Goal: Information Seeking & Learning: Learn about a topic

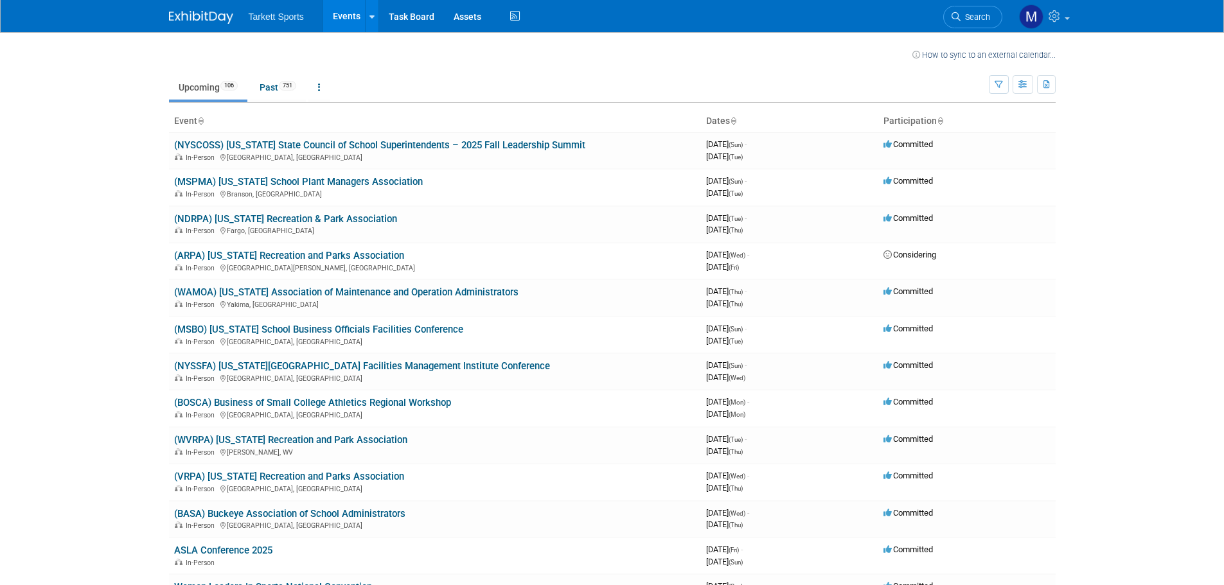
click at [296, 406] on link "(BOSCA) Business of Small College Athletics Regional Workshop" at bounding box center [312, 403] width 277 height 12
click at [343, 218] on link "(NDRPA) [US_STATE] Recreation & Park Association" at bounding box center [285, 219] width 223 height 12
click at [346, 261] on link "(ARPA) Arkansas Recreation and Parks Association" at bounding box center [289, 256] width 230 height 12
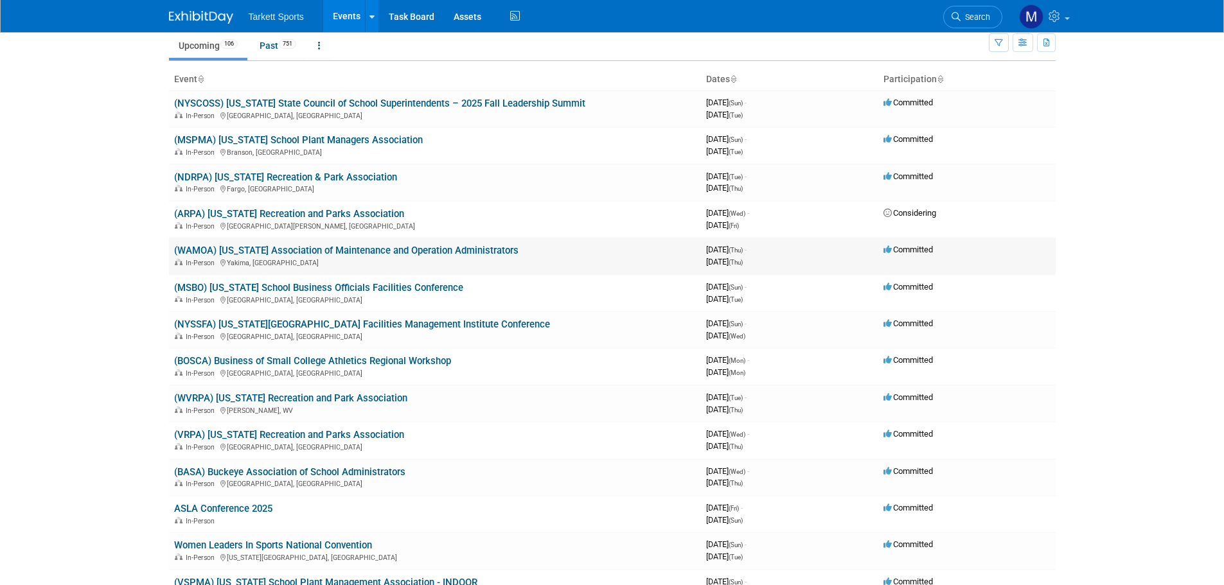
scroll to position [64, 0]
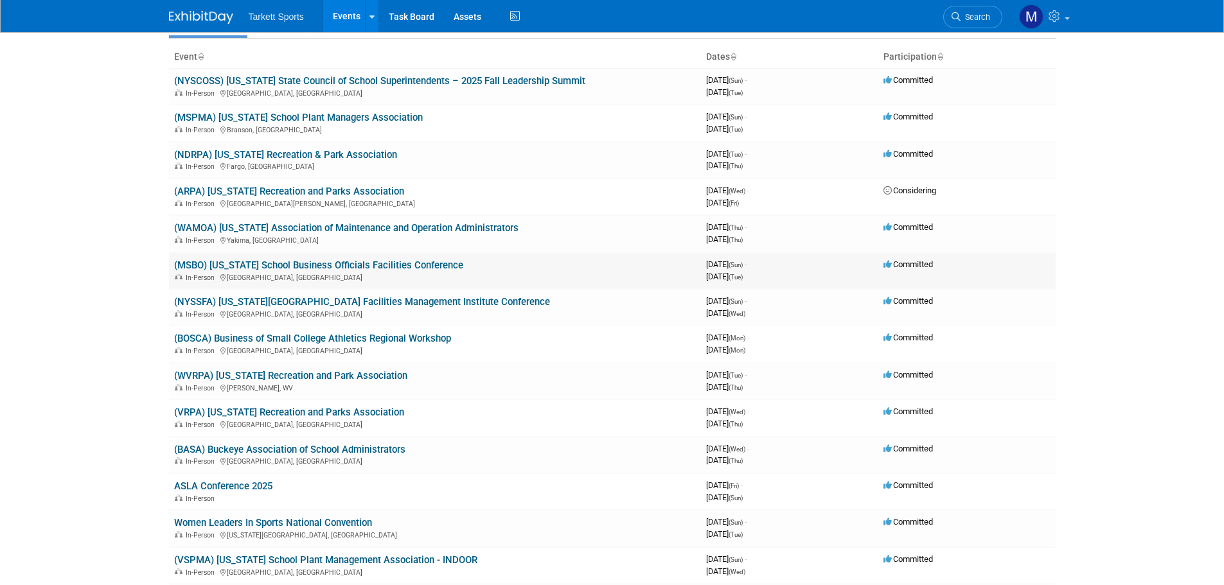
click at [339, 265] on link "(MSBO) [US_STATE] School Business Officials Facilities Conference" at bounding box center [318, 266] width 289 height 12
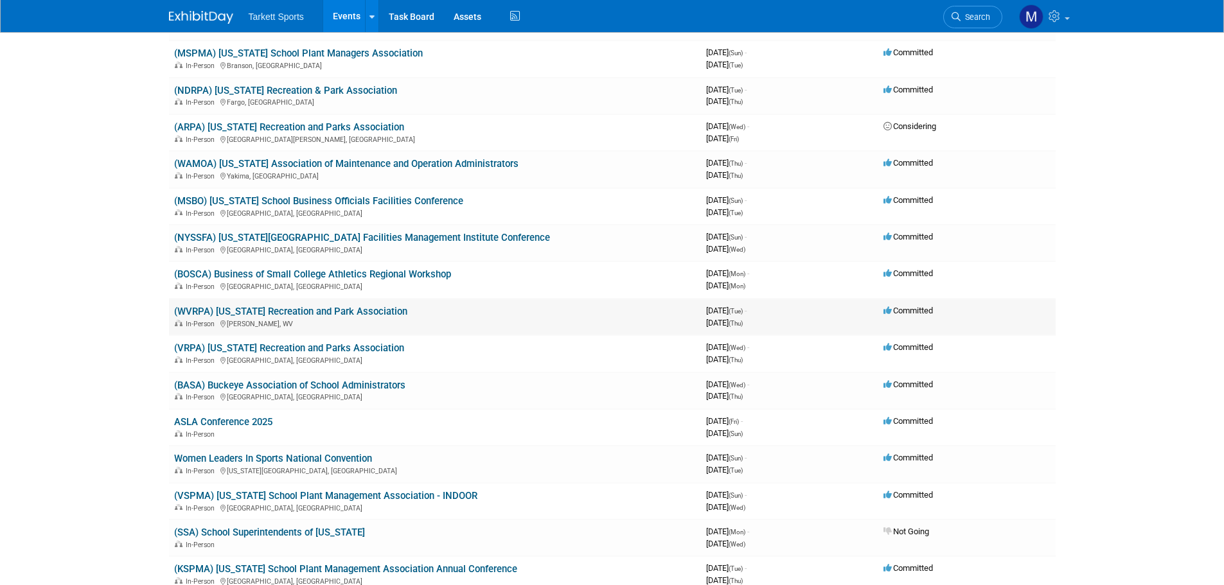
scroll to position [193, 0]
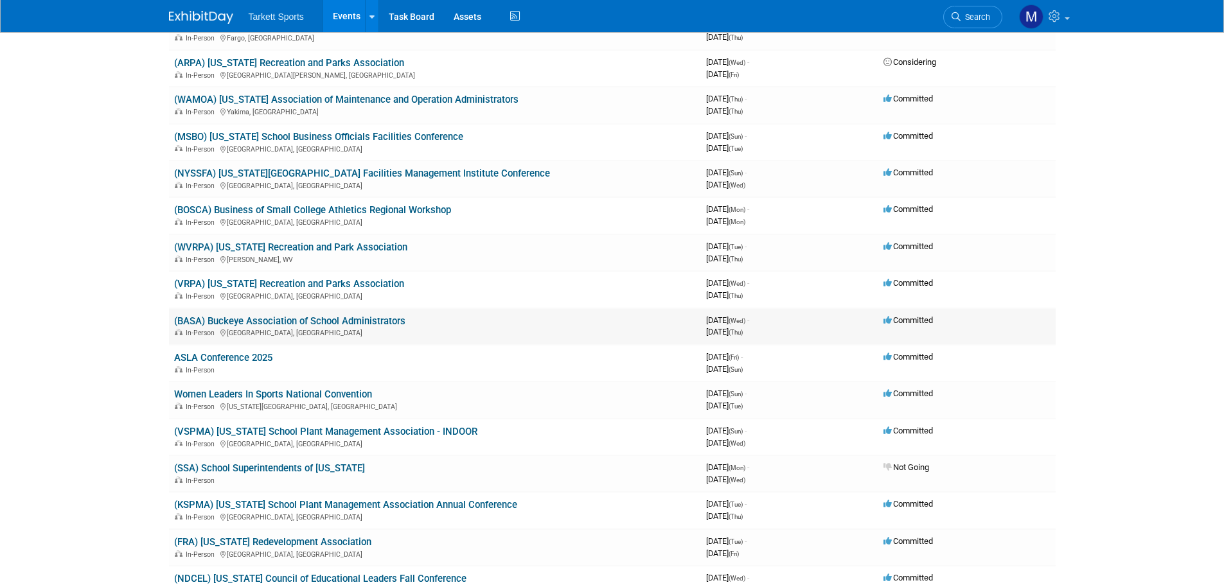
click at [303, 322] on link "(BASA) Buckeye Association of School Administrators" at bounding box center [289, 321] width 231 height 12
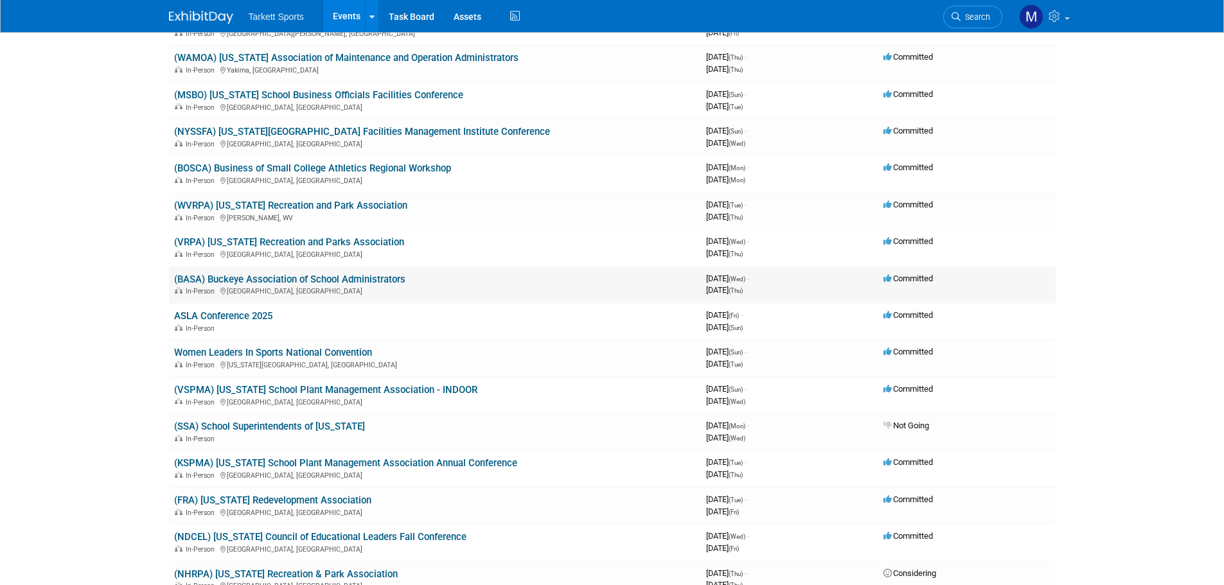
scroll to position [257, 0]
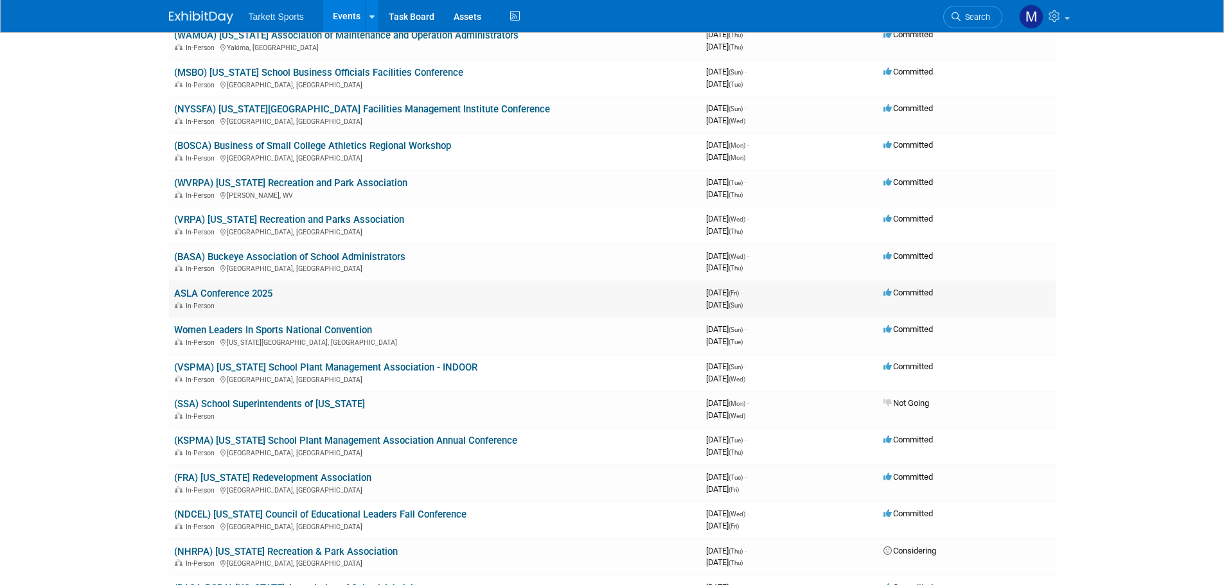
click at [263, 292] on link "ASLA Conference 2025" at bounding box center [223, 294] width 98 height 12
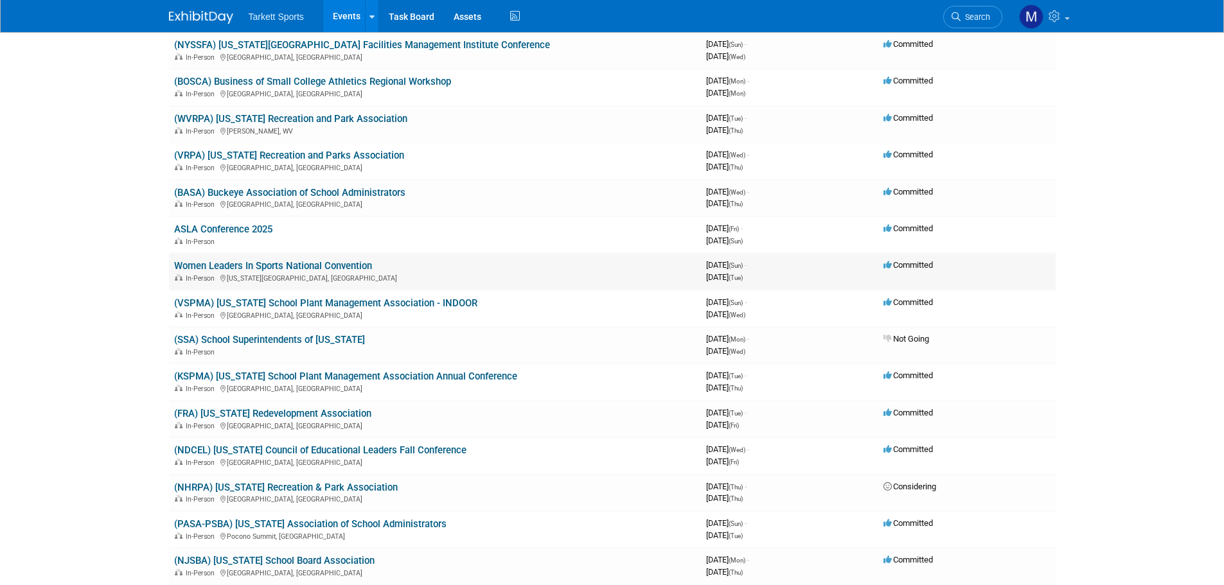
click at [343, 270] on link "Women Leaders In Sports National Convention" at bounding box center [273, 266] width 198 height 12
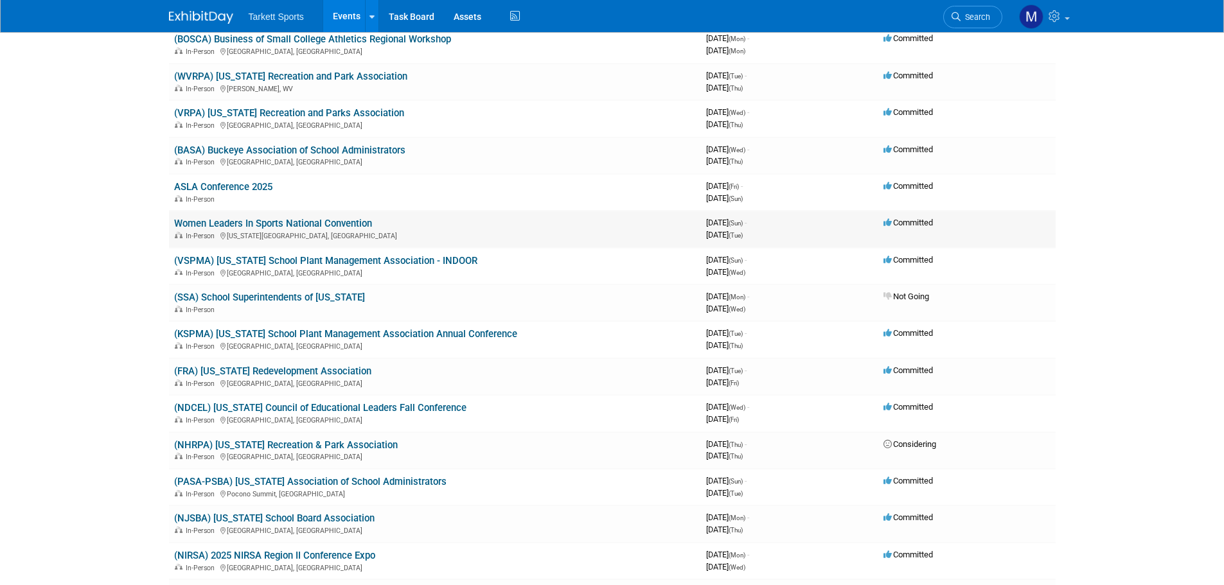
scroll to position [385, 0]
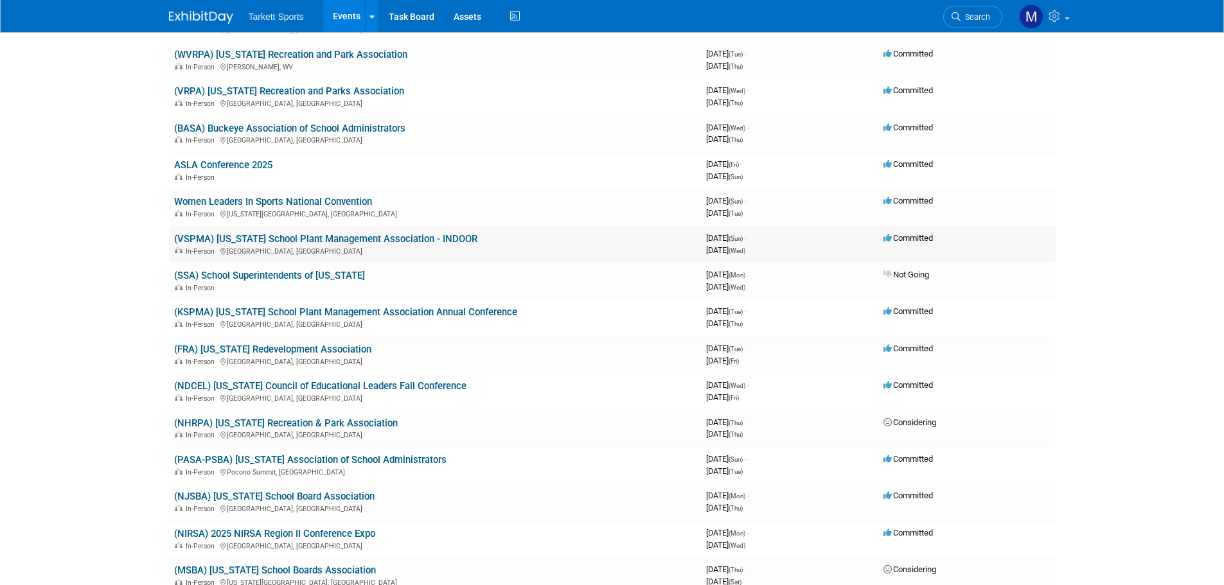
click at [366, 241] on link "(VSPMA) Virginia School Plant Management Association - INDOOR" at bounding box center [325, 239] width 303 height 12
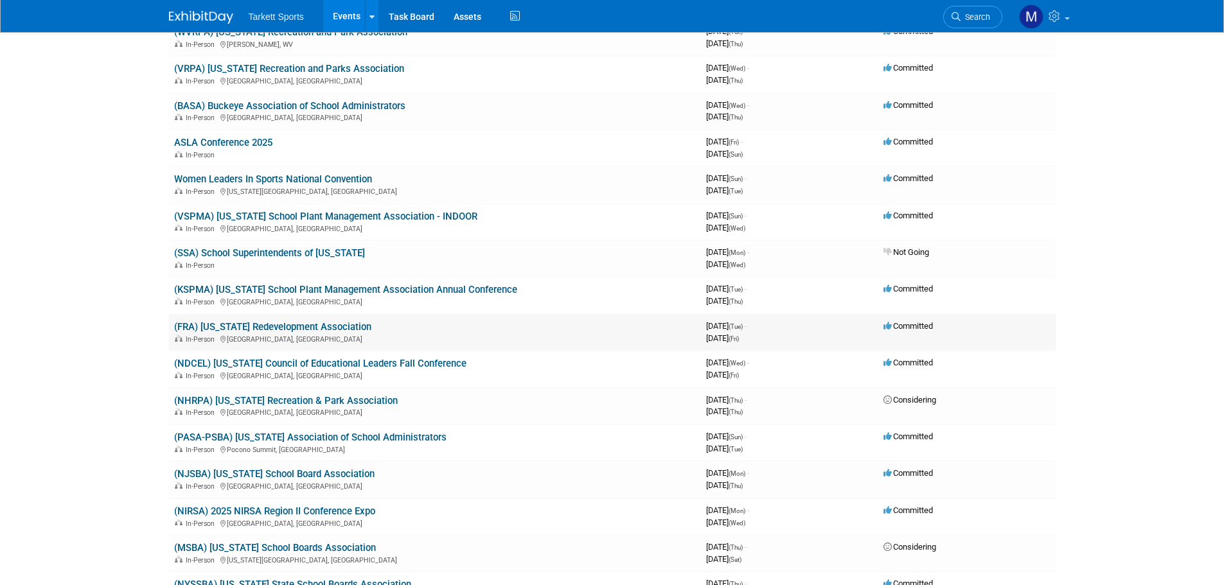
scroll to position [450, 0]
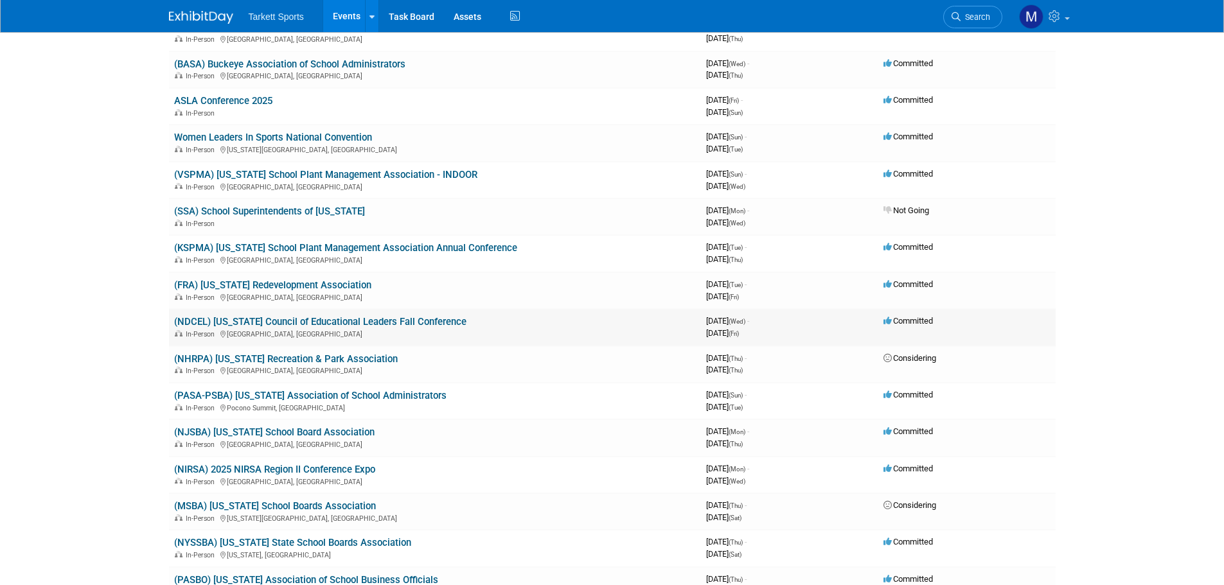
click at [309, 320] on link "(NDCEL) North Dakota Council of Educational Leaders Fall Conference" at bounding box center [320, 322] width 292 height 12
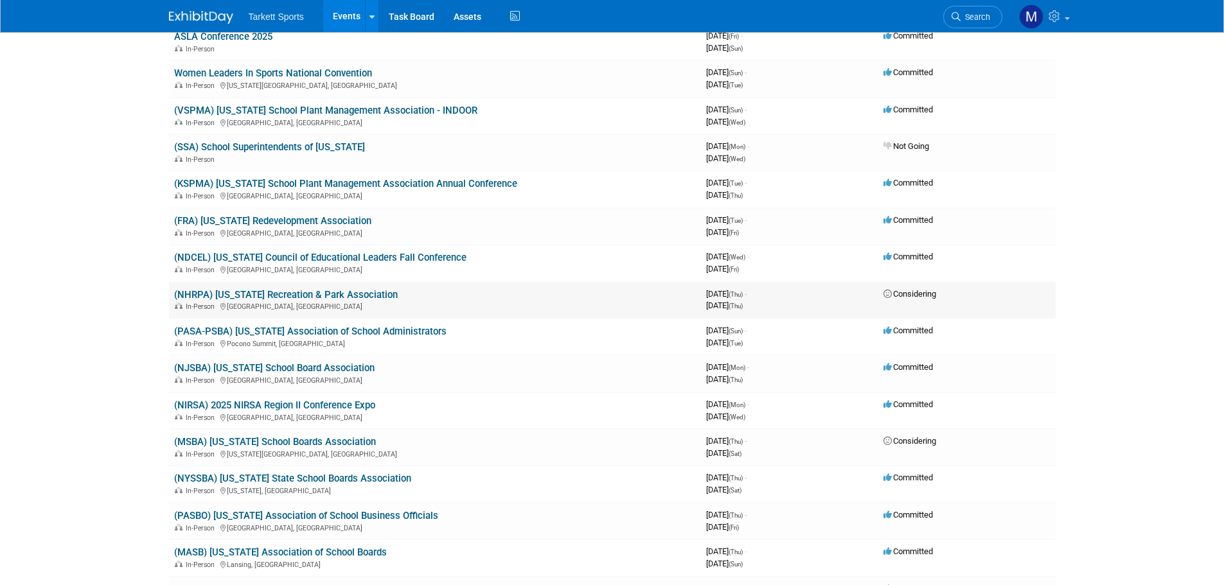
click at [355, 295] on link "(NHRPA) New Hampshire Recreation & Park Association" at bounding box center [286, 295] width 224 height 12
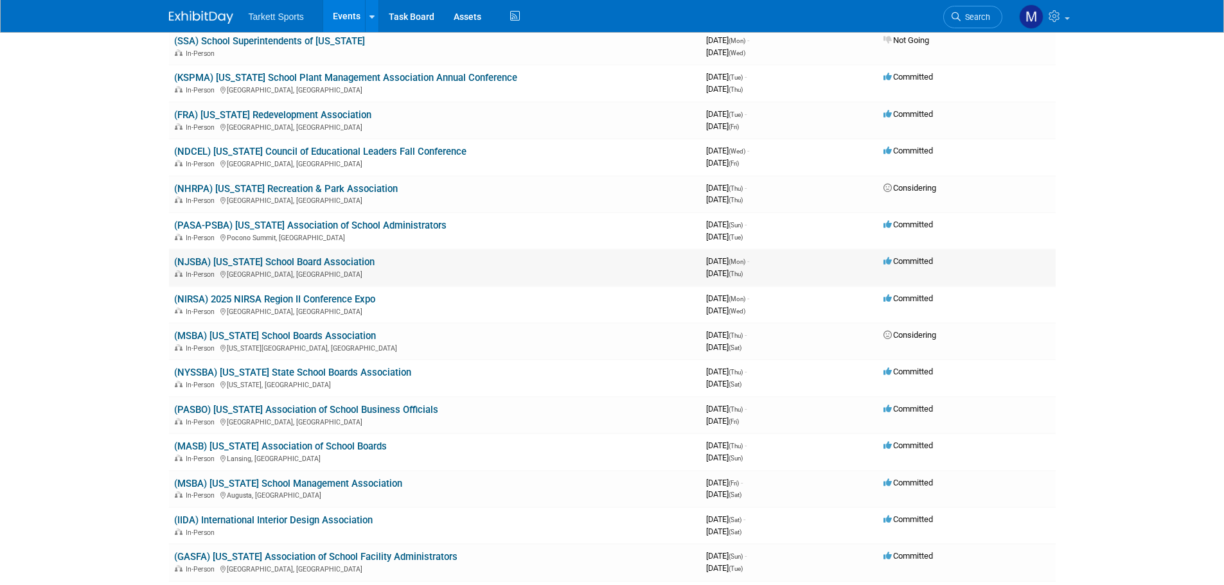
scroll to position [642, 0]
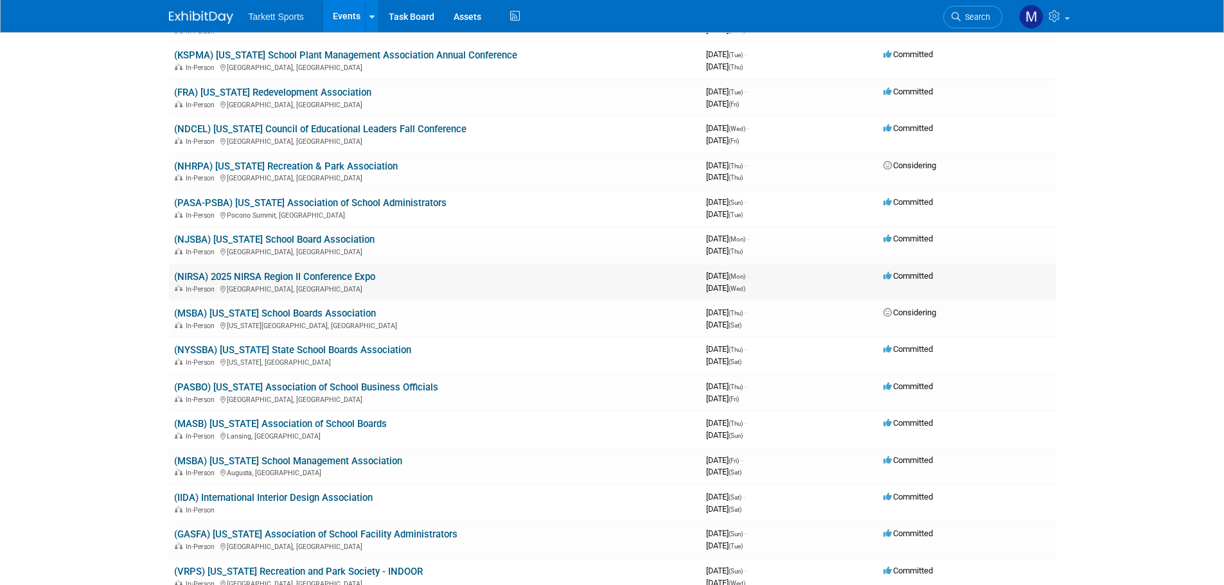
click at [331, 279] on link "(NIRSA) 2025 NIRSA Region II Conference Expo" at bounding box center [274, 277] width 201 height 12
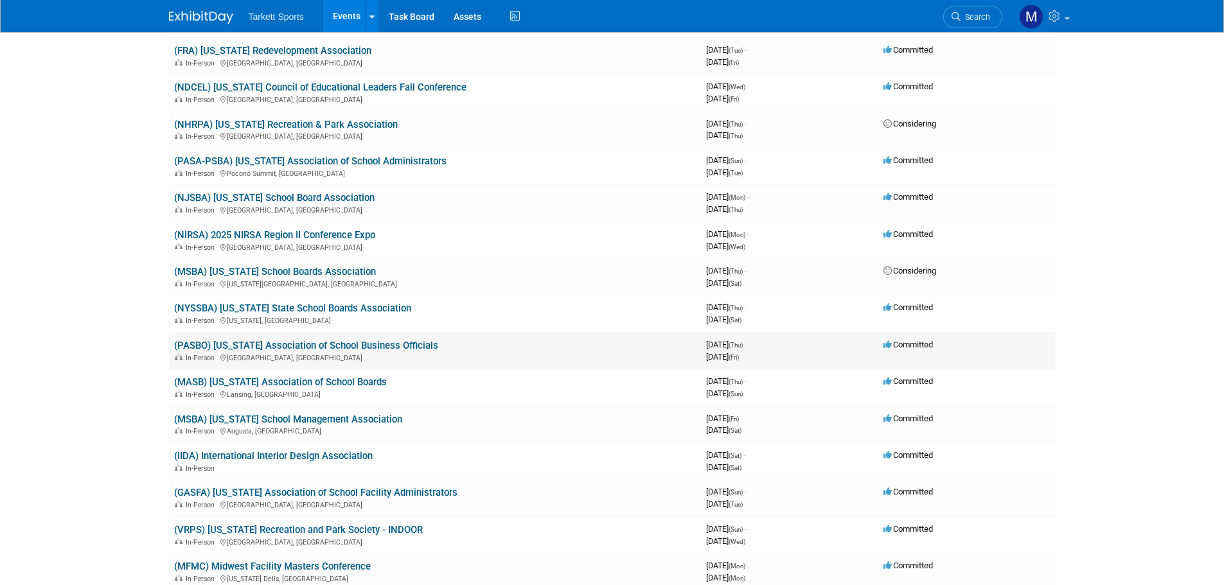
scroll to position [707, 0]
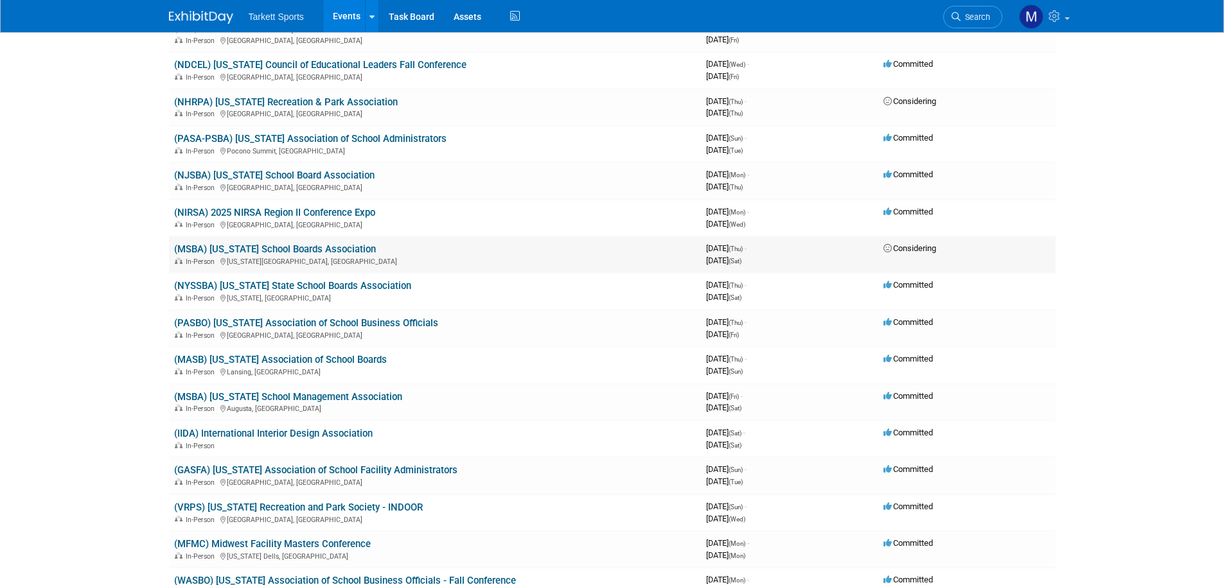
click at [337, 251] on link "(MSBA) Missouri School Boards Association" at bounding box center [275, 249] width 202 height 12
click at [342, 288] on link "(NYSSBA) New York State School Boards Association" at bounding box center [292, 286] width 237 height 12
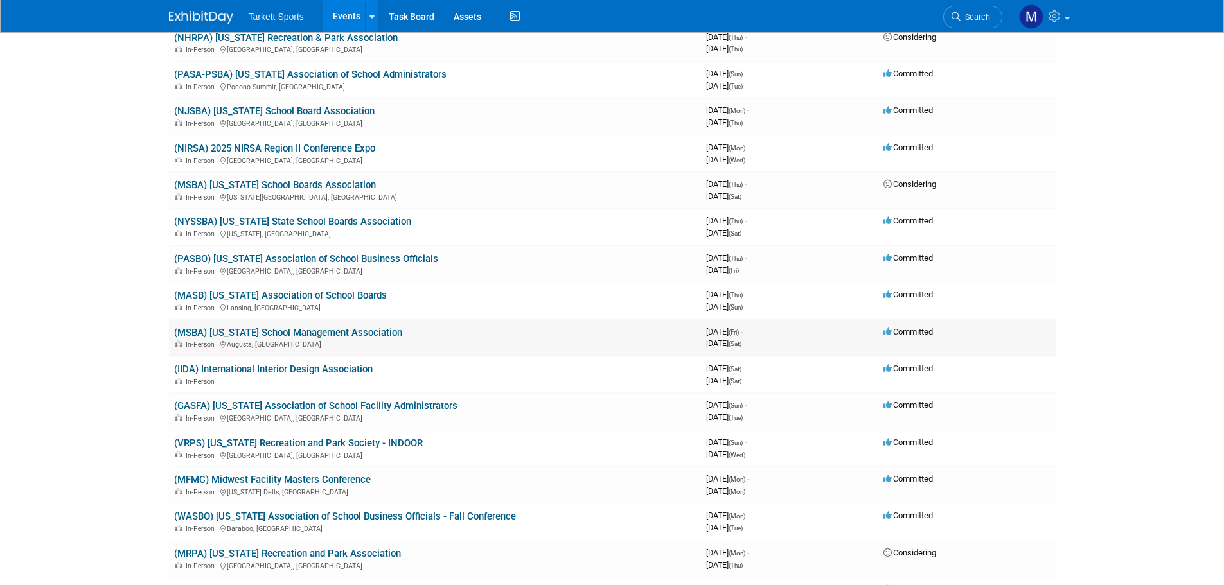
scroll to position [835, 0]
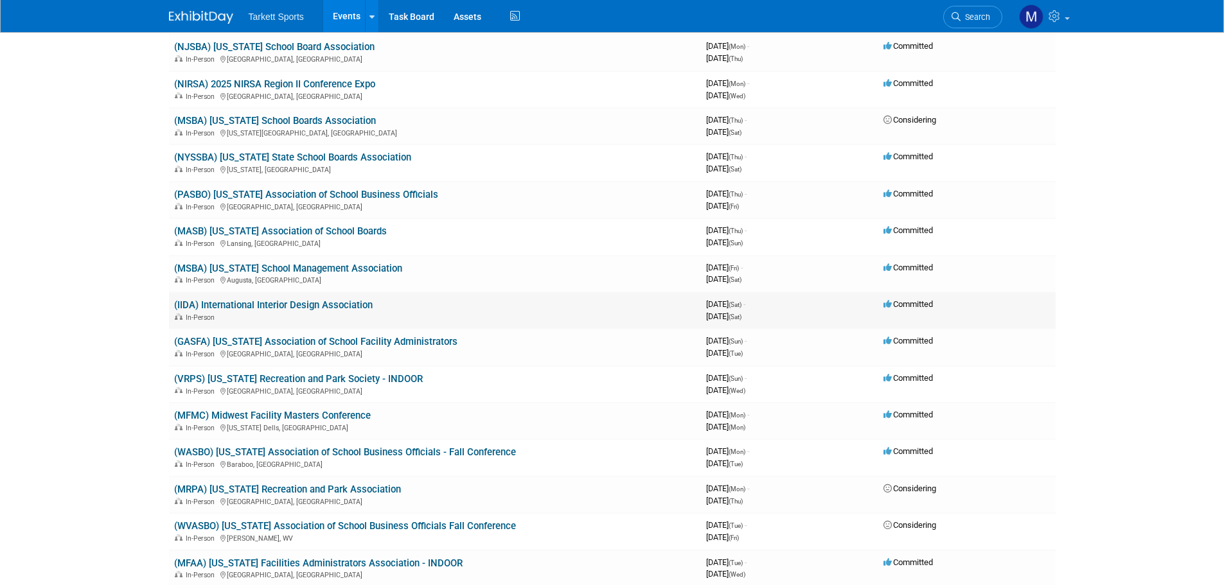
click at [330, 308] on link "(IIDA) International Interior Design Association" at bounding box center [273, 305] width 198 height 12
click at [317, 344] on link "(GASFA) Georgia Association of School Facility Administrators" at bounding box center [315, 342] width 283 height 12
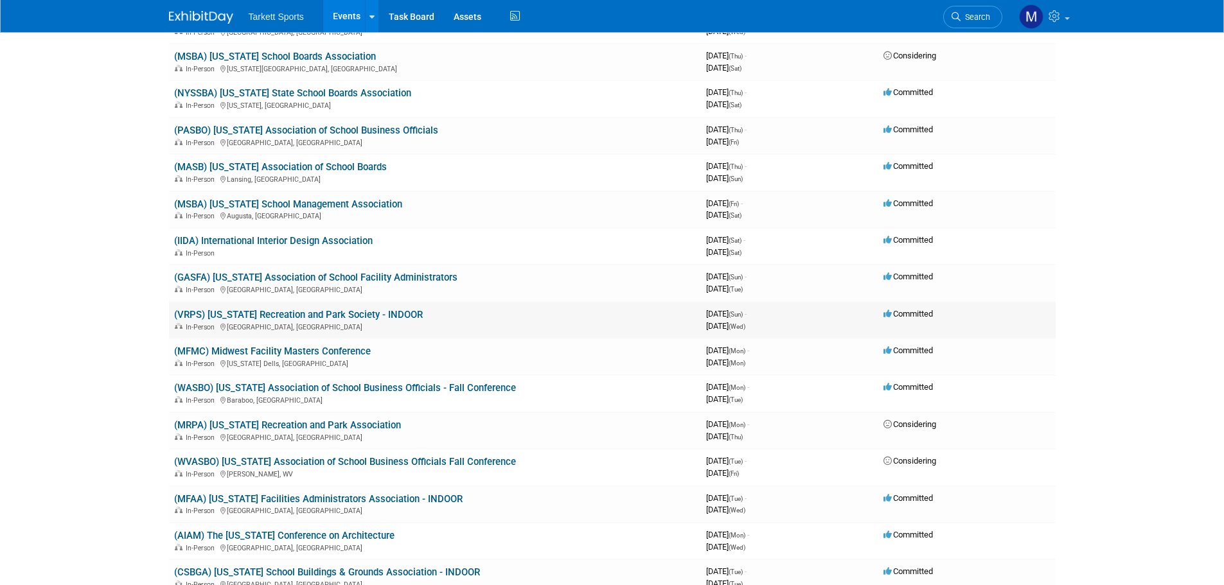
scroll to position [964, 0]
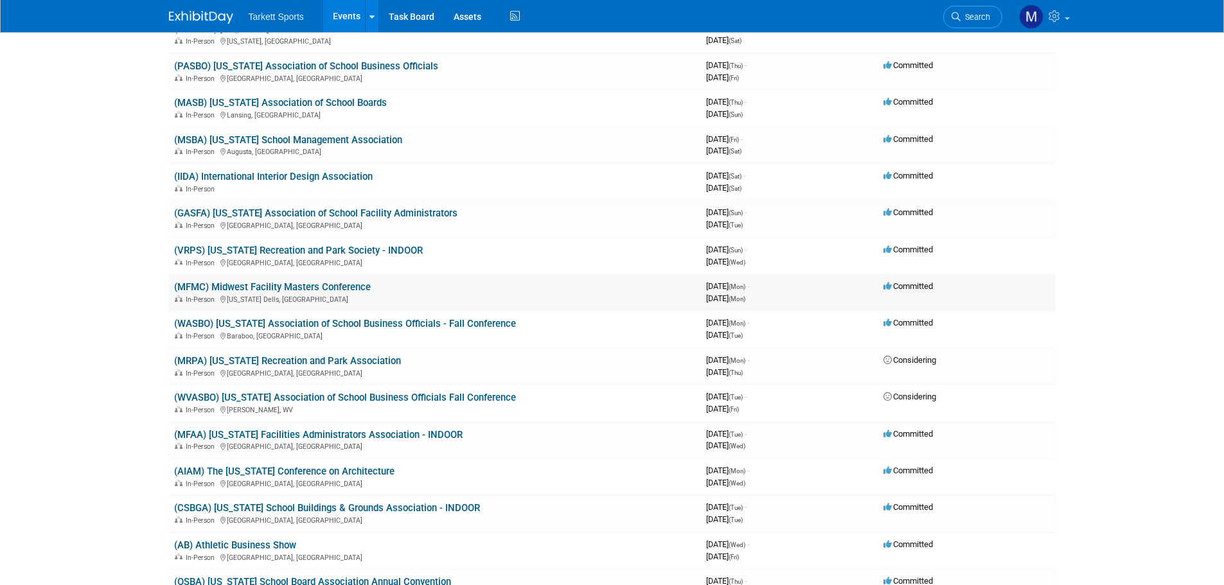
click at [307, 290] on link "(MFMC) Midwest Facility Masters Conference" at bounding box center [272, 287] width 197 height 12
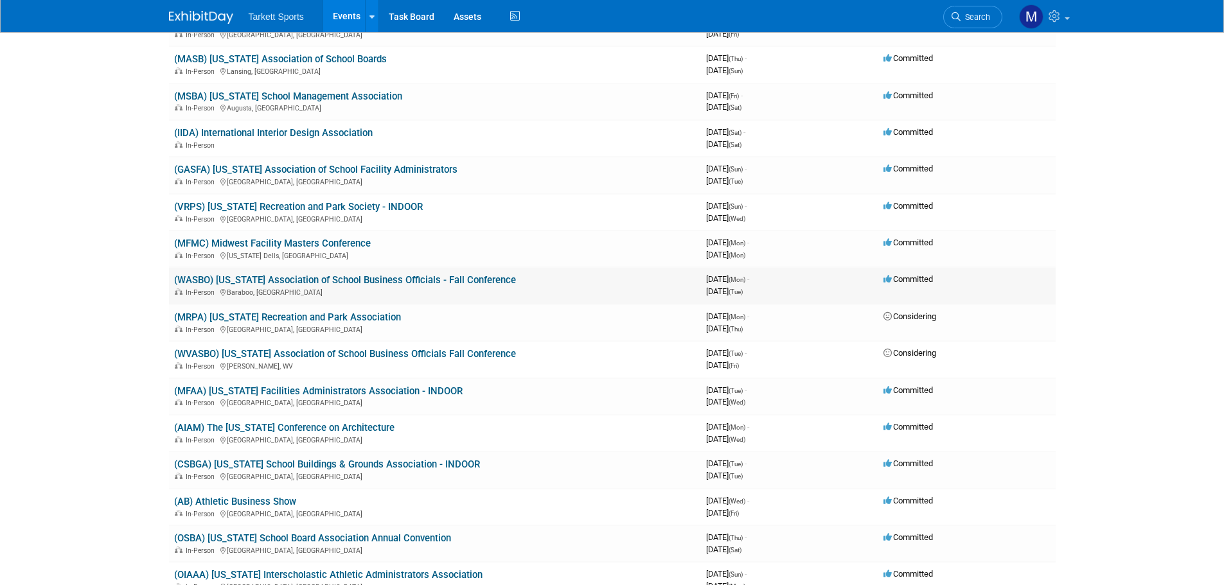
scroll to position [1028, 0]
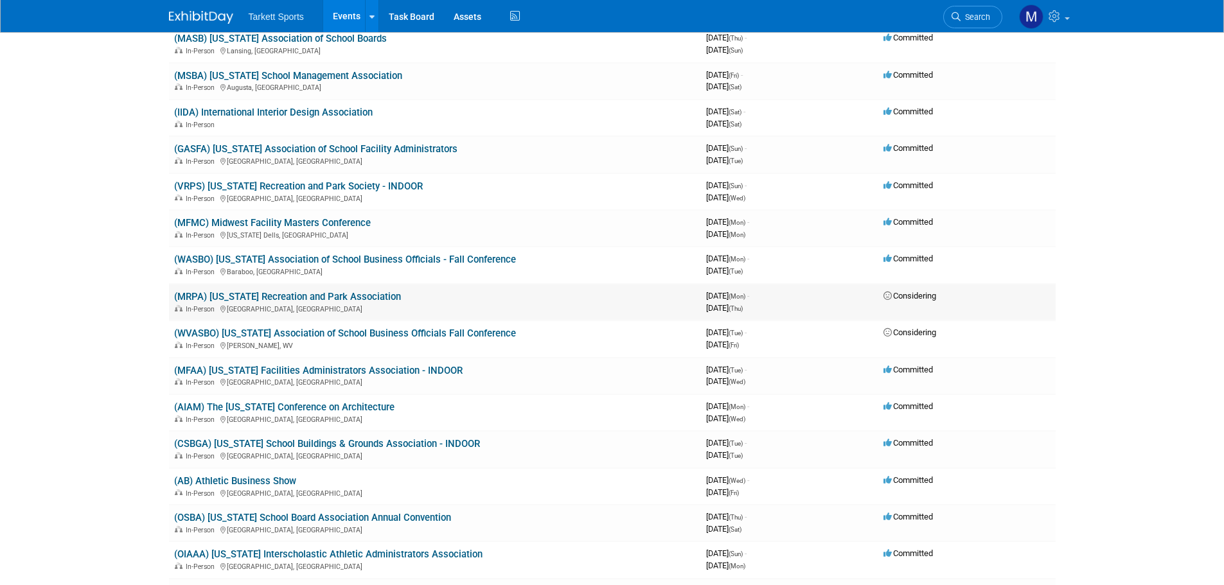
click at [316, 301] on link "(MRPA) Minnesota Recreation and Park Association" at bounding box center [287, 297] width 227 height 12
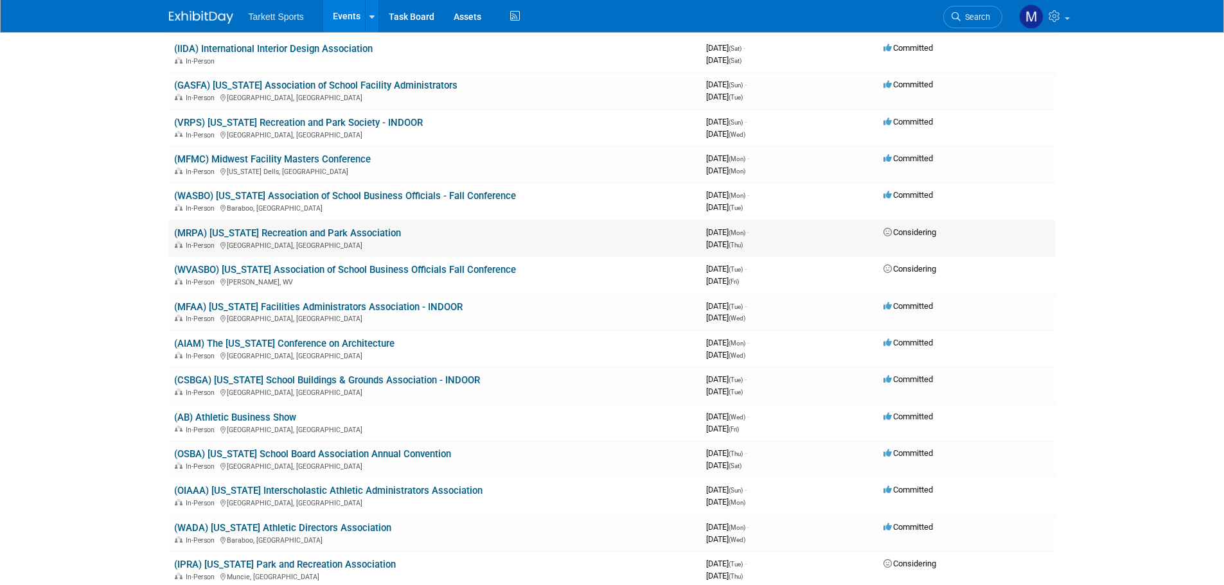
scroll to position [1092, 0]
click at [331, 309] on link "(MFAA) Massachusetts Facilities Administrators Association - INDOOR" at bounding box center [318, 307] width 288 height 12
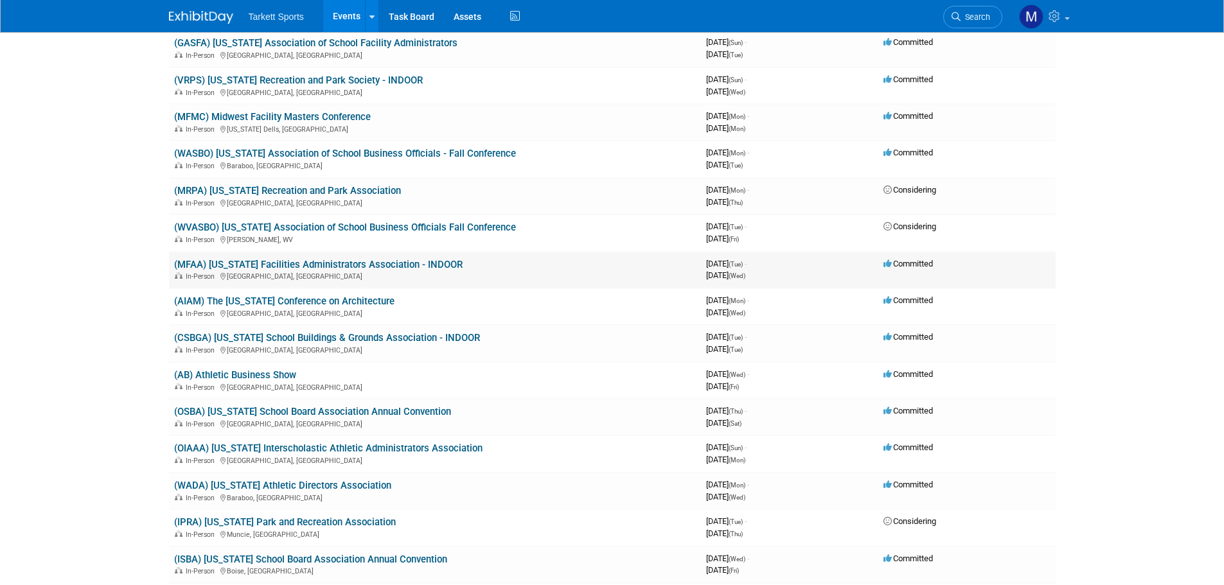
scroll to position [1156, 0]
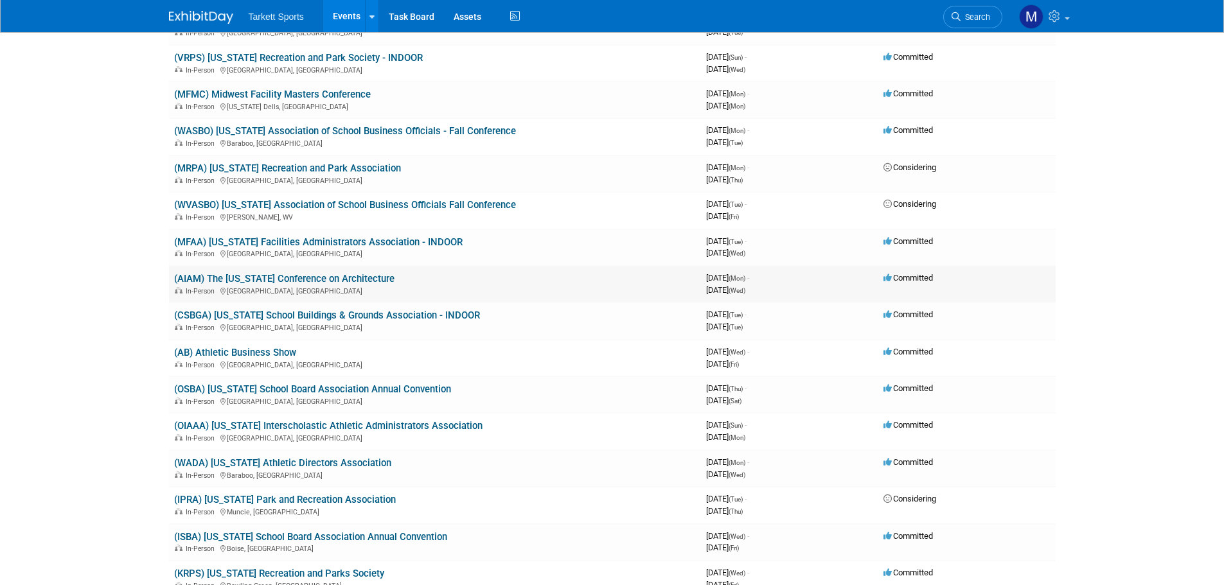
click at [342, 276] on link "(AIAM) The Minnesota Conference on Architecture" at bounding box center [284, 279] width 220 height 12
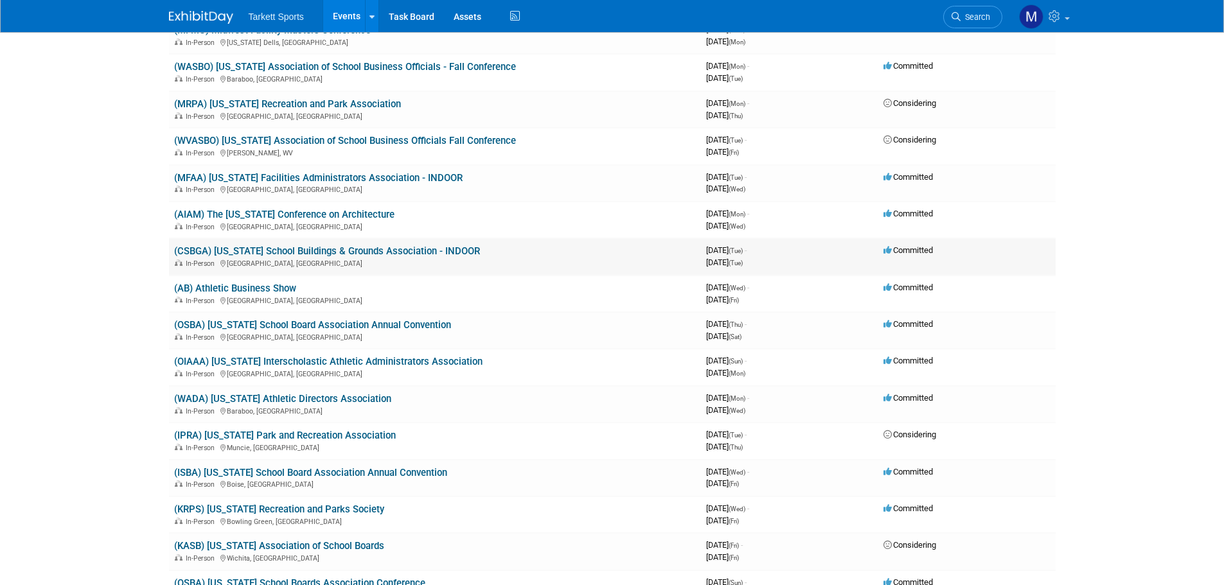
click at [345, 252] on link "(CSBGA) Connecticut School Buildings & Grounds Association - INDOOR" at bounding box center [327, 251] width 306 height 12
click at [280, 288] on link "(AB) Athletic Business Show" at bounding box center [235, 289] width 122 height 12
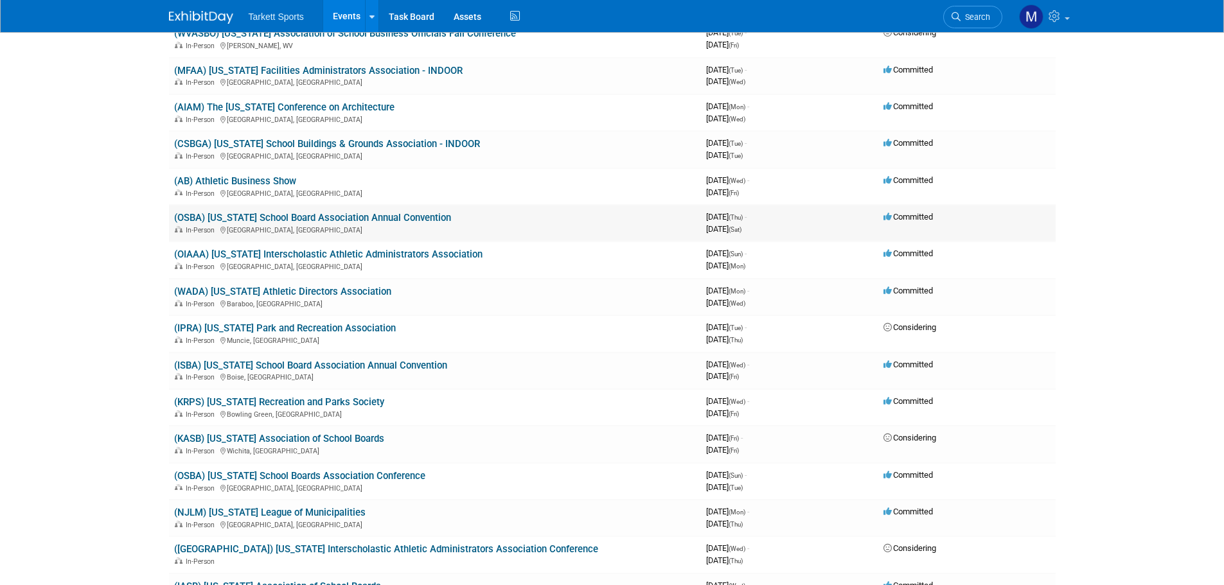
scroll to position [1349, 0]
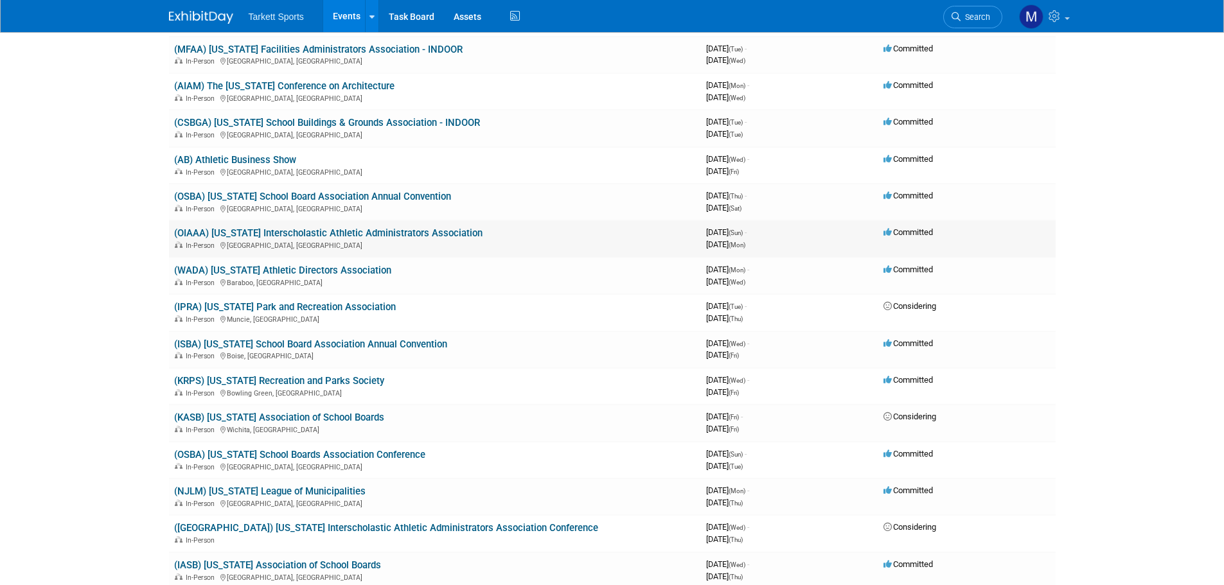
click at [312, 232] on link "(OIAAA) Ohio Interscholastic Athletic Administrators Association" at bounding box center [328, 233] width 308 height 12
click at [322, 272] on link "(WADA) Wisconsin Athletic Directors Association" at bounding box center [282, 271] width 217 height 12
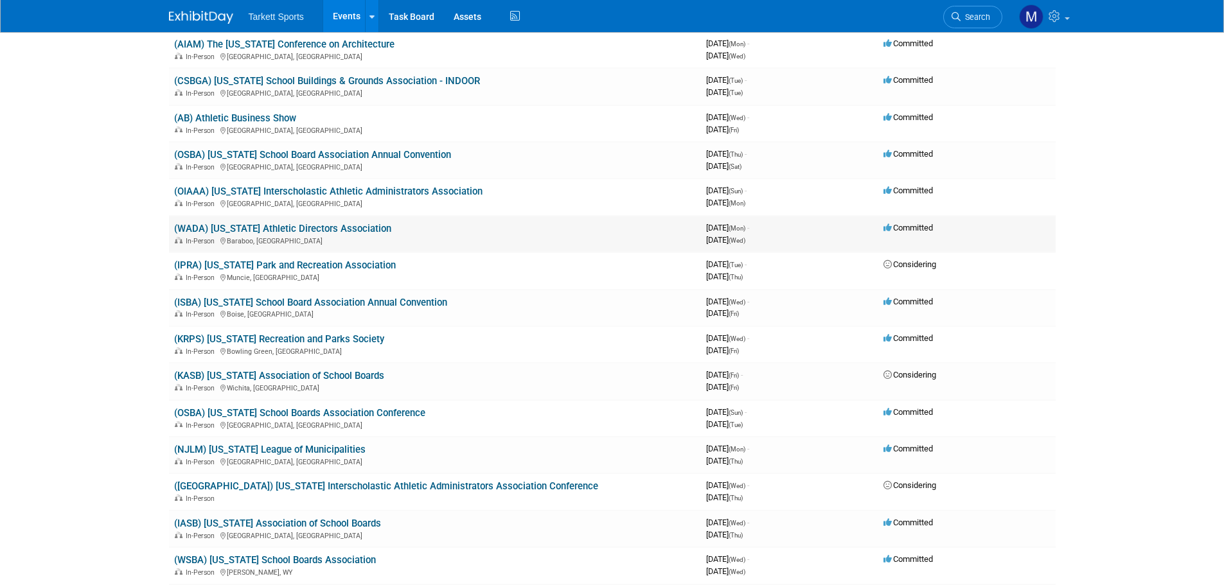
scroll to position [1413, 0]
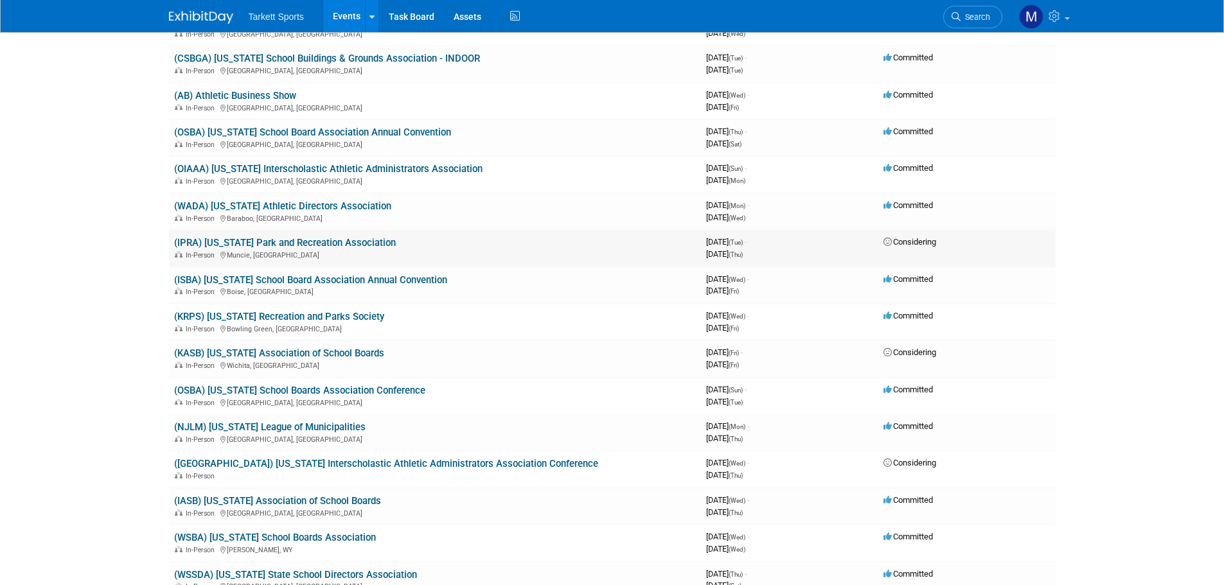
click at [326, 245] on link "(IPRA) Indiana Park and Recreation Association" at bounding box center [285, 243] width 222 height 12
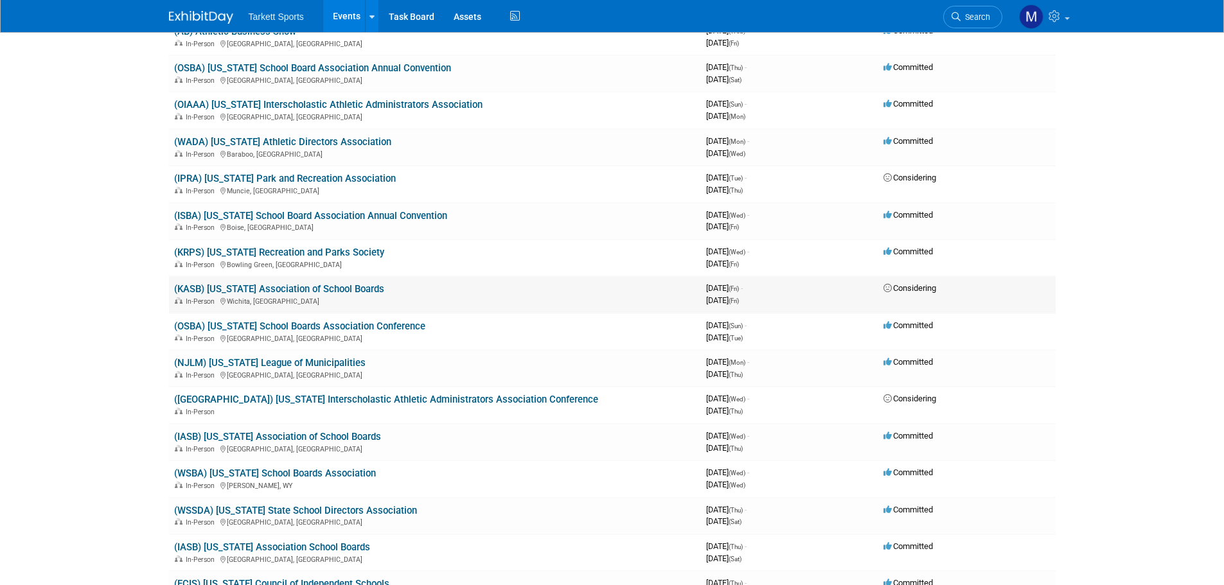
scroll to position [1542, 0]
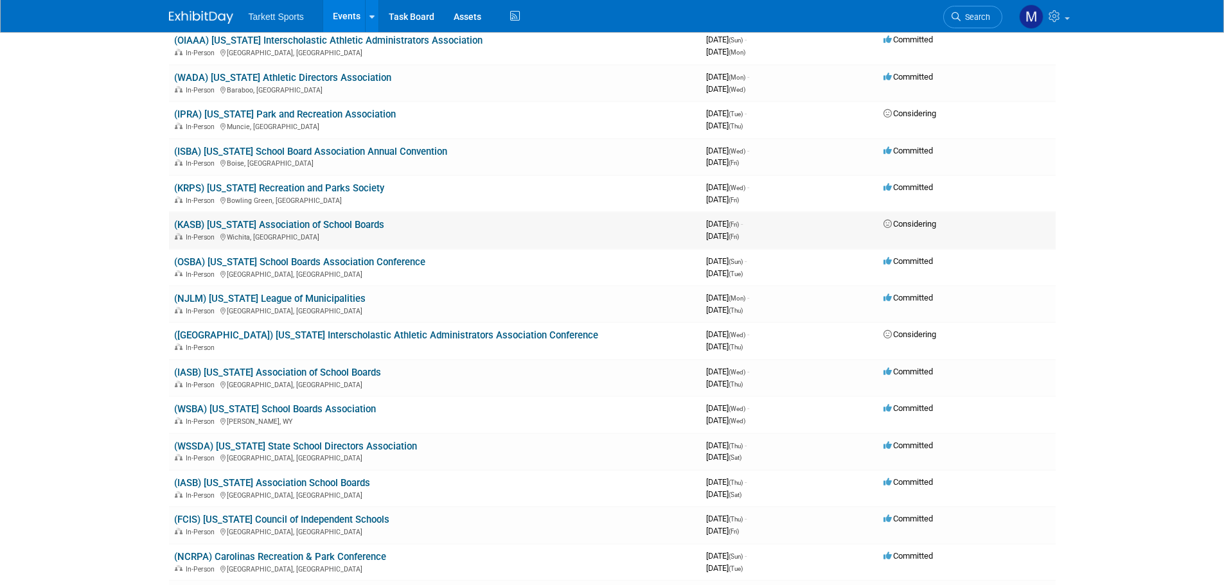
click at [332, 224] on link "(KASB) Kansas Association of School Boards" at bounding box center [279, 225] width 210 height 12
click at [276, 186] on link "(KRPS) Kentucky Recreation and Parks Society" at bounding box center [279, 188] width 210 height 12
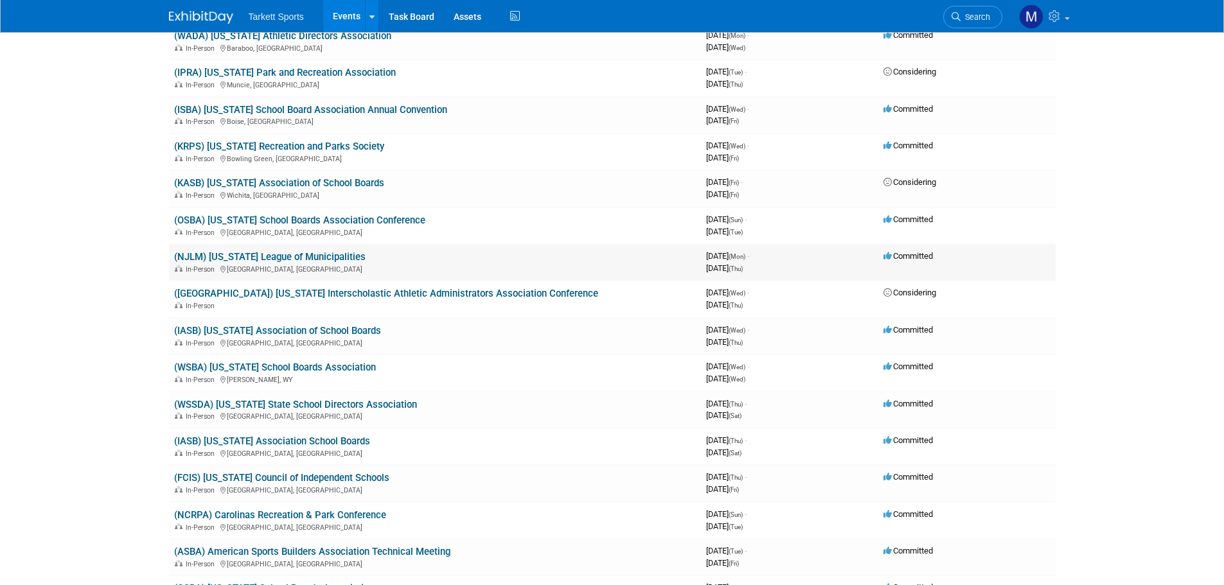
scroll to position [1606, 0]
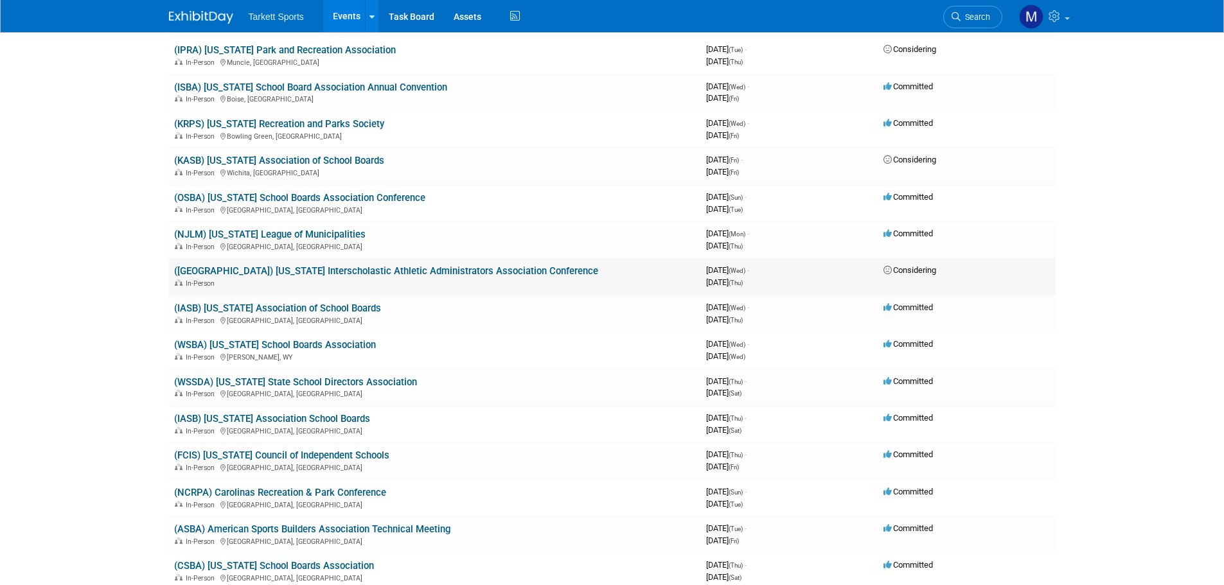
click at [340, 272] on link "(RIIAAA) Rhode Island Interscholastic Athletic Administrators Association Confe…" at bounding box center [386, 271] width 424 height 12
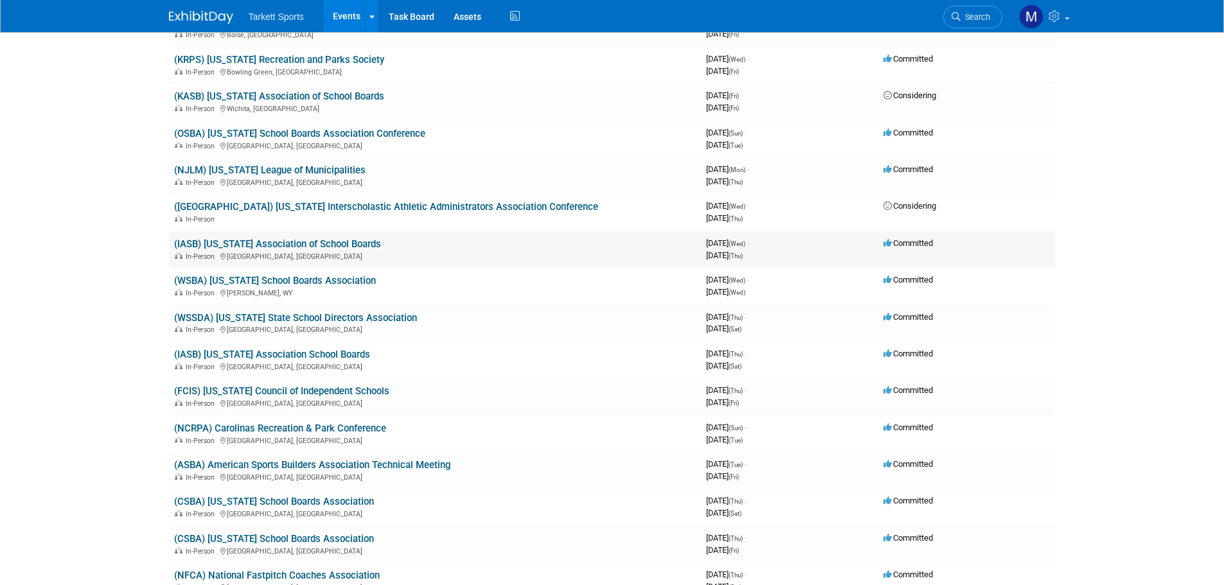
click at [311, 244] on link "(IASB) Iowa Association of School Boards" at bounding box center [277, 244] width 207 height 12
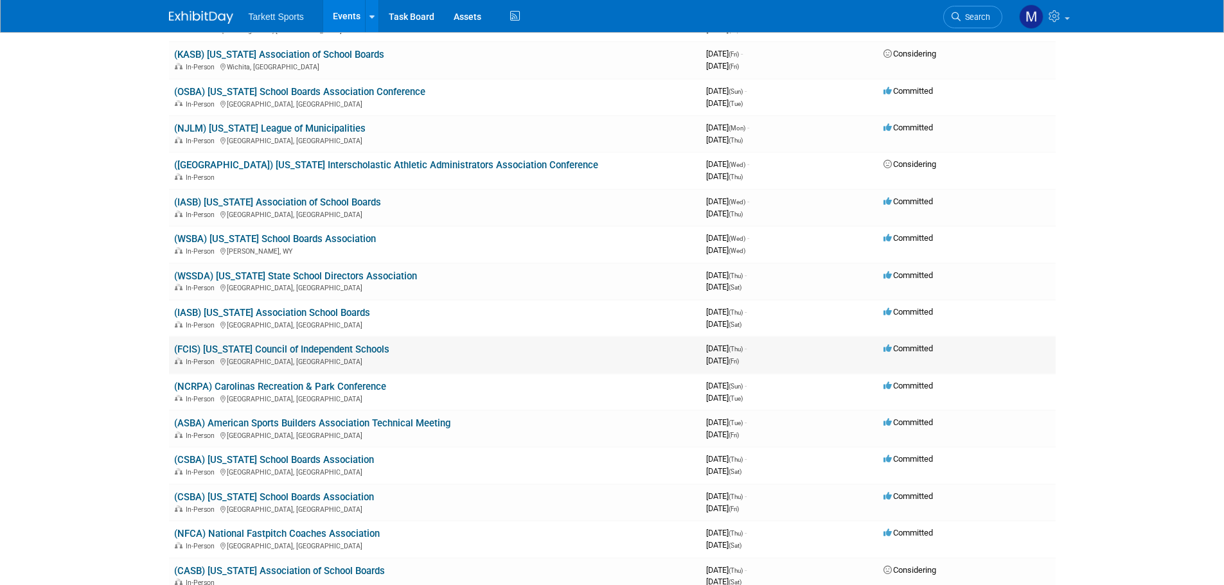
scroll to position [1734, 0]
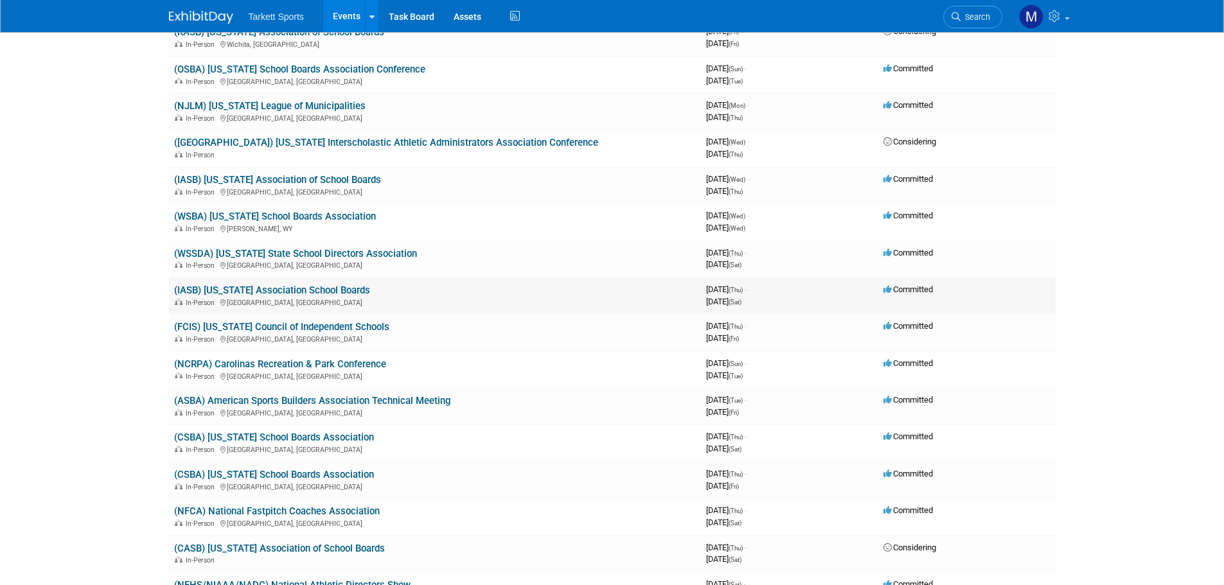
click at [325, 293] on link "(IASB) Illinois Association School Boards" at bounding box center [272, 291] width 196 height 12
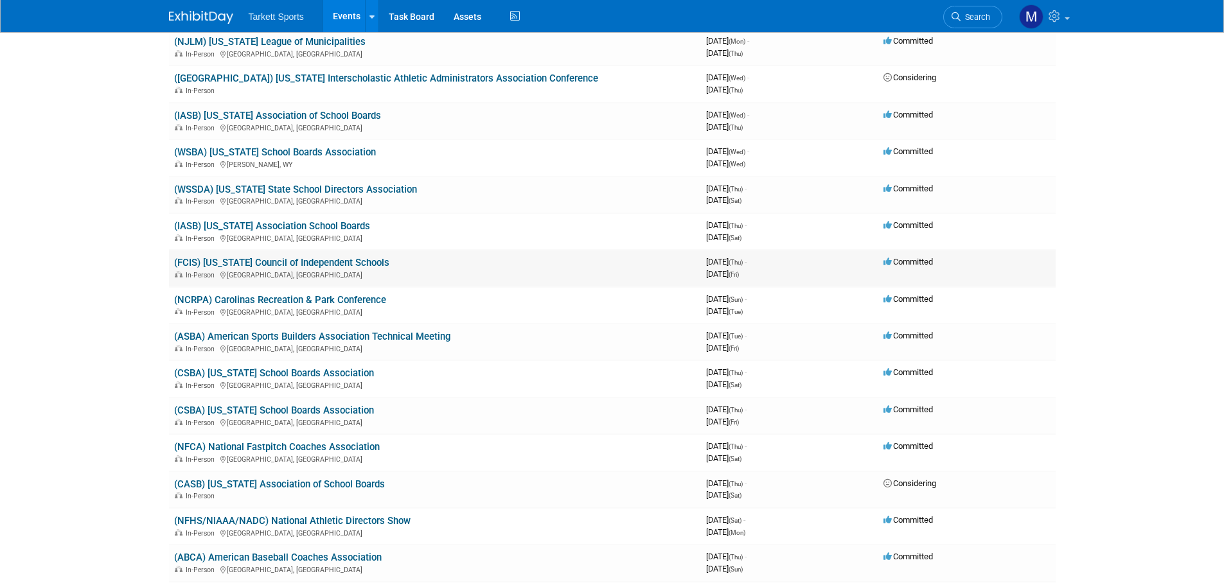
scroll to position [1863, 0]
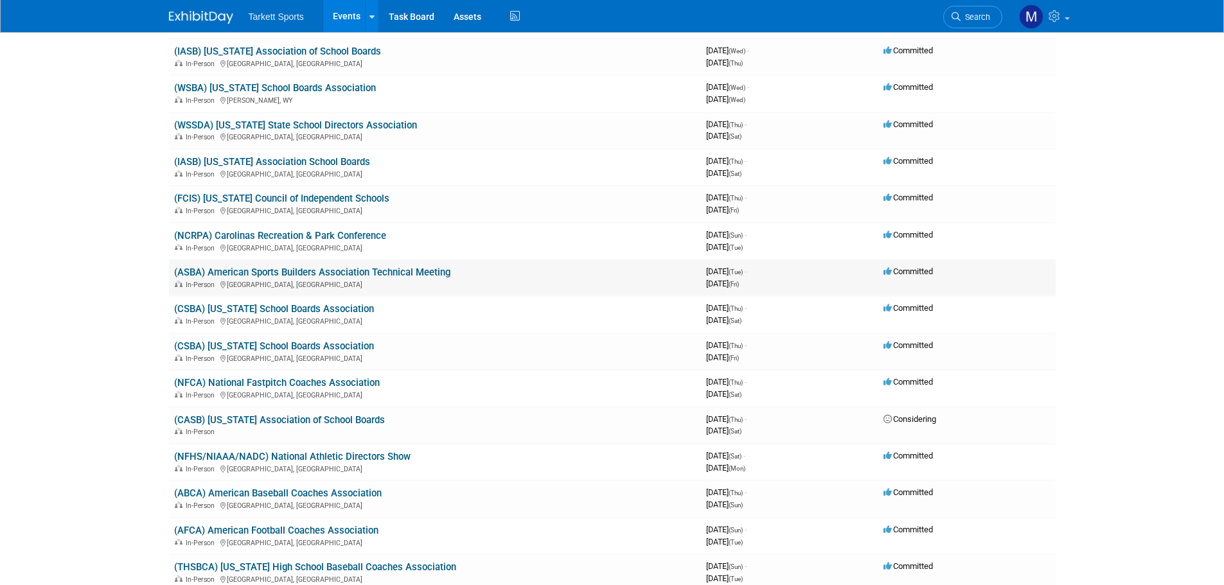
click at [335, 269] on link "(ASBA) American Sports Builders Association Technical Meeting" at bounding box center [312, 273] width 276 height 12
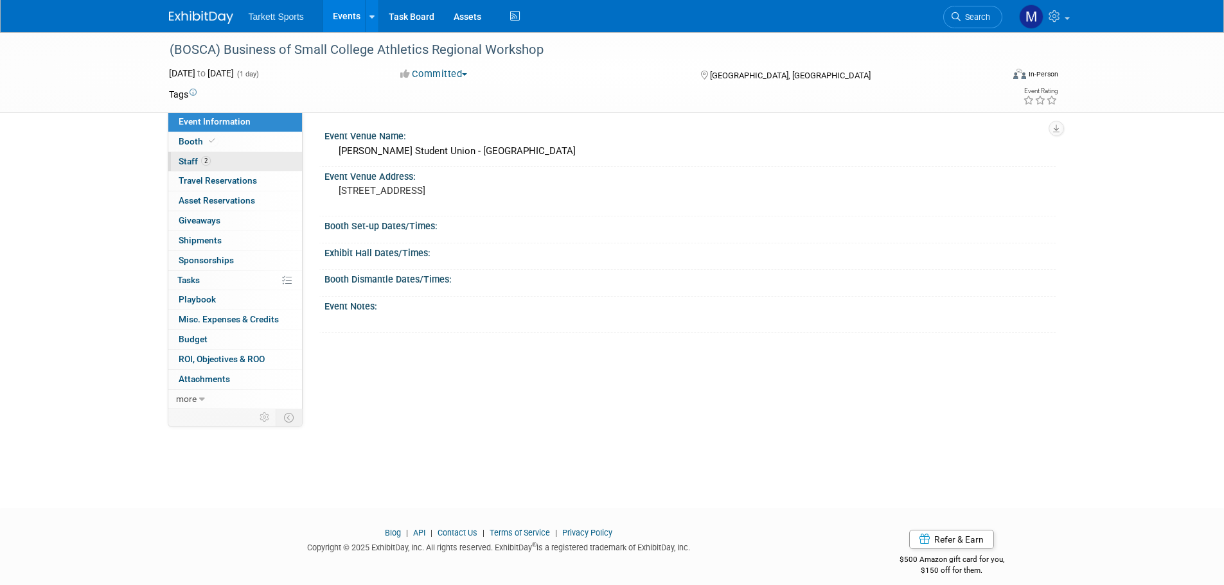
click at [263, 159] on link "2 Staff 2" at bounding box center [235, 161] width 134 height 19
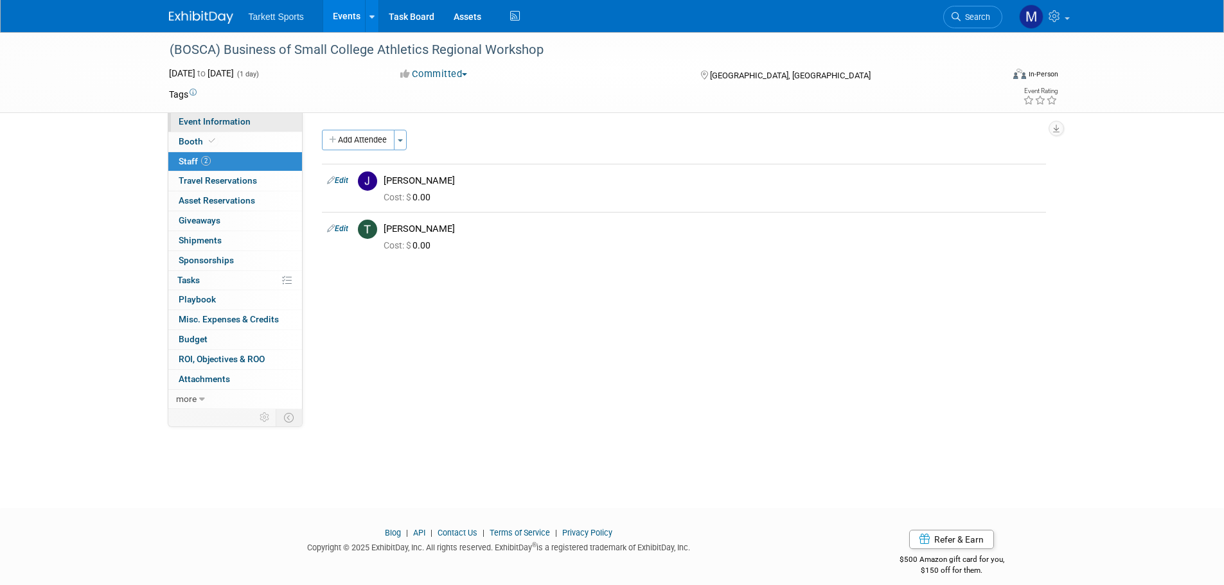
click at [242, 124] on span "Event Information" at bounding box center [215, 121] width 72 height 10
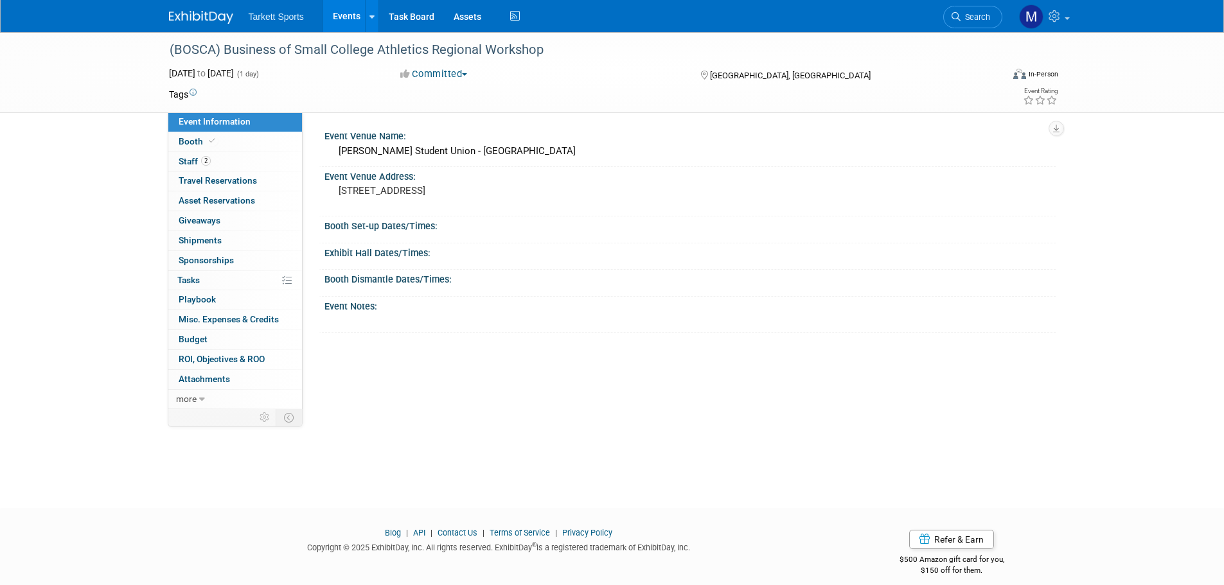
drag, startPoint x: 459, startPoint y: 150, endPoint x: 513, endPoint y: 239, distance: 104.7
click at [513, 239] on div "Event Venue Name: Moores Student Union - Capital University Event Venue Address…" at bounding box center [684, 230] width 724 height 206
click at [515, 240] on div "Booth Set-up Dates/Times: Save Changes Cancel" at bounding box center [687, 229] width 737 height 26
click at [251, 177] on span "Travel Reservations 0" at bounding box center [218, 180] width 78 height 10
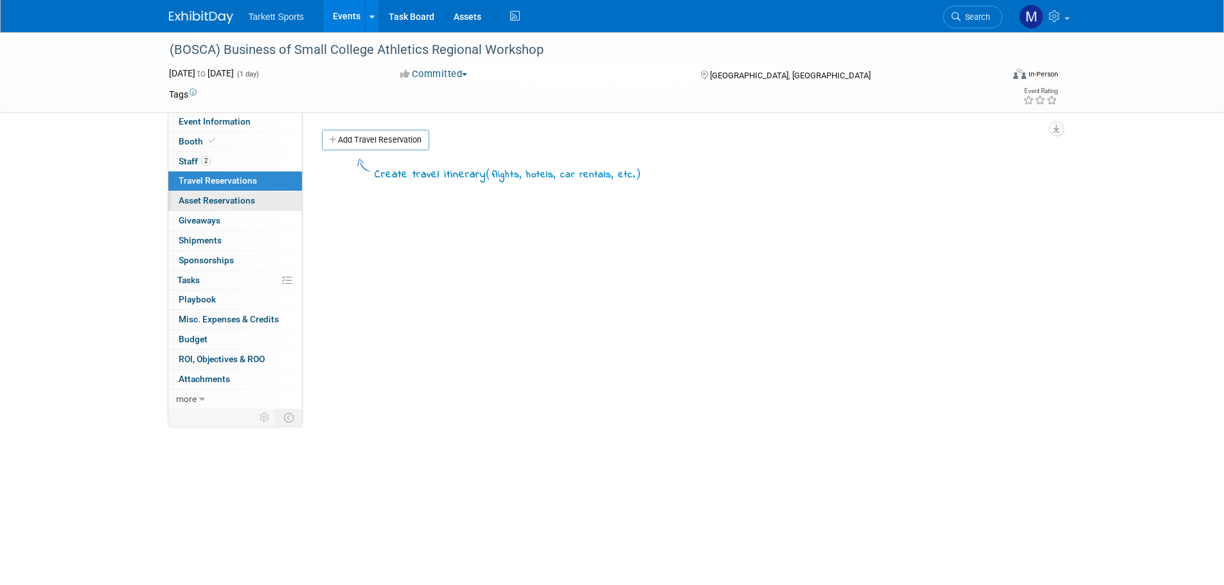
click at [251, 195] on span "Asset Reservations 0" at bounding box center [217, 200] width 76 height 10
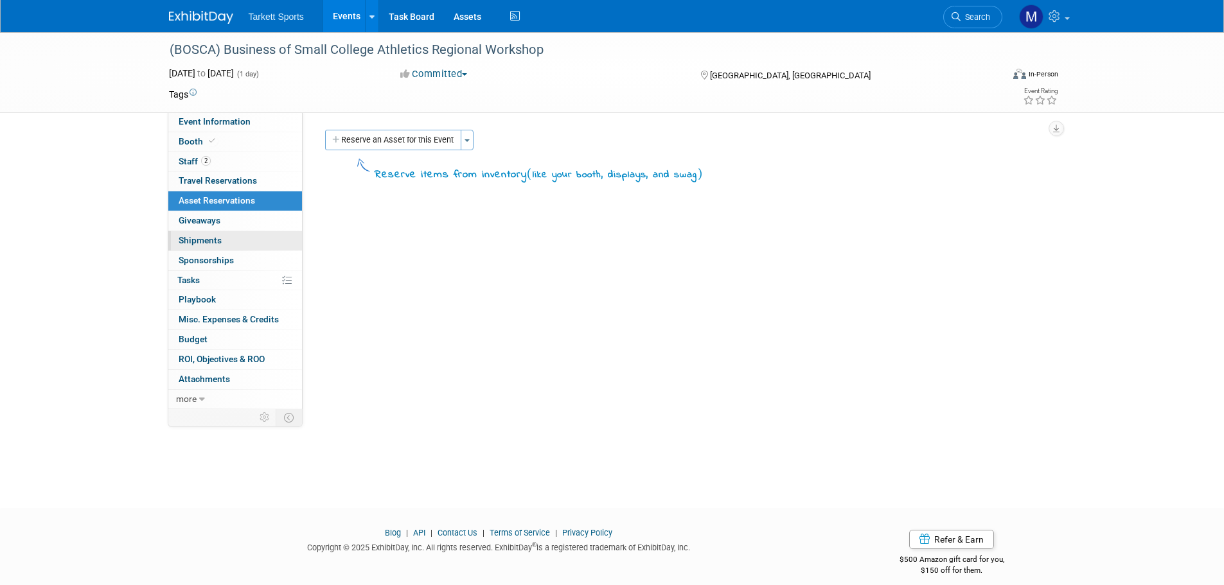
click at [218, 235] on span "Shipments 0" at bounding box center [200, 240] width 43 height 10
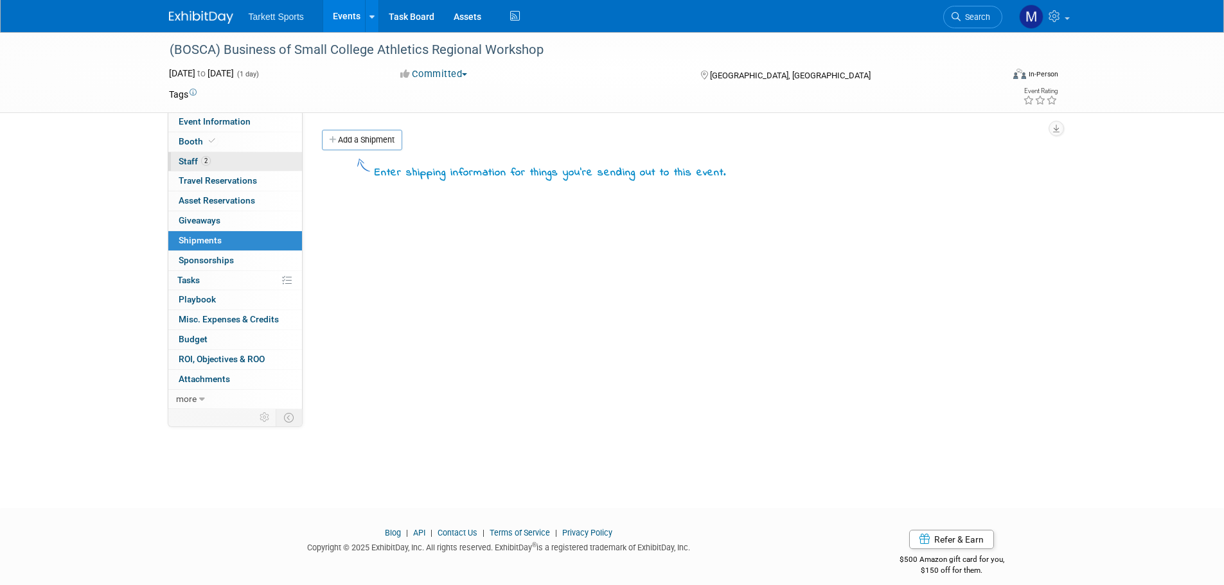
click at [224, 153] on link "2 Staff 2" at bounding box center [235, 161] width 134 height 19
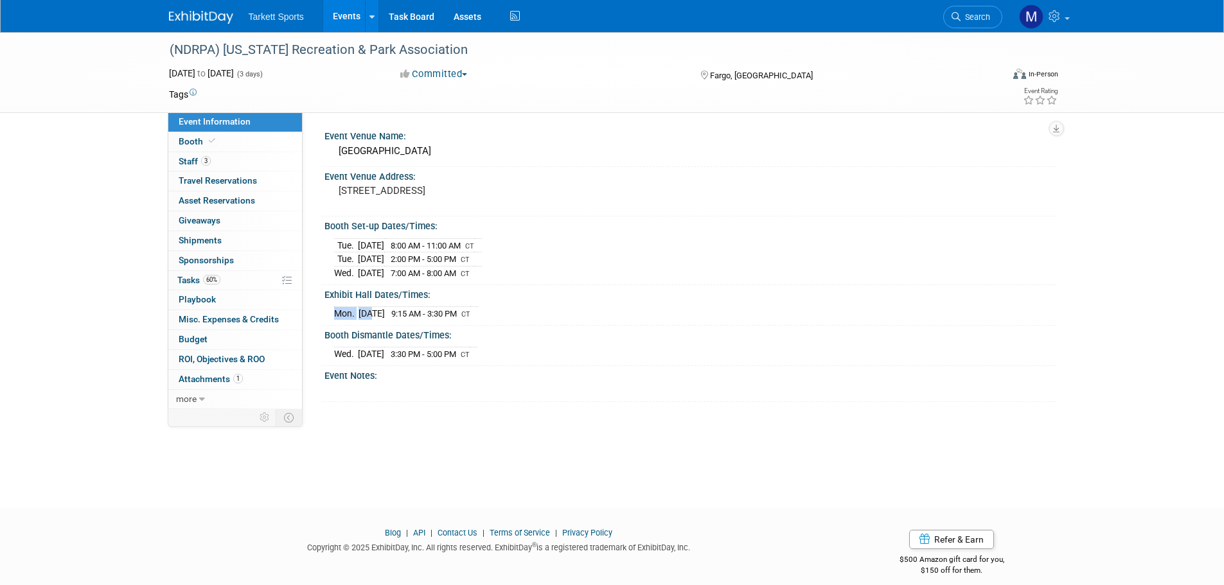
drag, startPoint x: 367, startPoint y: 312, endPoint x: 502, endPoint y: 312, distance: 134.3
click at [502, 312] on div "Mon. Sep 1, 2025 9:15 AM - 3:30 PM CT" at bounding box center [690, 311] width 712 height 17
click at [221, 159] on link "3 Staff 3" at bounding box center [235, 161] width 134 height 19
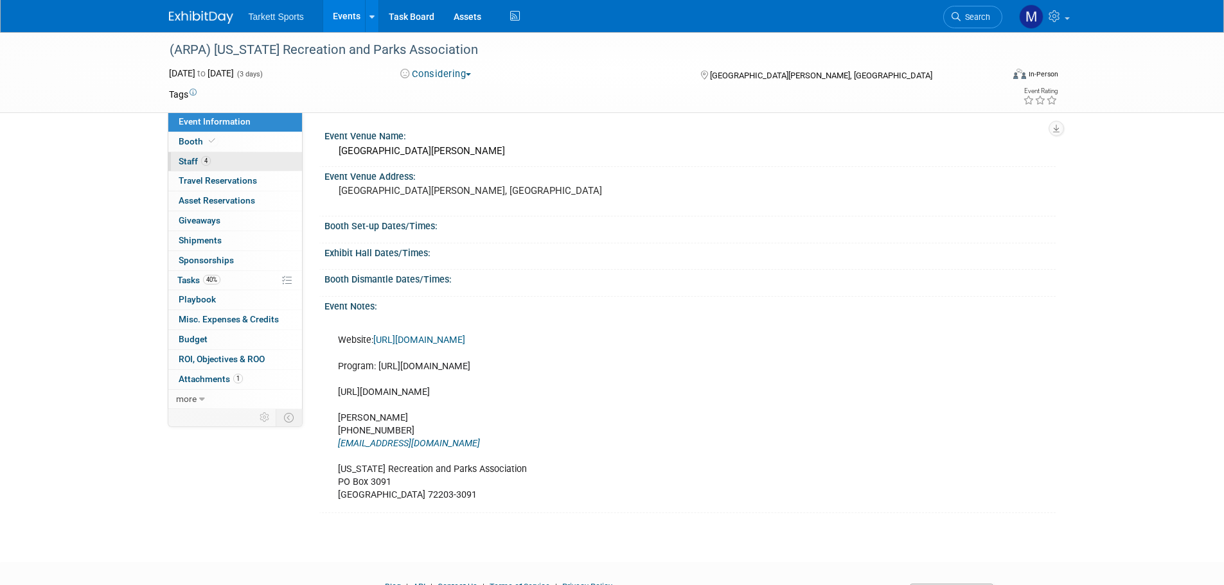
click at [261, 161] on link "4 Staff 4" at bounding box center [235, 161] width 134 height 19
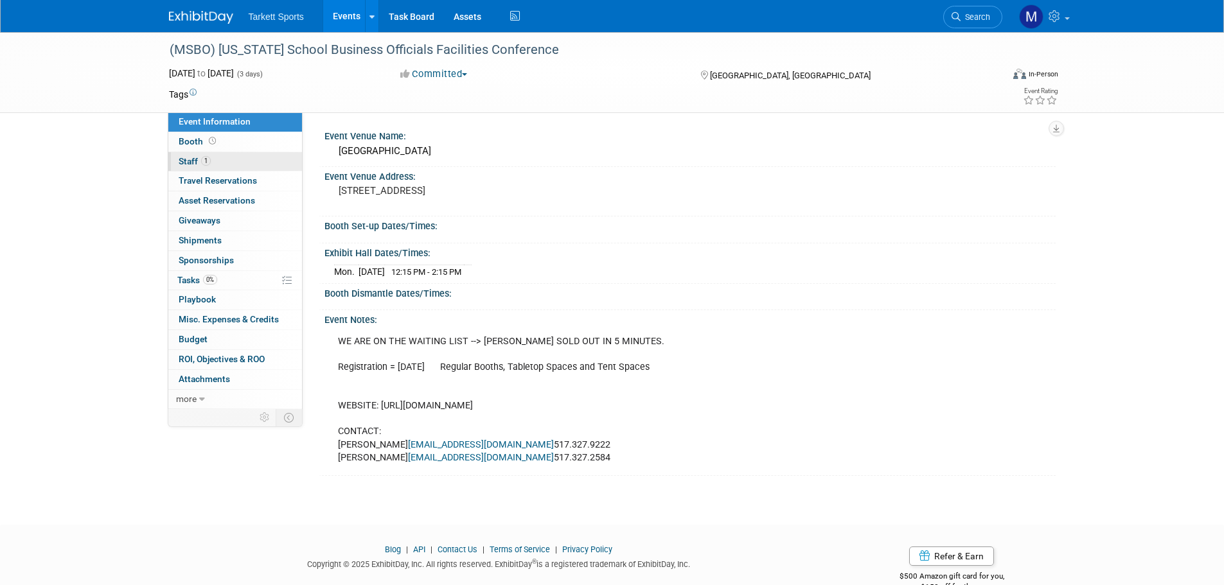
click at [265, 155] on link "1 Staff 1" at bounding box center [235, 161] width 134 height 19
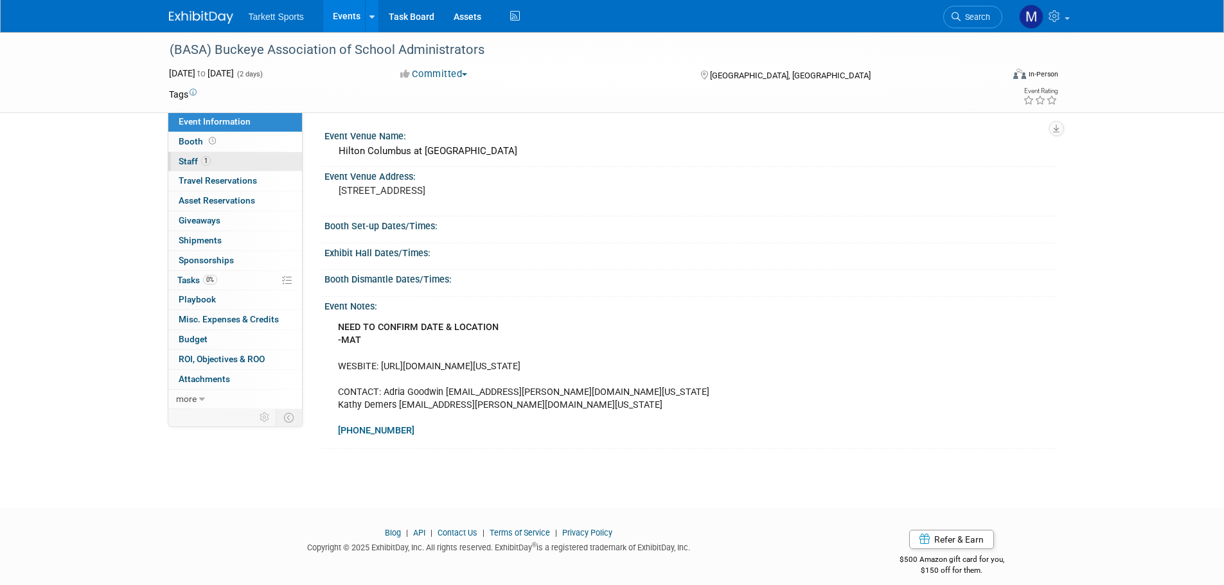
click at [248, 161] on link "1 Staff 1" at bounding box center [235, 161] width 134 height 19
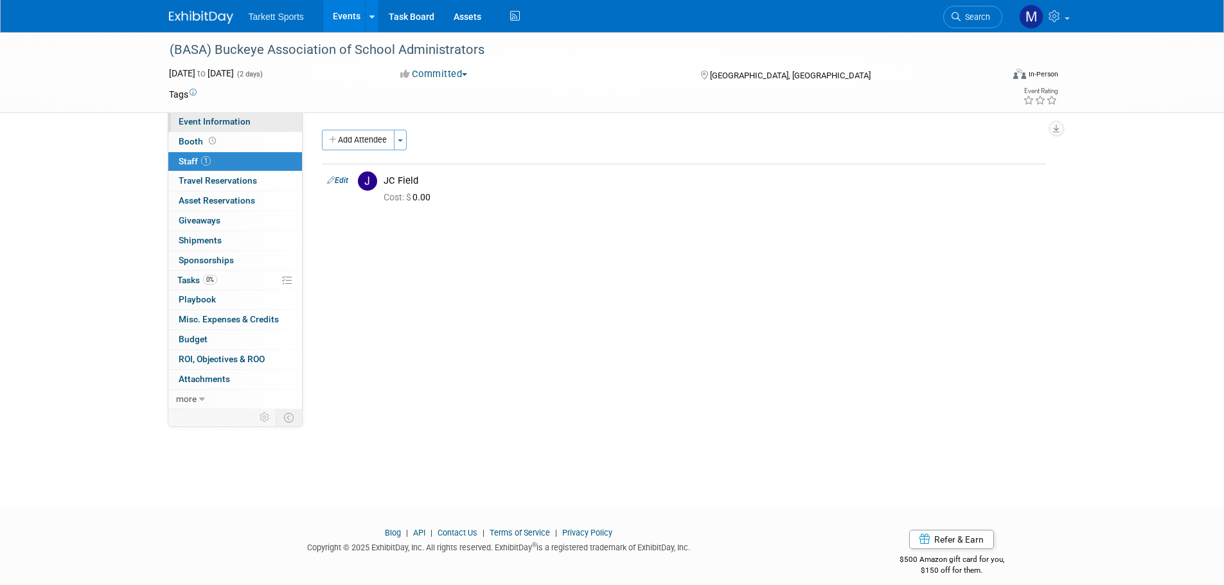
click at [268, 127] on link "Event Information" at bounding box center [235, 121] width 134 height 19
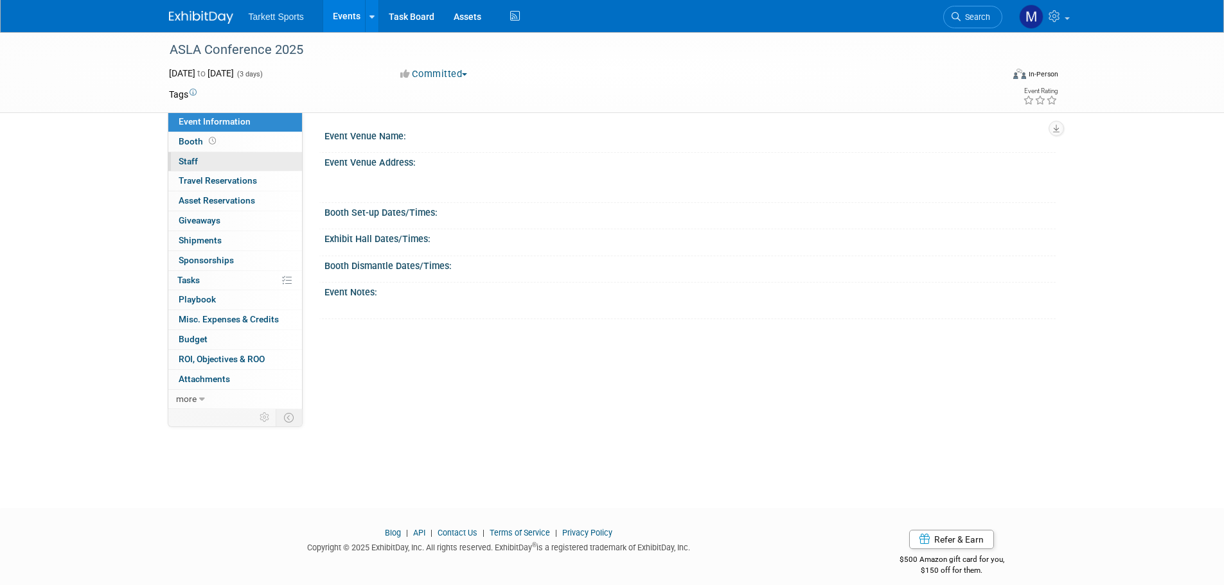
click at [248, 164] on link "0 Staff 0" at bounding box center [235, 161] width 134 height 19
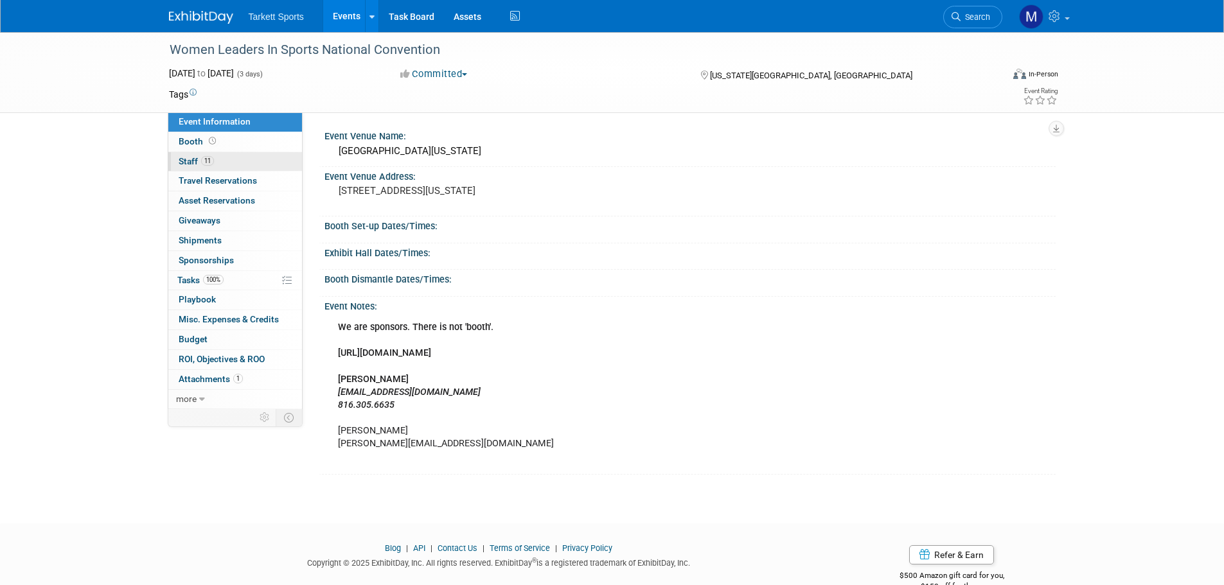
click at [248, 161] on link "11 Staff 11" at bounding box center [235, 161] width 134 height 19
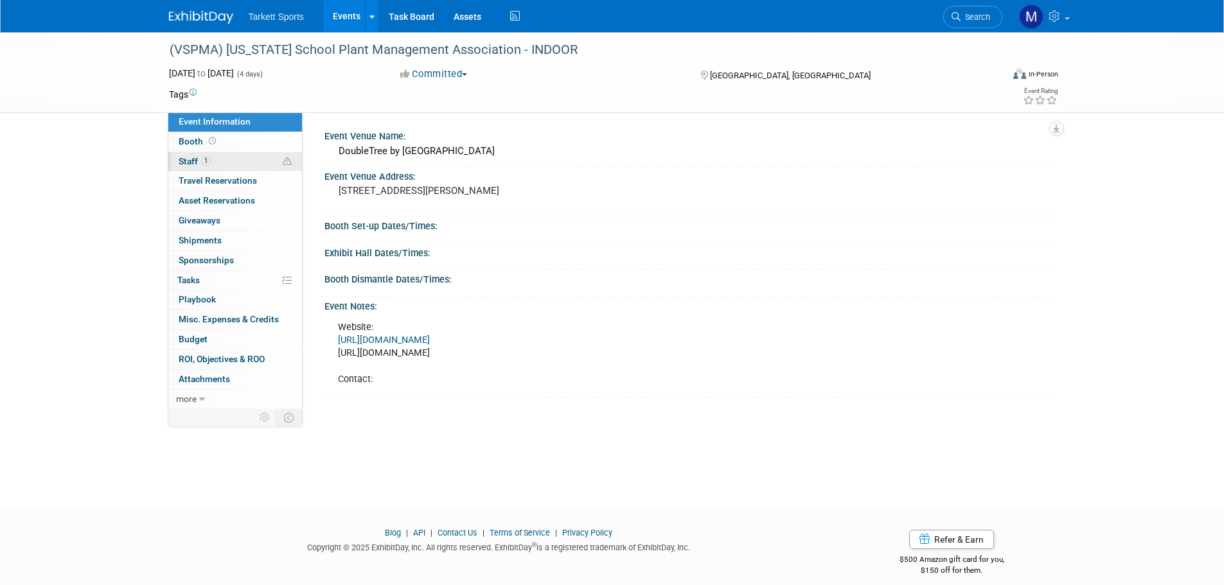
click at [258, 157] on link "1 Staff 1" at bounding box center [235, 161] width 134 height 19
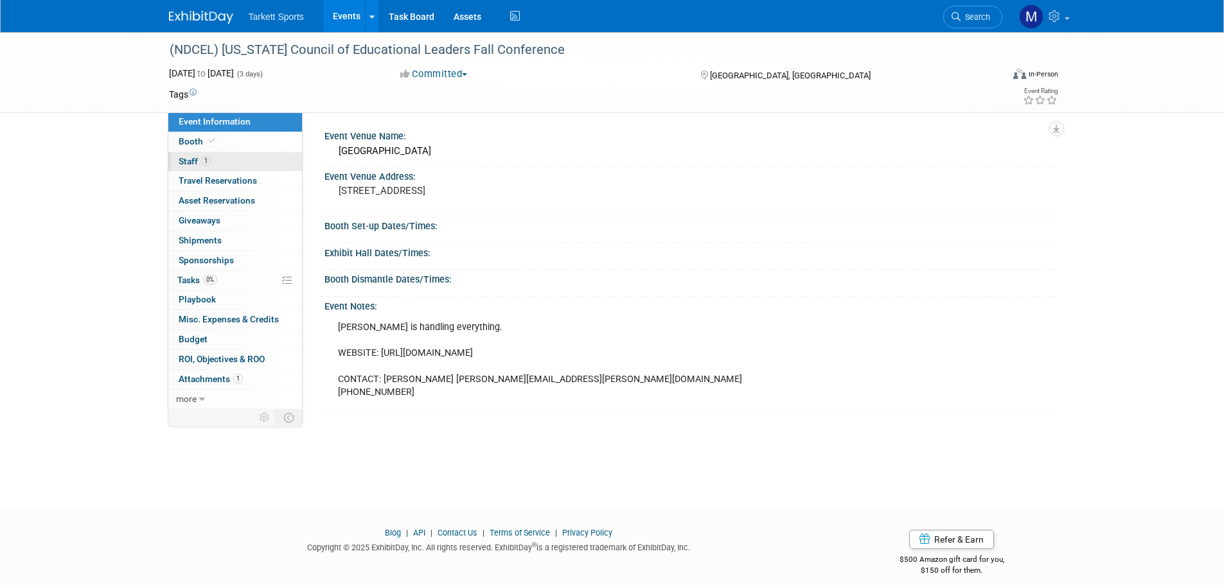
click at [243, 159] on link "1 Staff 1" at bounding box center [235, 161] width 134 height 19
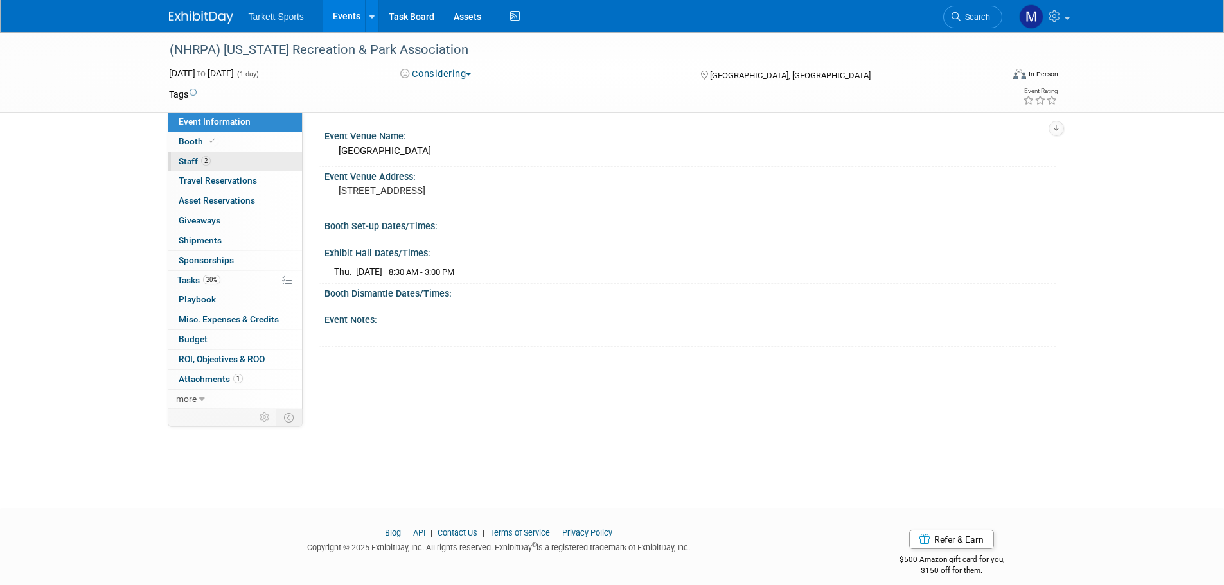
click at [245, 161] on link "2 Staff 2" at bounding box center [235, 161] width 134 height 19
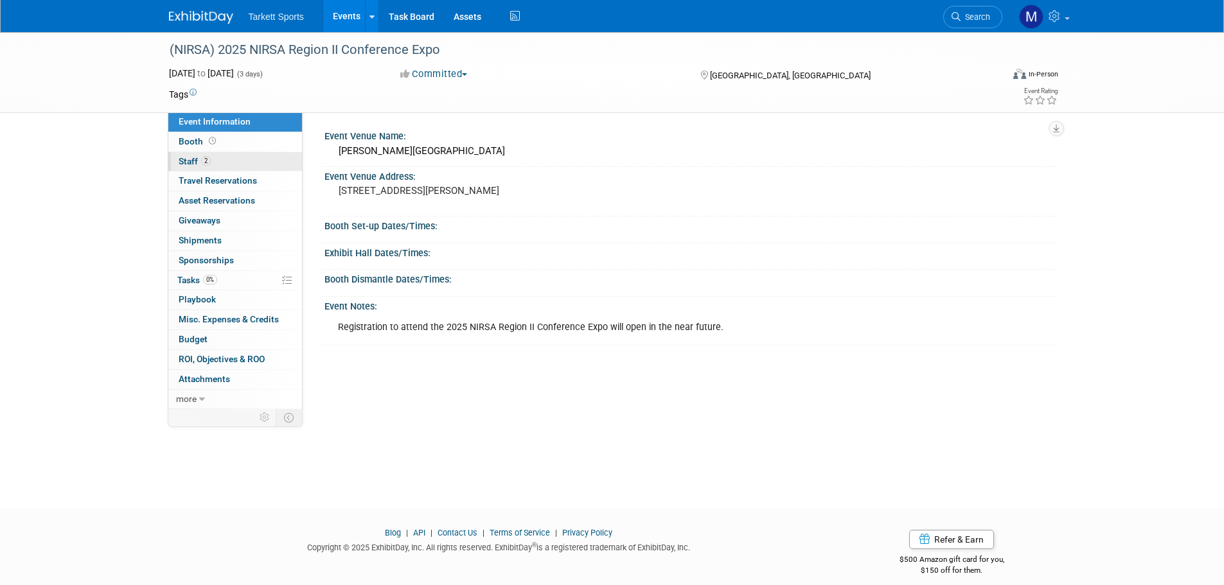
click at [273, 159] on link "2 Staff 2" at bounding box center [235, 161] width 134 height 19
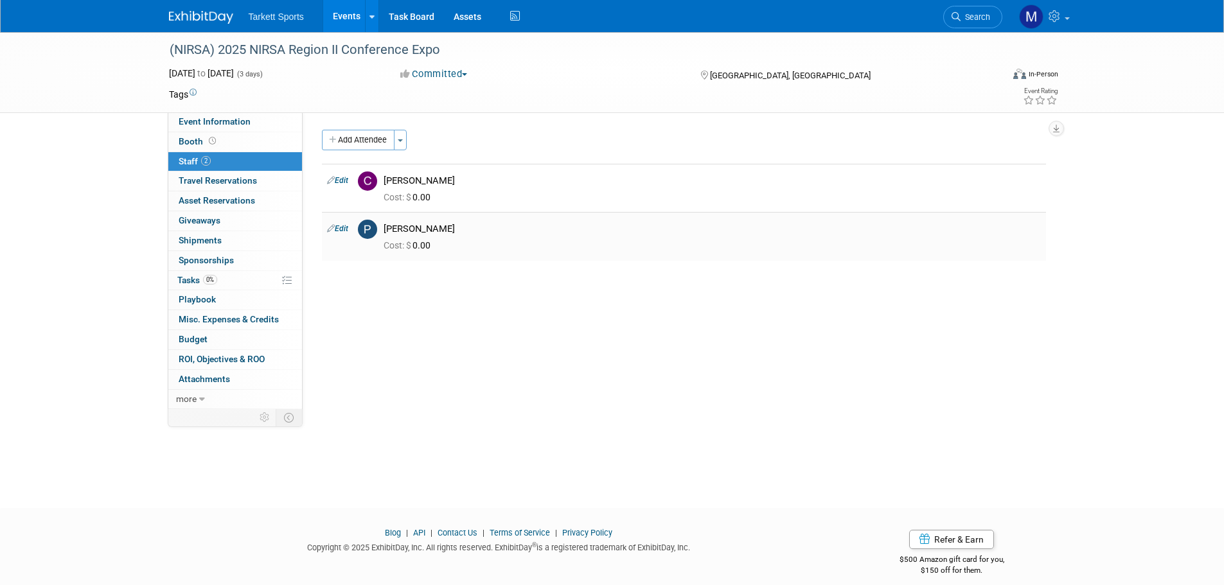
drag, startPoint x: 425, startPoint y: 179, endPoint x: 449, endPoint y: 258, distance: 82.5
click at [449, 258] on tbody "Edit [PERSON_NAME] Cost: $ 0.00 Edit 0.00" at bounding box center [684, 212] width 724 height 97
click at [449, 259] on td "[PERSON_NAME] Cost: $ 0.00" at bounding box center [711, 236] width 667 height 48
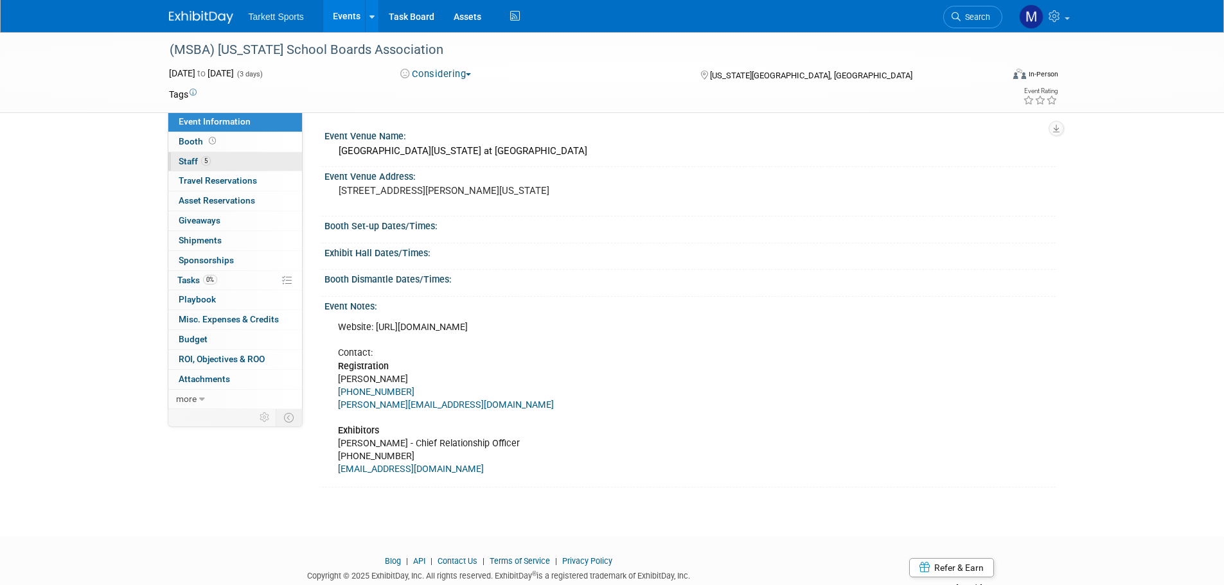
click at [246, 163] on link "5 Staff 5" at bounding box center [235, 161] width 134 height 19
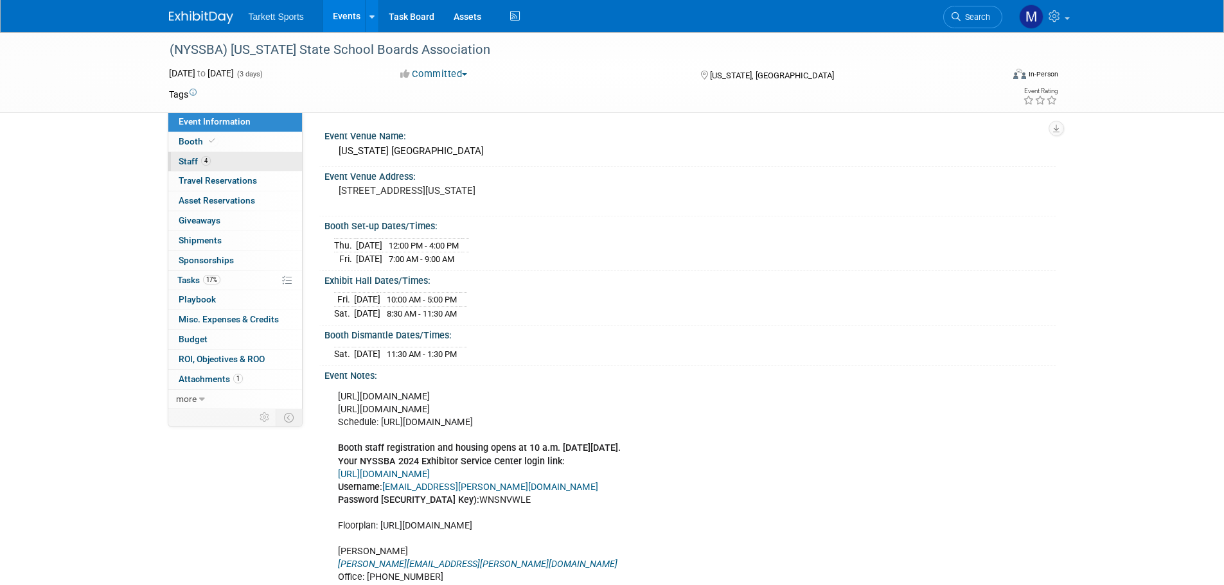
click at [265, 155] on link "4 Staff 4" at bounding box center [235, 161] width 134 height 19
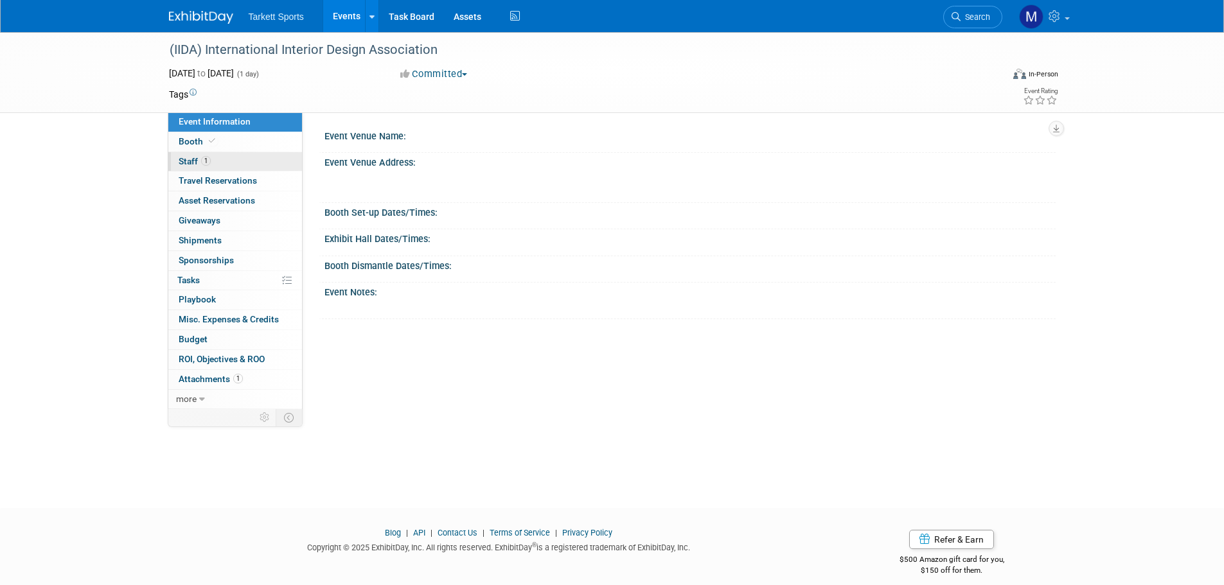
click at [269, 160] on link "1 Staff 1" at bounding box center [235, 161] width 134 height 19
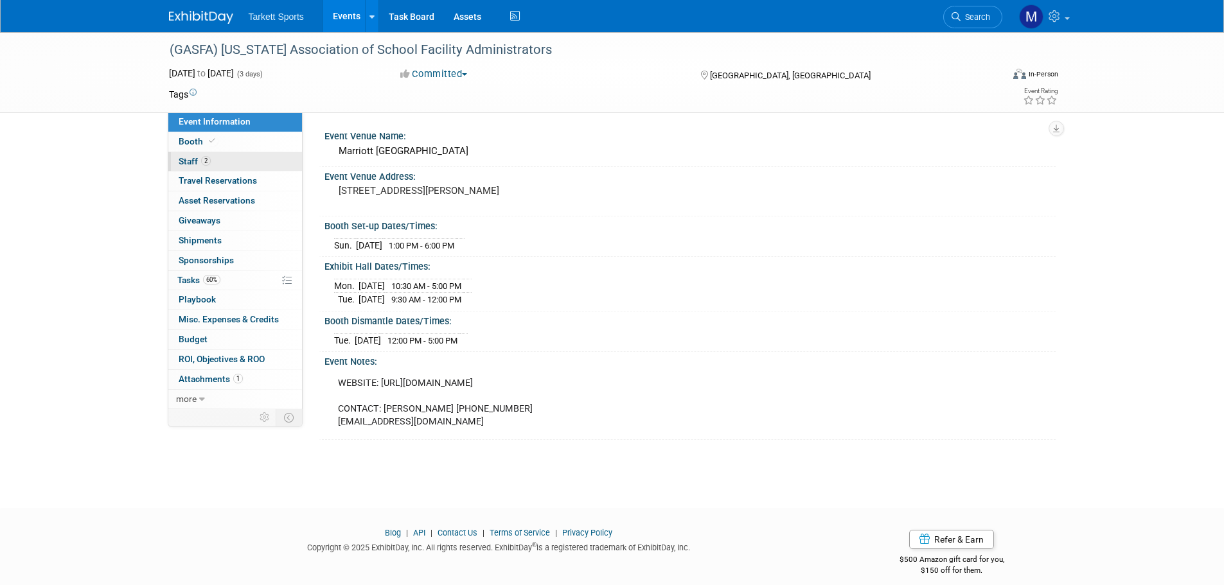
click at [235, 157] on link "2 Staff 2" at bounding box center [235, 161] width 134 height 19
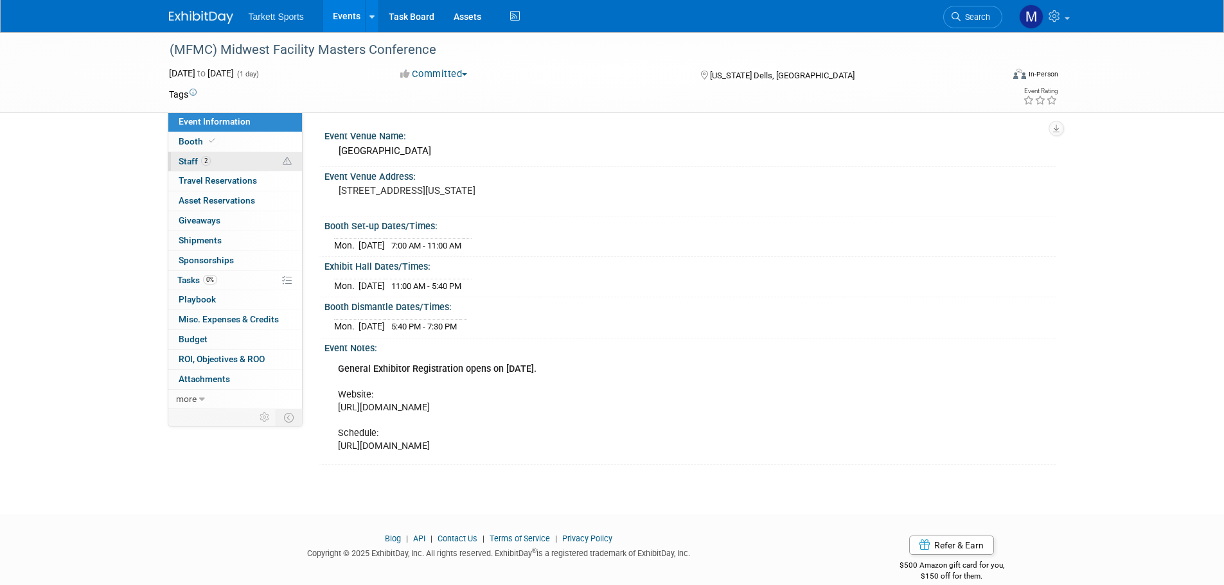
click at [231, 157] on link "2 Staff 2" at bounding box center [235, 161] width 134 height 19
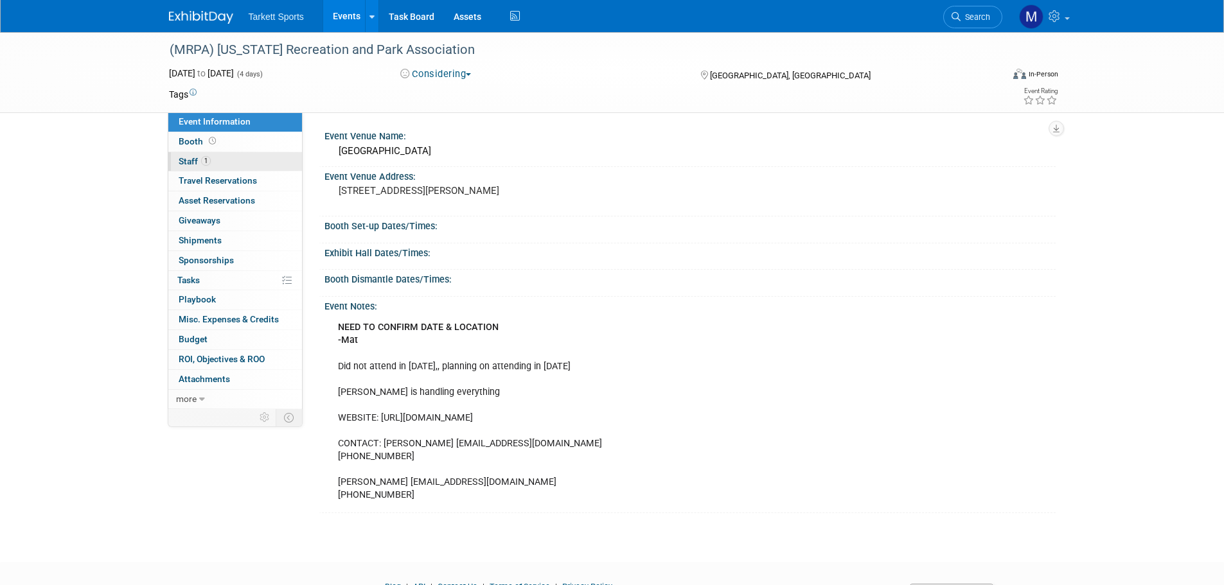
click at [266, 161] on link "1 Staff 1" at bounding box center [235, 161] width 134 height 19
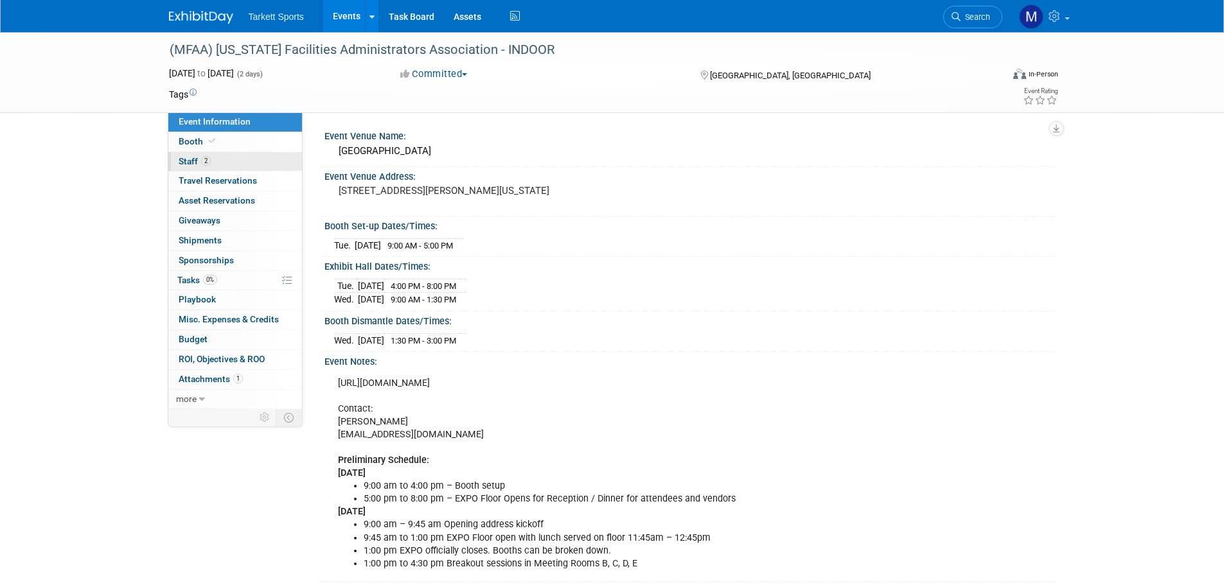
click at [233, 163] on link "2 Staff 2" at bounding box center [235, 161] width 134 height 19
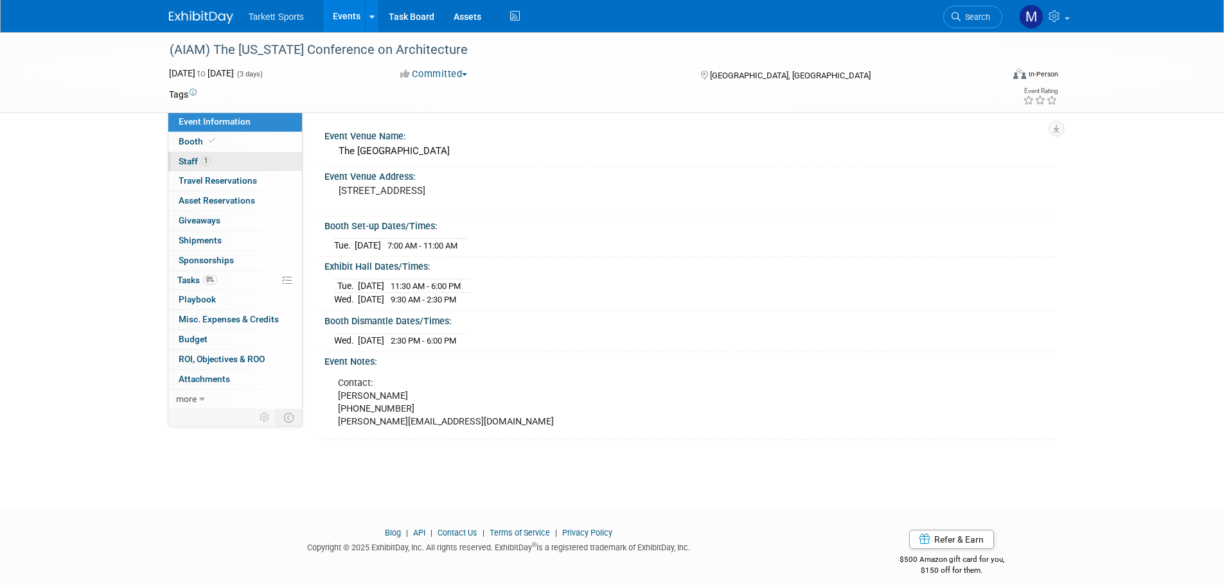
click at [231, 157] on link "1 Staff 1" at bounding box center [235, 161] width 134 height 19
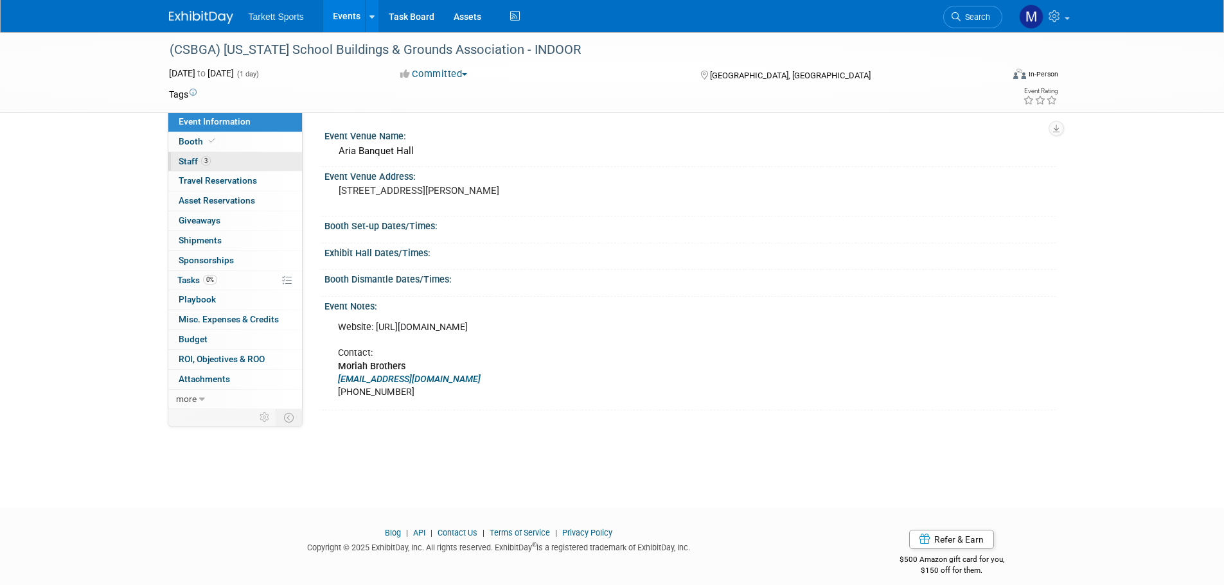
click at [265, 167] on link "3 Staff 3" at bounding box center [235, 161] width 134 height 19
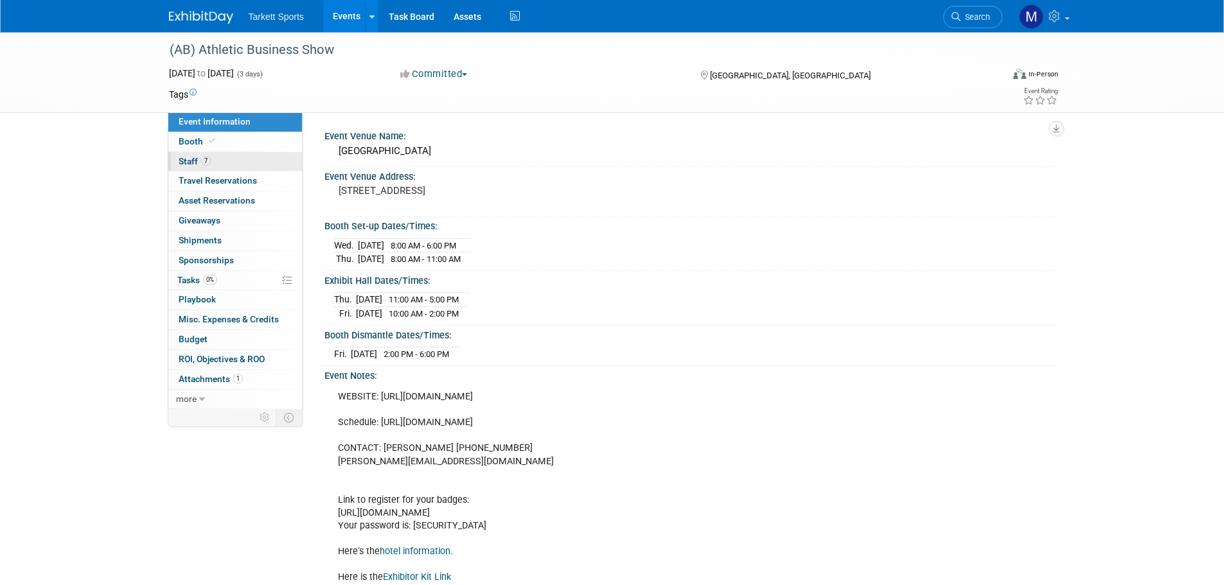
click at [262, 156] on link "7 Staff 7" at bounding box center [235, 161] width 134 height 19
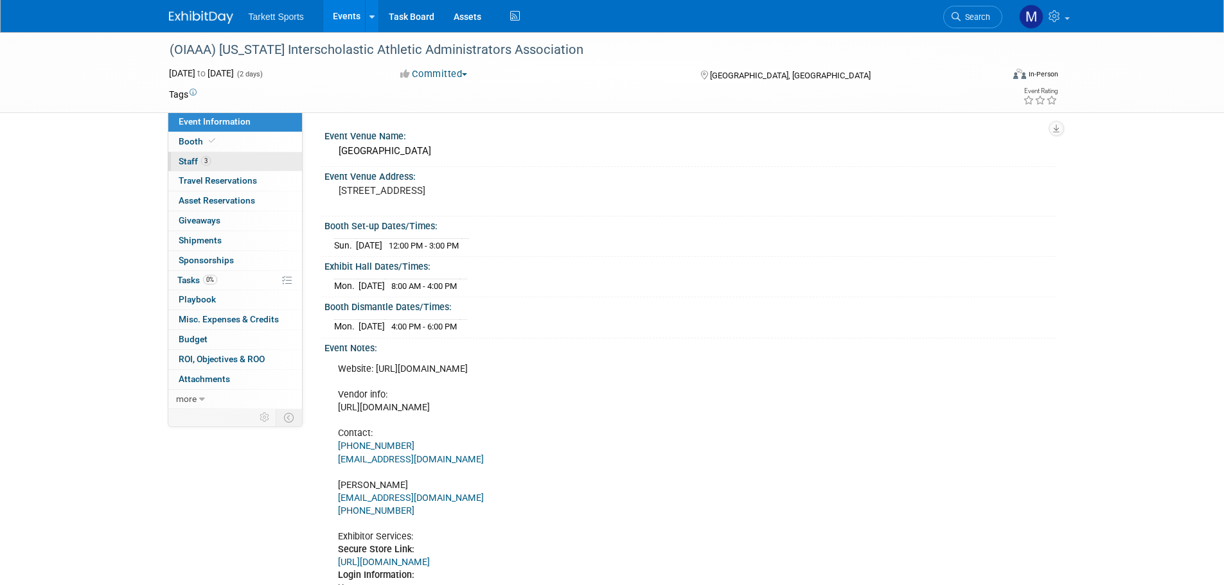
click at [280, 164] on link "3 Staff 3" at bounding box center [235, 161] width 134 height 19
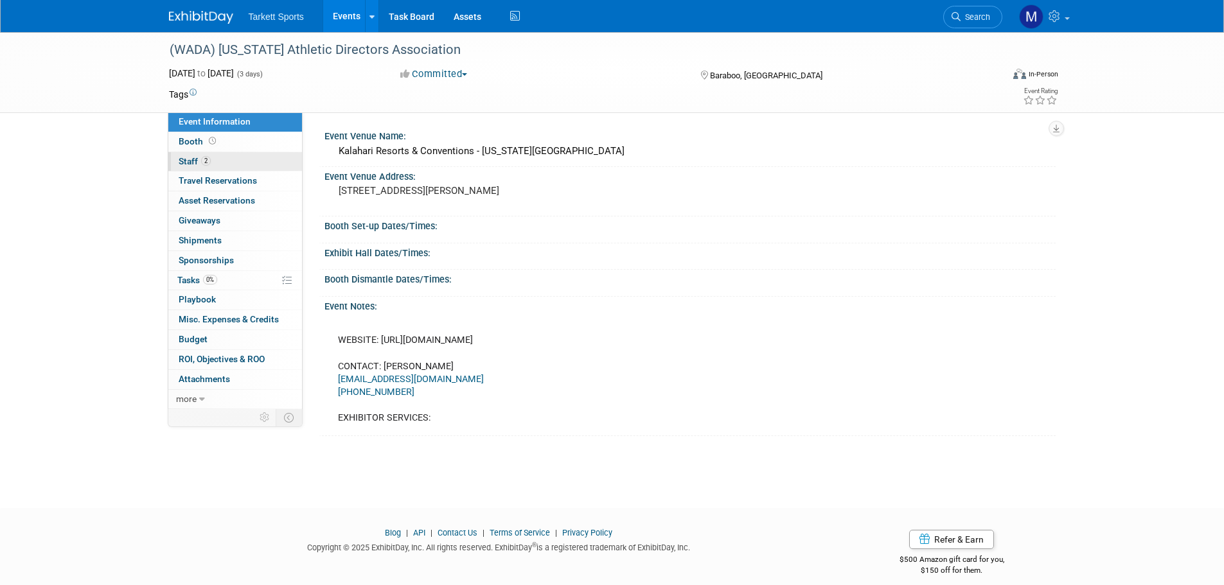
click at [273, 164] on link "2 Staff 2" at bounding box center [235, 161] width 134 height 19
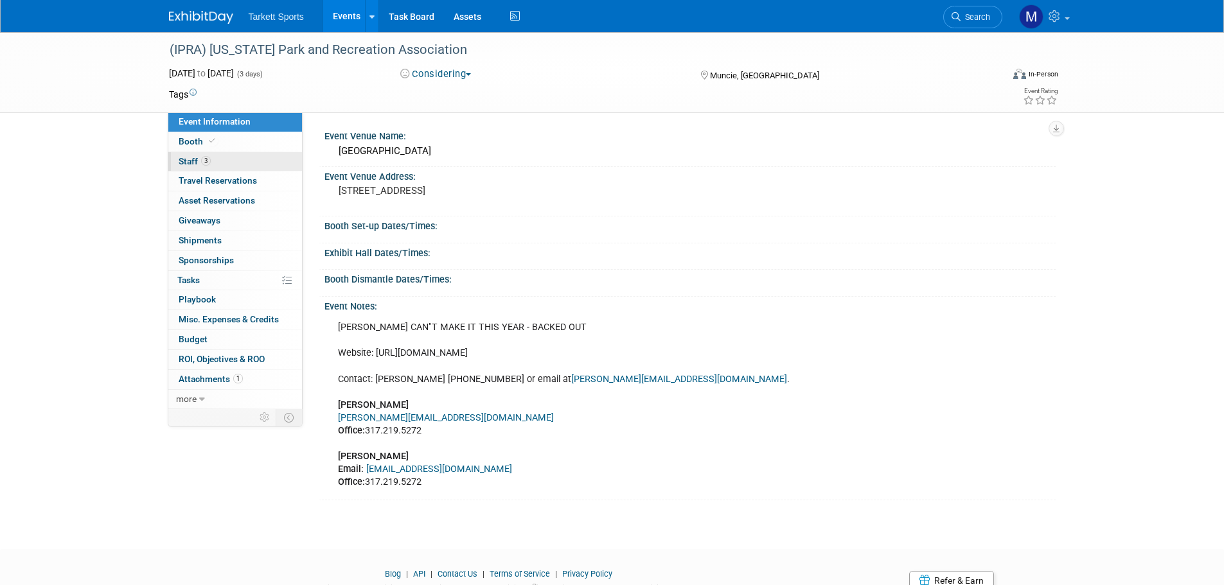
click at [263, 159] on link "3 Staff 3" at bounding box center [235, 161] width 134 height 19
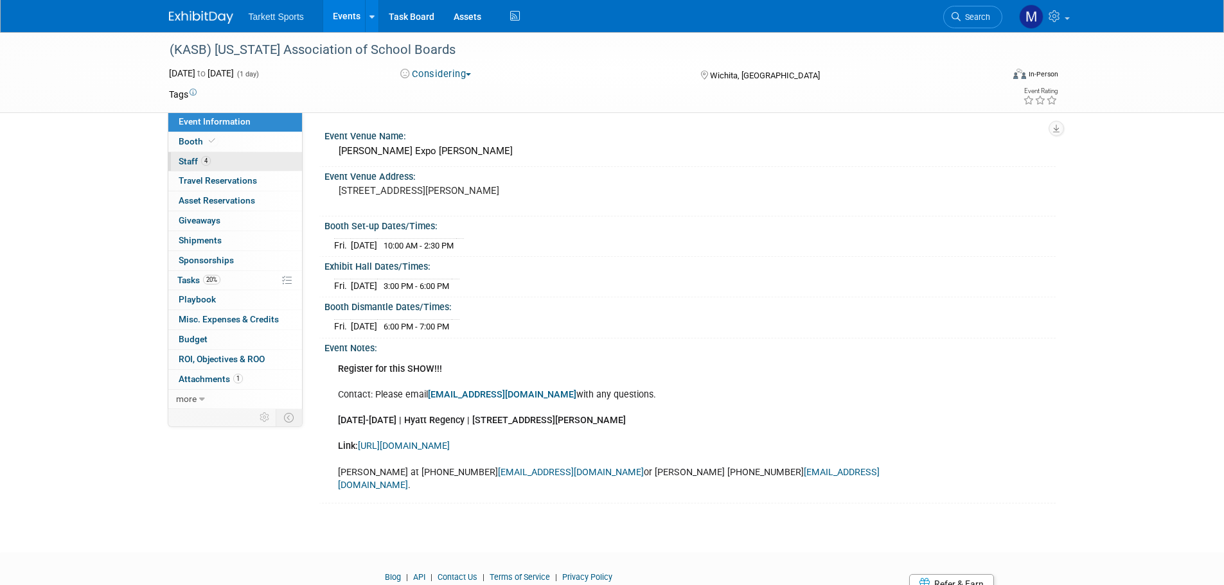
click at [281, 156] on link "4 Staff 4" at bounding box center [235, 161] width 134 height 19
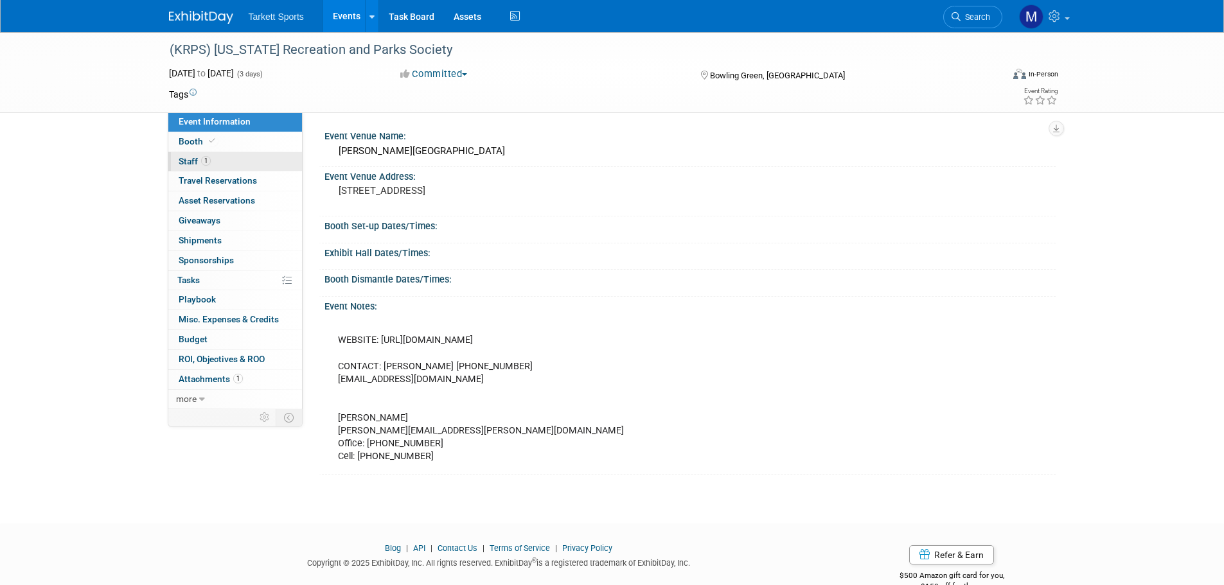
click at [270, 161] on link "1 Staff 1" at bounding box center [235, 161] width 134 height 19
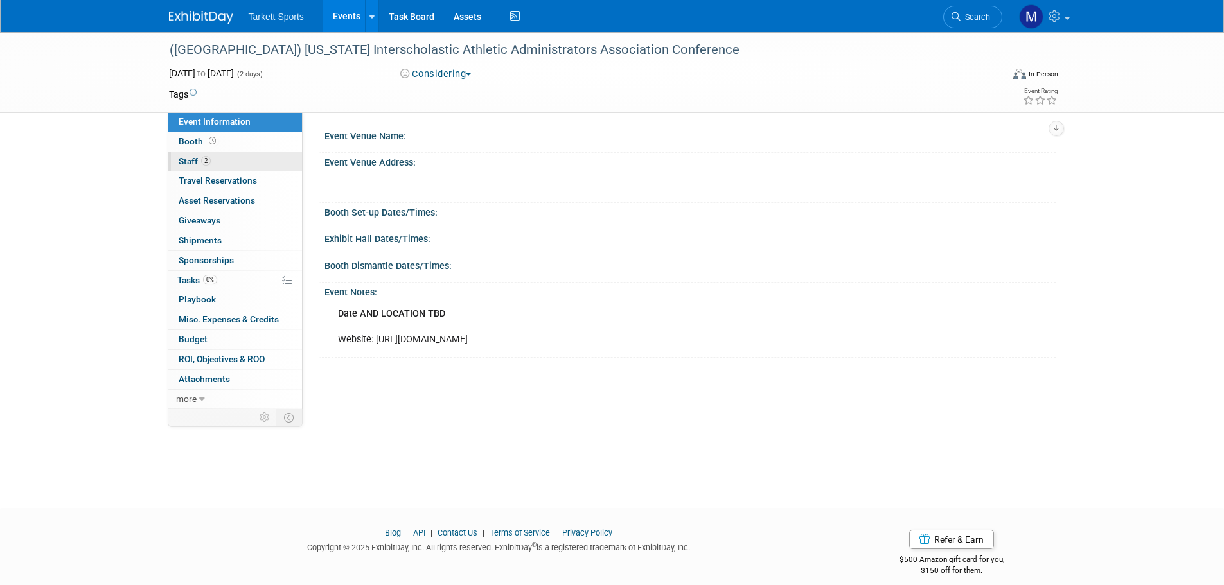
click at [256, 164] on link "2 Staff 2" at bounding box center [235, 161] width 134 height 19
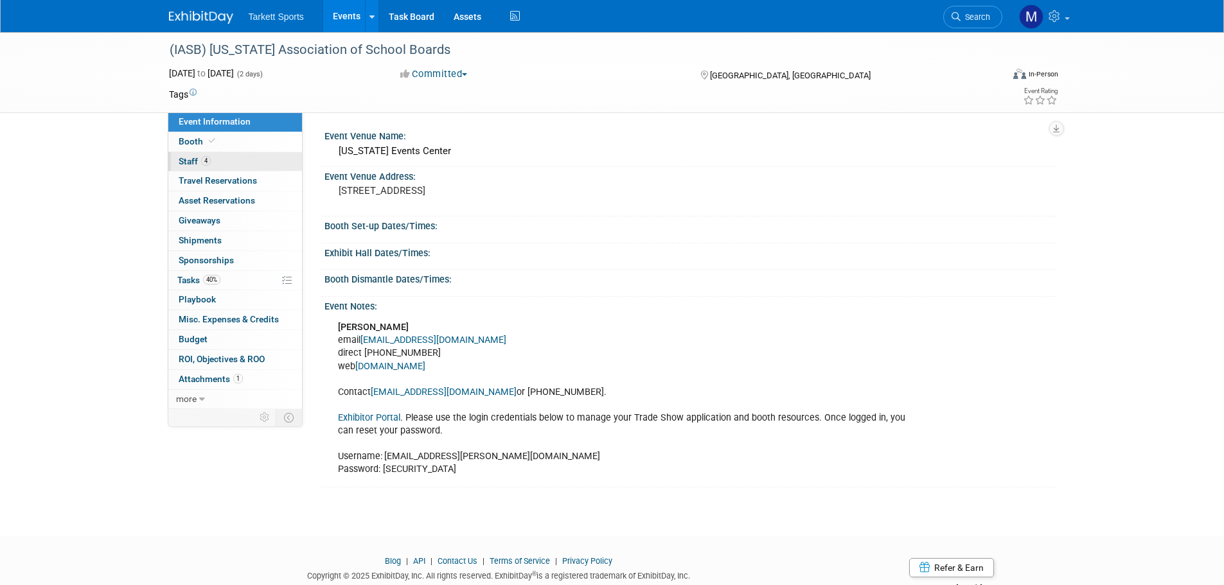
click at [249, 159] on link "4 Staff 4" at bounding box center [235, 161] width 134 height 19
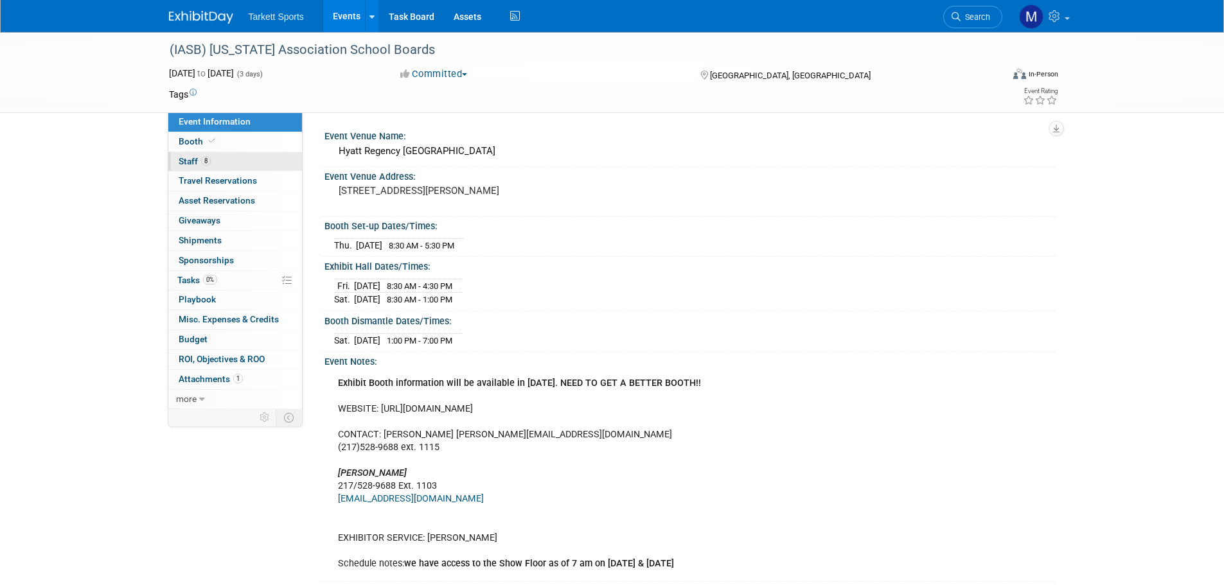
click at [260, 152] on link "8 Staff 8" at bounding box center [235, 161] width 134 height 19
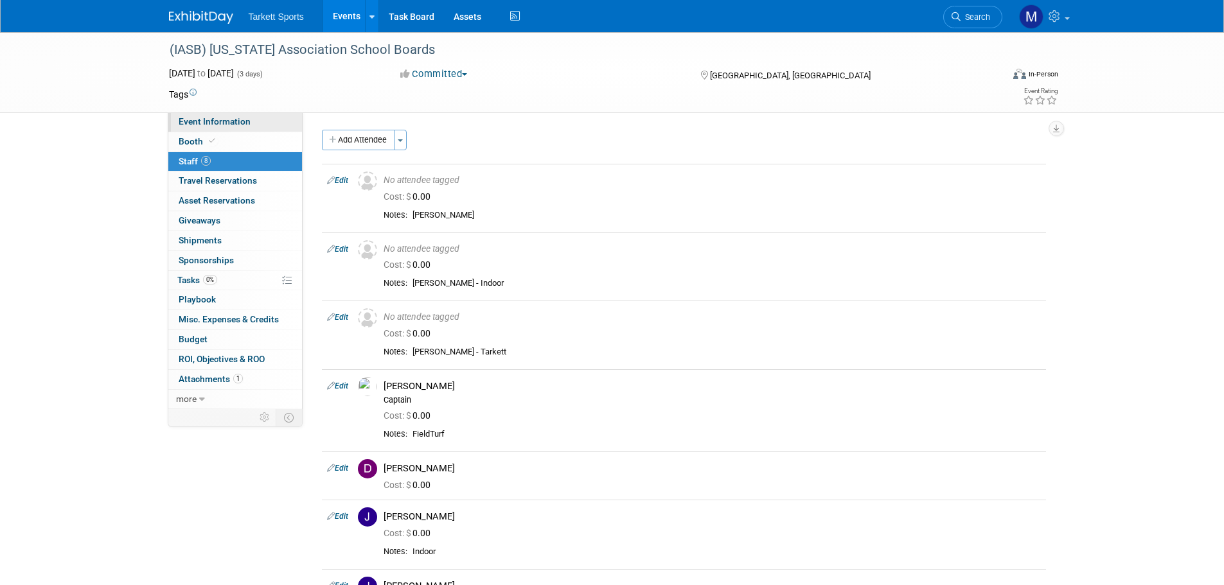
click at [266, 122] on link "Event Information" at bounding box center [235, 121] width 134 height 19
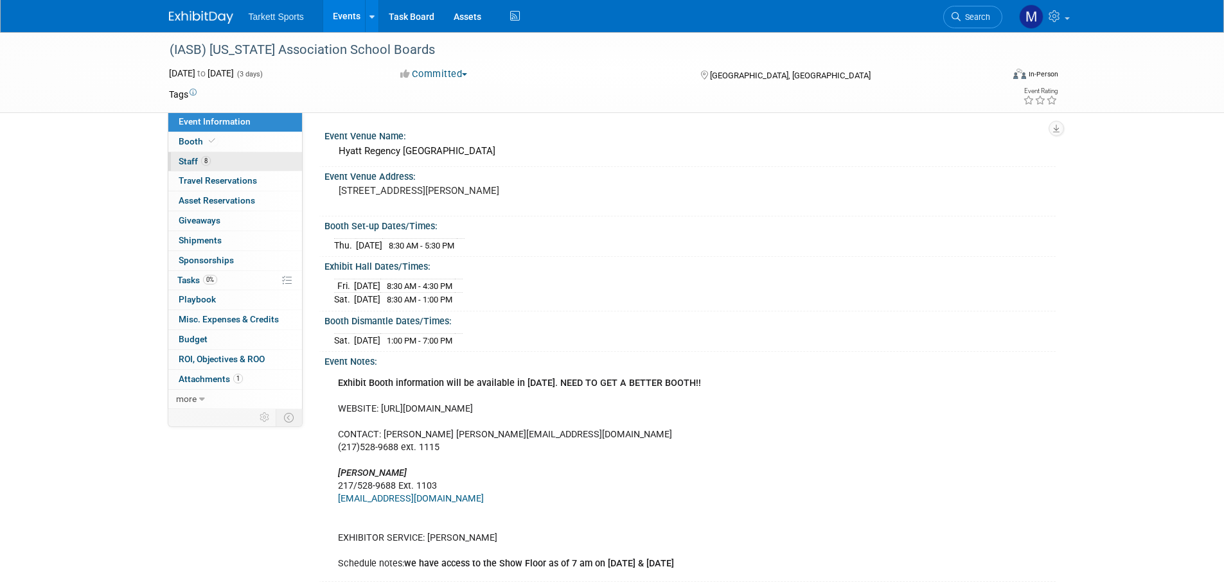
click at [244, 161] on link "8 Staff 8" at bounding box center [235, 161] width 134 height 19
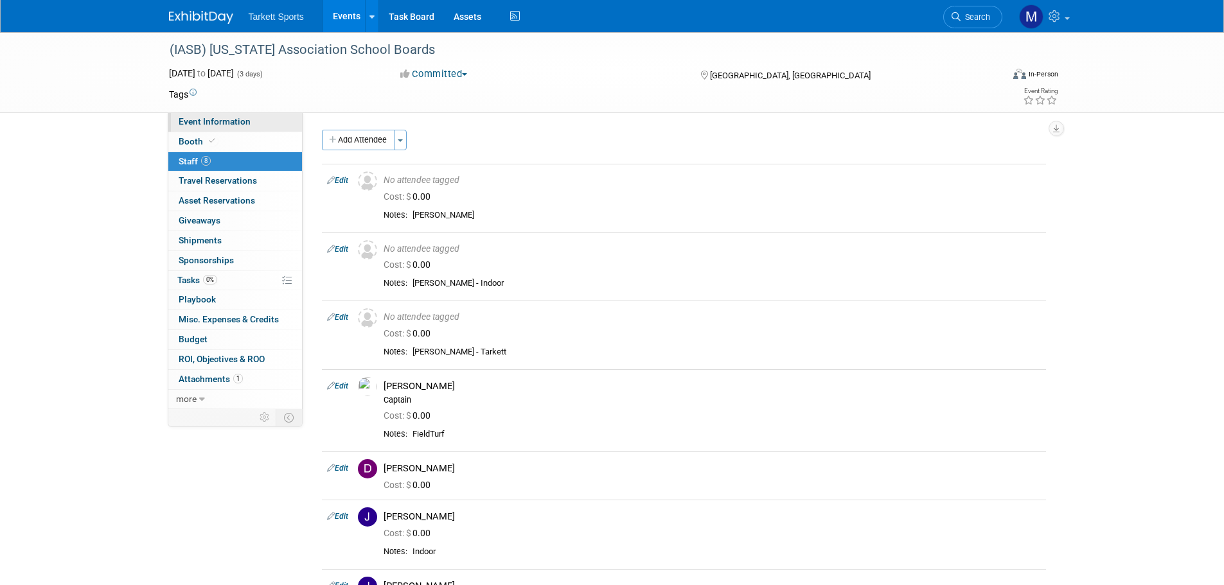
click at [265, 119] on link "Event Information" at bounding box center [235, 121] width 134 height 19
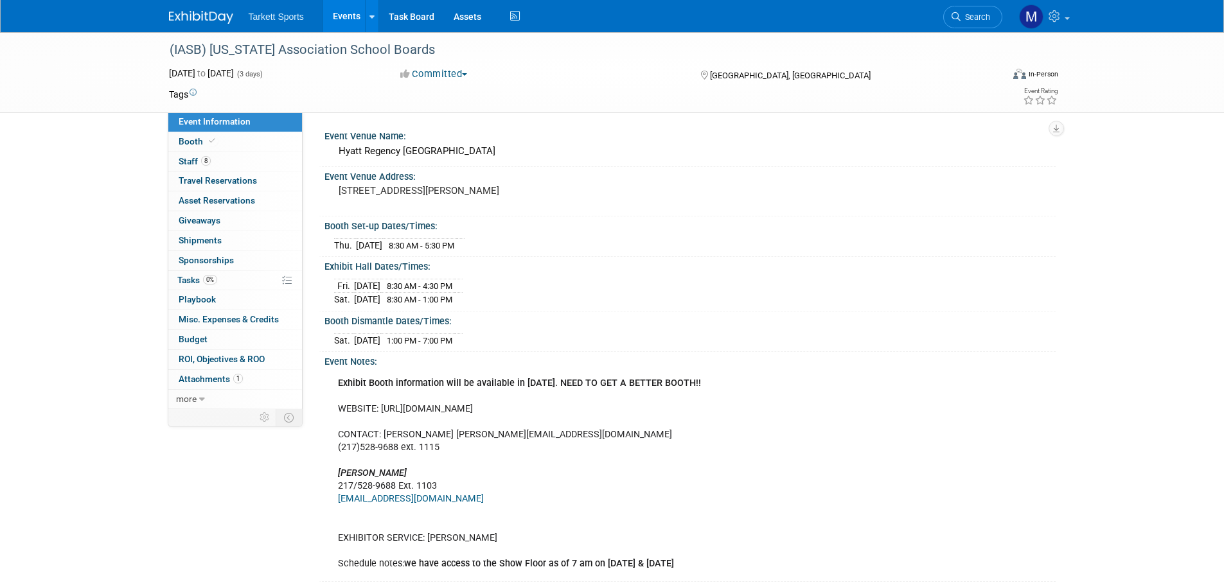
drag, startPoint x: 447, startPoint y: 154, endPoint x: 340, endPoint y: 153, distance: 106.6
click at [340, 153] on div "Hyatt Regency Chicago" at bounding box center [690, 151] width 712 height 20
copy div "Hyatt Regency Chicago"
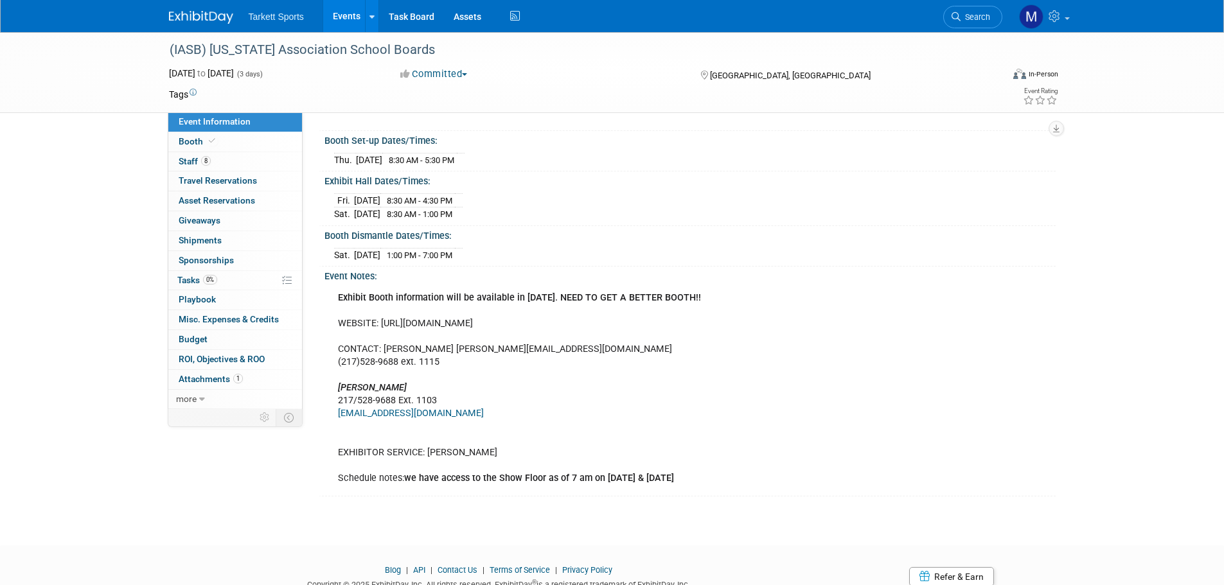
scroll to position [128, 0]
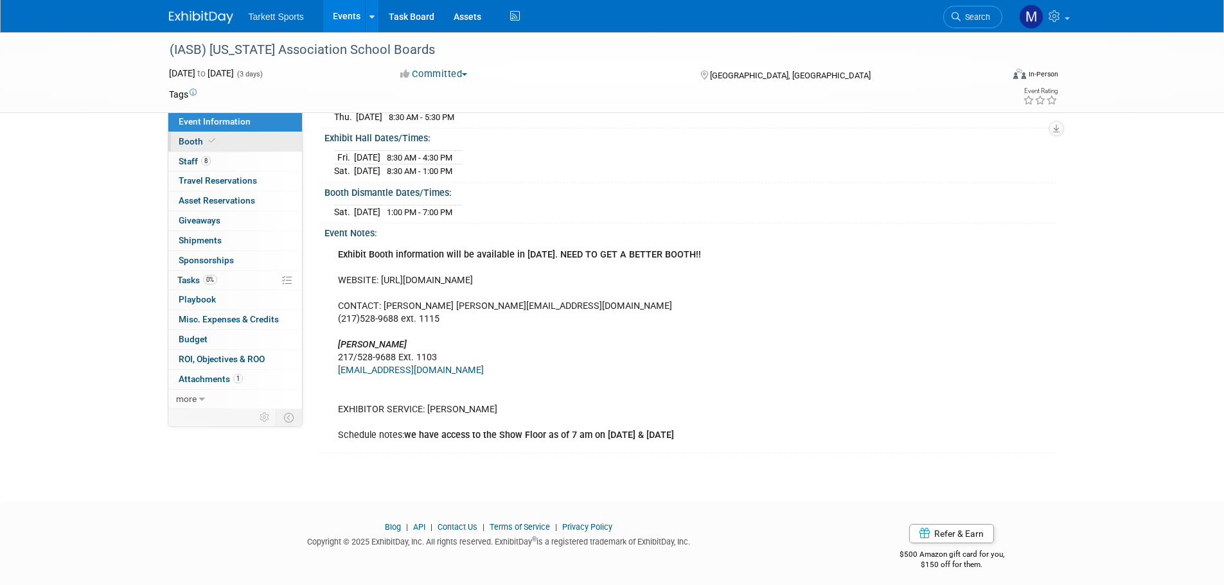
click at [257, 146] on link "Booth" at bounding box center [235, 141] width 134 height 19
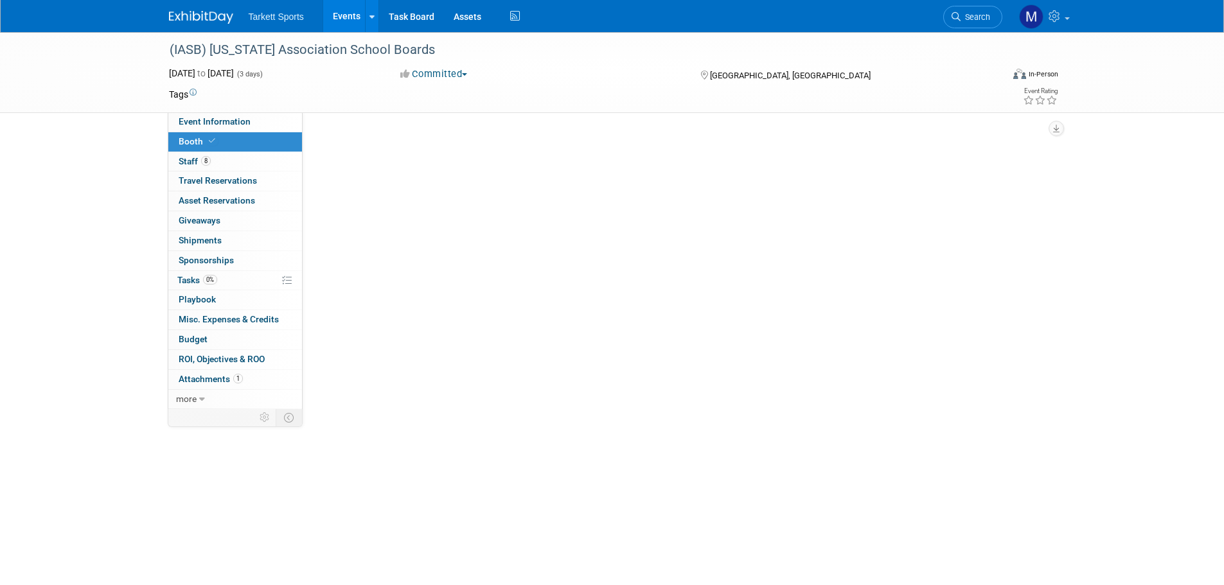
select select "FieldTurf, [PERSON_NAME], Indoor"
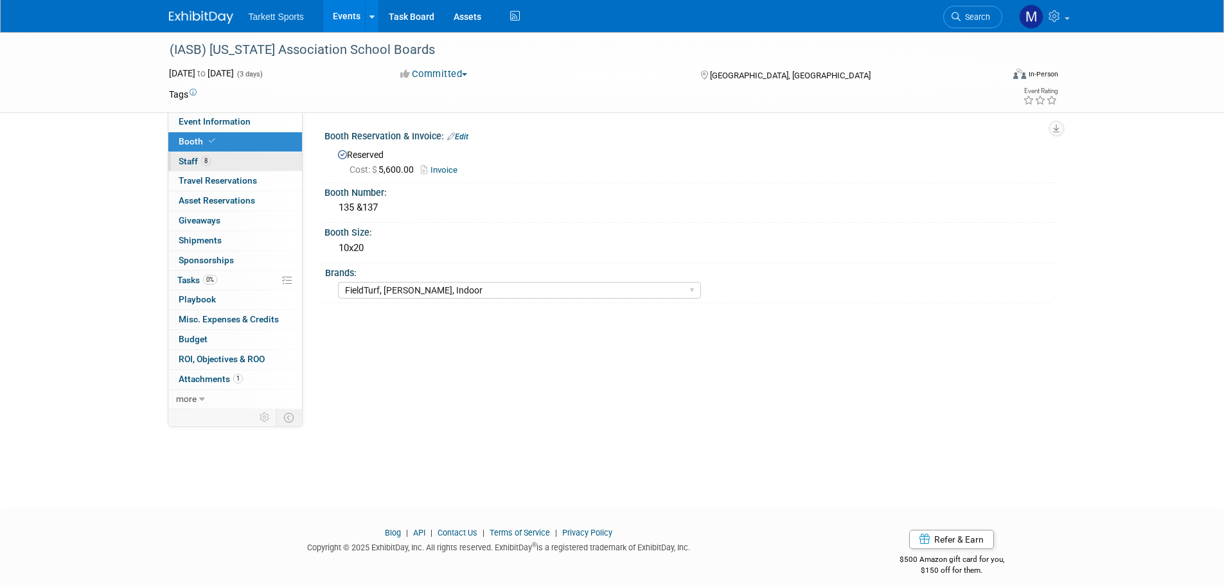
click at [248, 161] on link "8 Staff 8" at bounding box center [235, 161] width 134 height 19
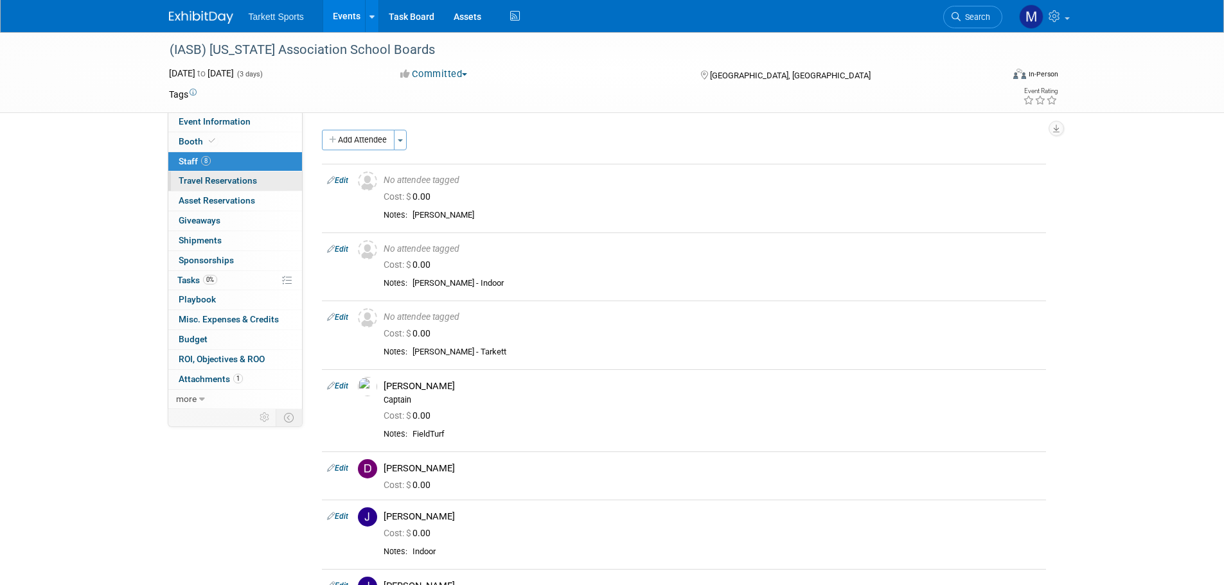
click at [266, 186] on link "0 Travel Reservations 0" at bounding box center [235, 181] width 134 height 19
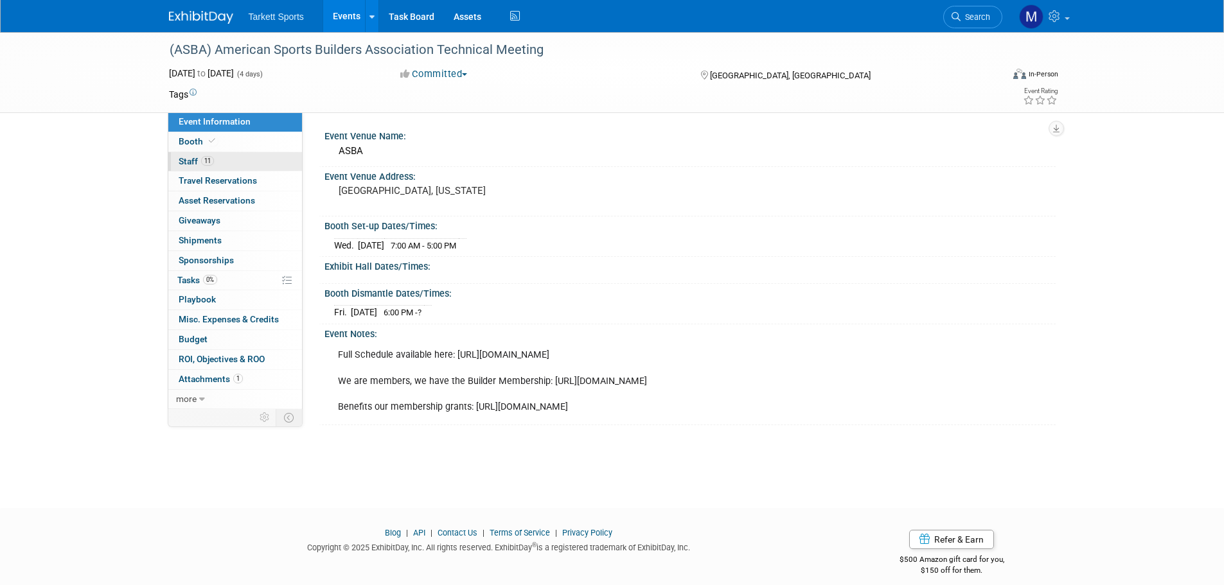
click at [277, 154] on link "11 Staff 11" at bounding box center [235, 161] width 134 height 19
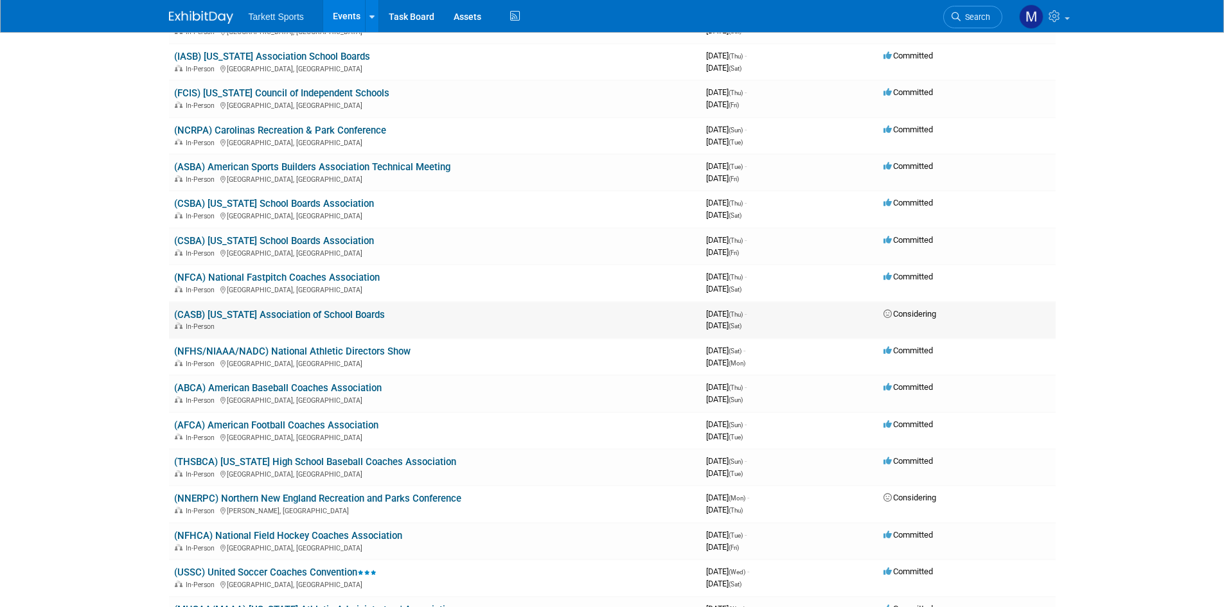
scroll to position [1991, 0]
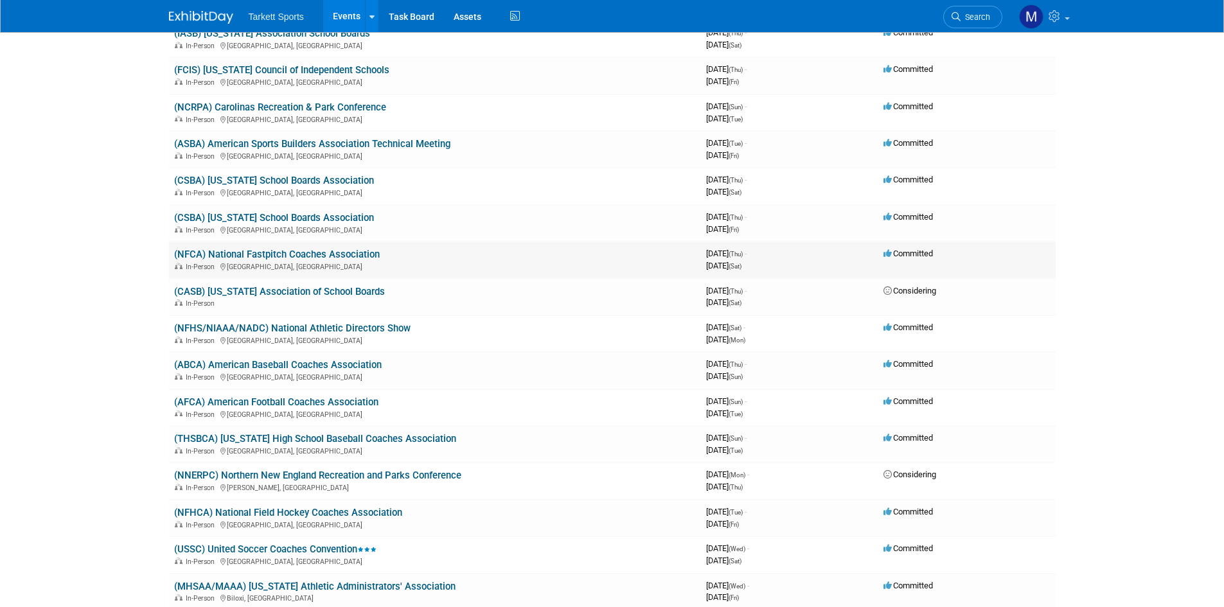
click at [332, 254] on link "(NFCA) National Fastpitch Coaches Association" at bounding box center [277, 255] width 206 height 12
click at [319, 328] on link "(NFHS/NIAAA/NADC) National Athletic Directors Show" at bounding box center [292, 328] width 236 height 12
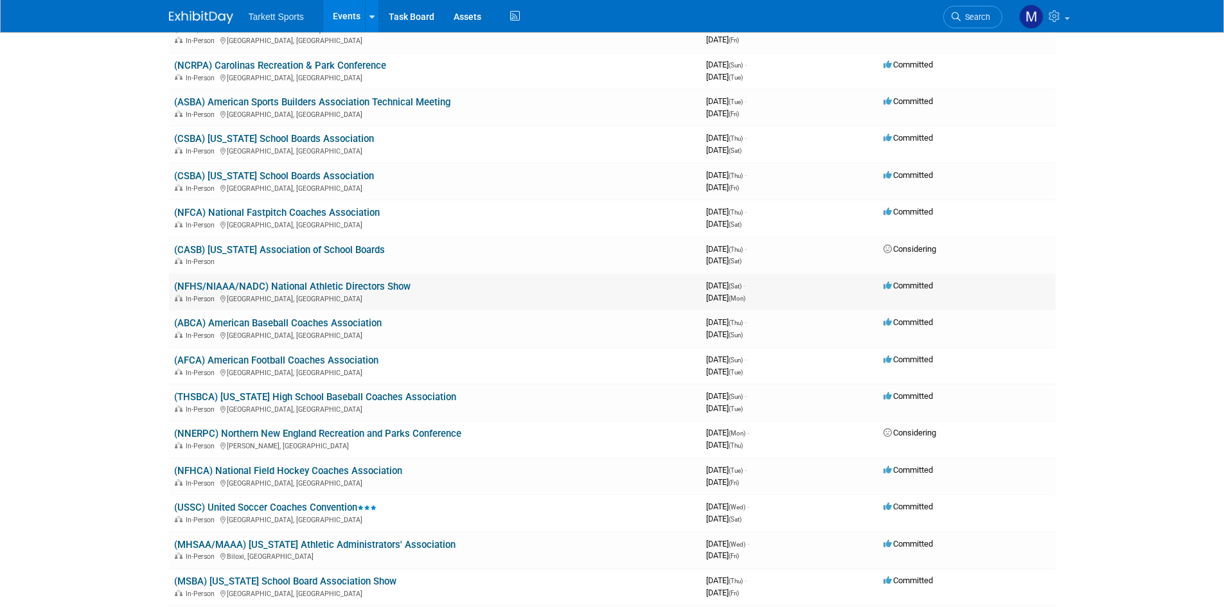
scroll to position [2056, 0]
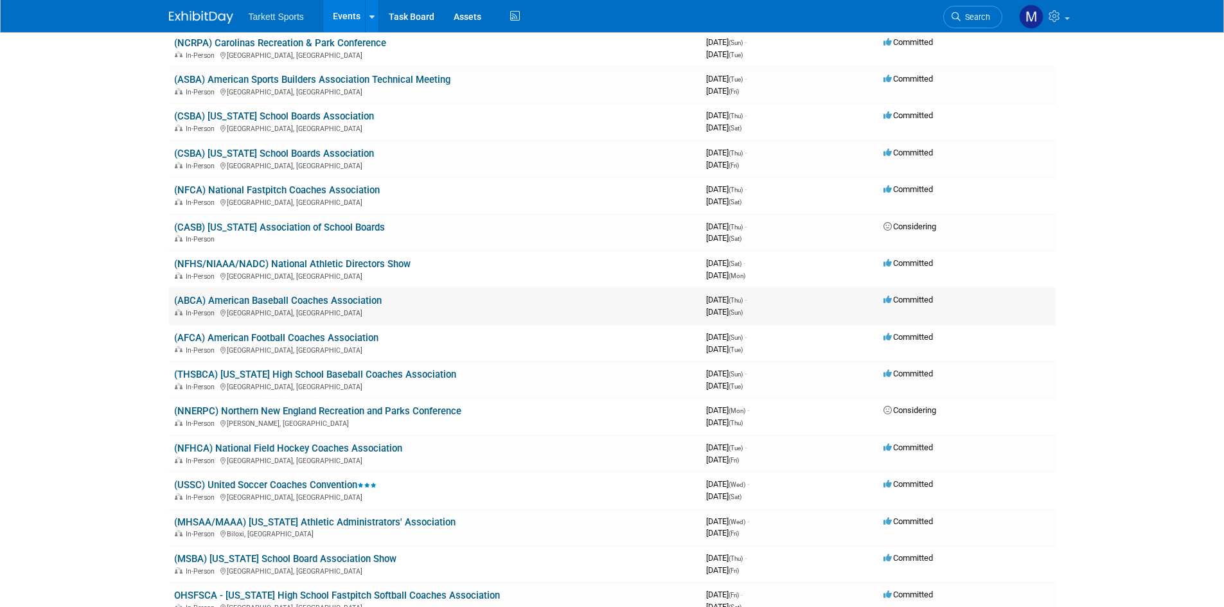
click at [334, 303] on link "(ABCA) American Baseball Coaches Association" at bounding box center [277, 301] width 207 height 12
click at [360, 337] on link "(AFCA) American Football Coaches Association" at bounding box center [276, 338] width 204 height 12
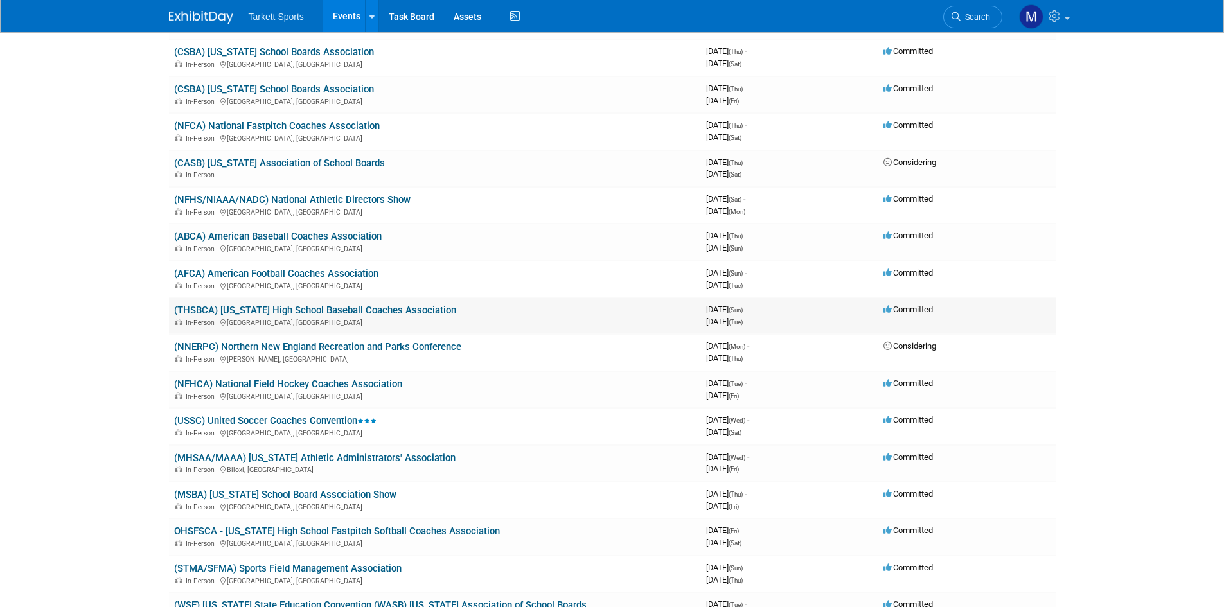
click at [330, 310] on link "(THSBCA) Texas High School Baseball Coaches Association" at bounding box center [315, 310] width 282 height 12
click at [342, 348] on link "(NNERPC) Northern New England Recreation and Parks Conference" at bounding box center [317, 347] width 287 height 12
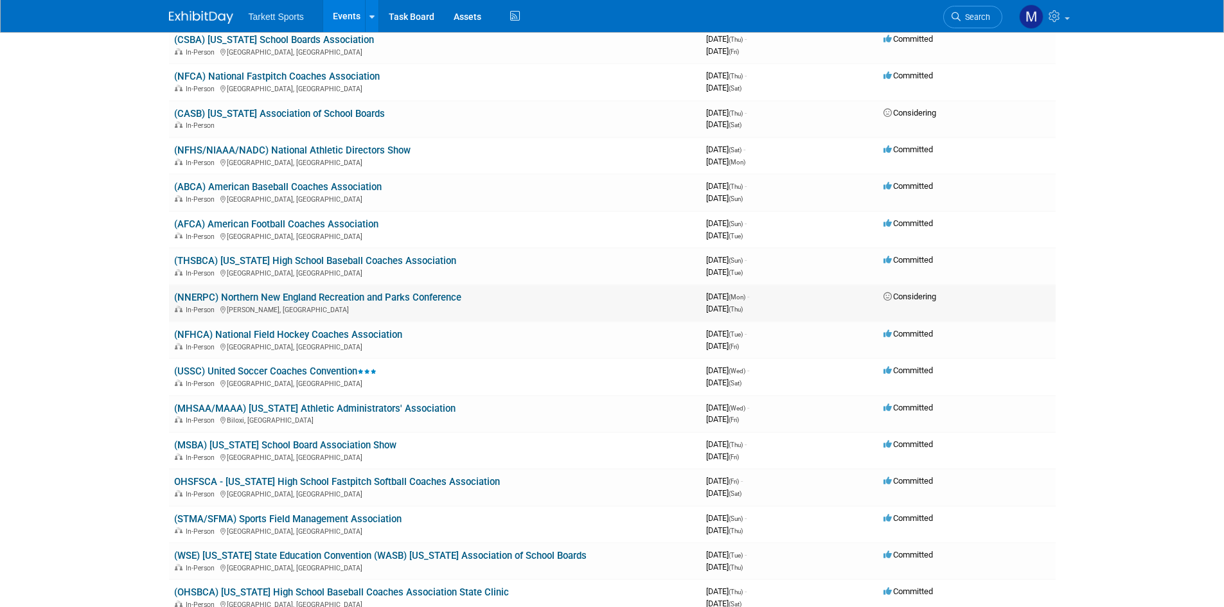
scroll to position [2184, 0]
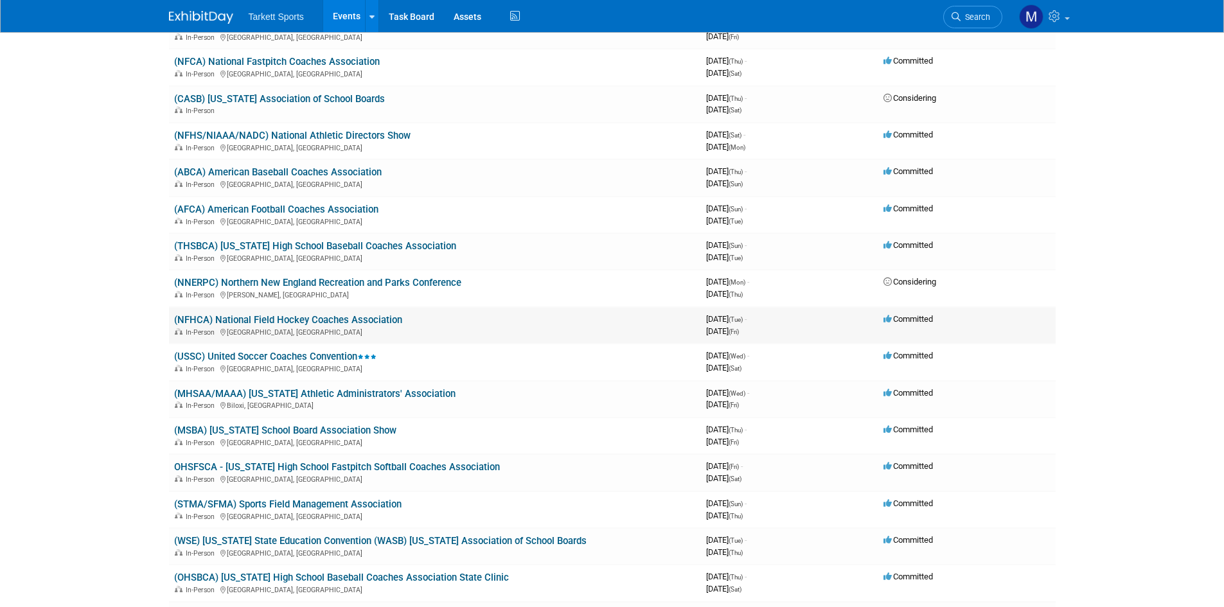
click at [331, 317] on link "(NFHCA) National Field Hockey Coaches Association" at bounding box center [288, 320] width 228 height 12
click at [374, 136] on link "(NFHS/NIAAA/NADC) National Athletic Directors Show" at bounding box center [292, 136] width 236 height 12
click at [320, 355] on link "(USSC) United Soccer Coaches Convention" at bounding box center [275, 357] width 202 height 12
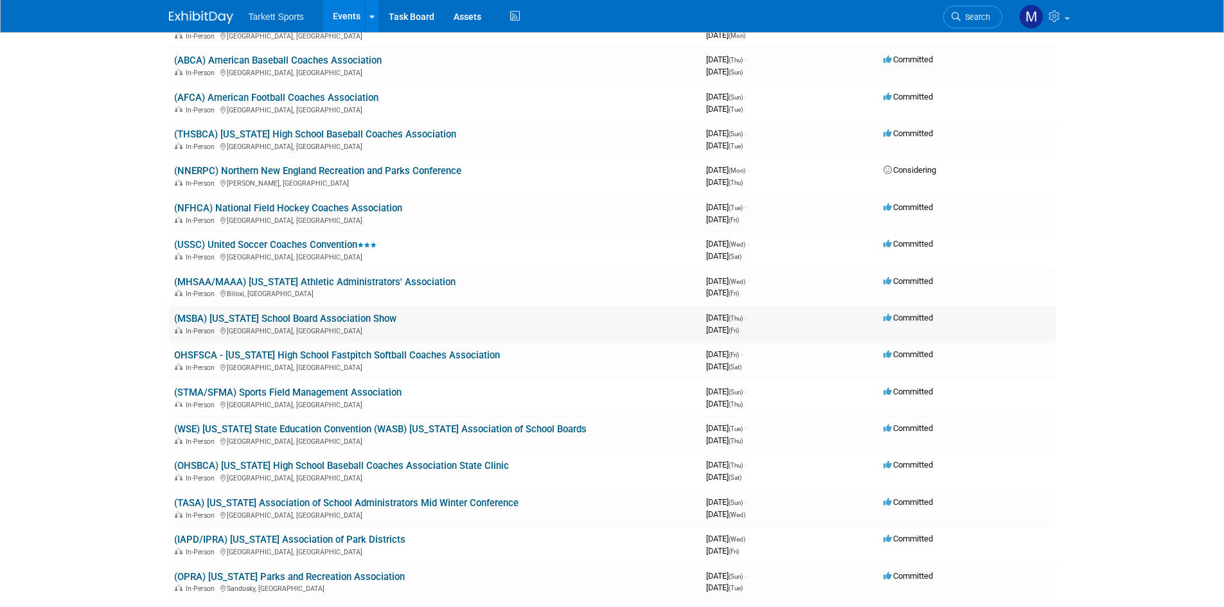
scroll to position [2312, 0]
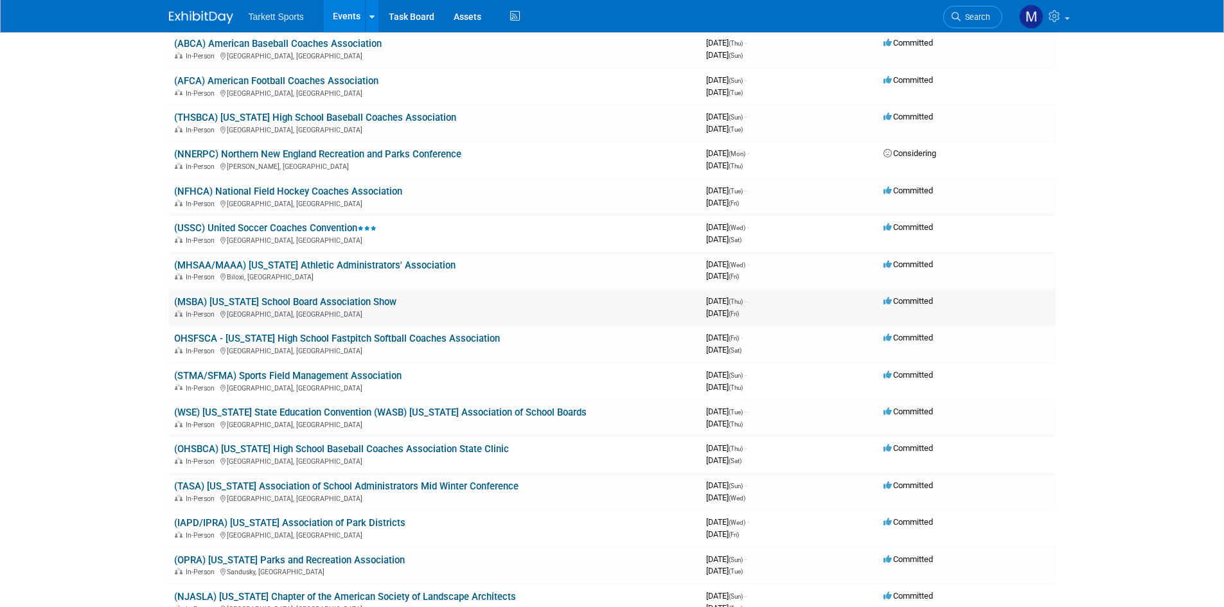
click at [326, 303] on link "(MSBA) Minnesota School Board Association Show" at bounding box center [285, 302] width 222 height 12
click at [339, 340] on link "OHSFSCA - Ohio High School Fastpitch Softball Coaches Association" at bounding box center [337, 339] width 326 height 12
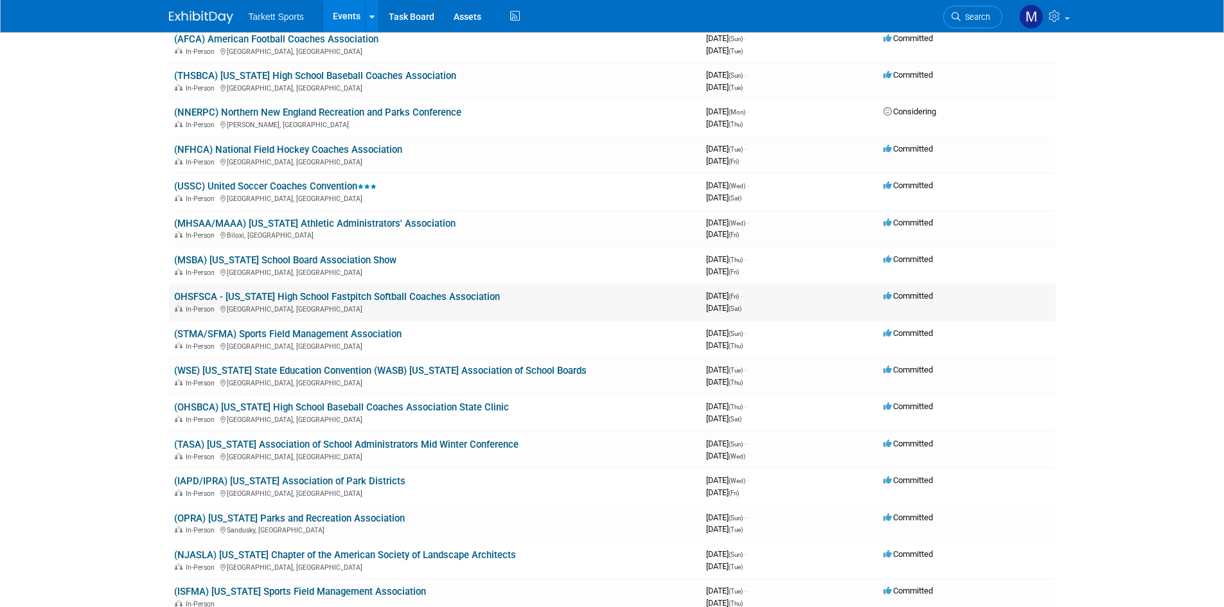
scroll to position [2377, 0]
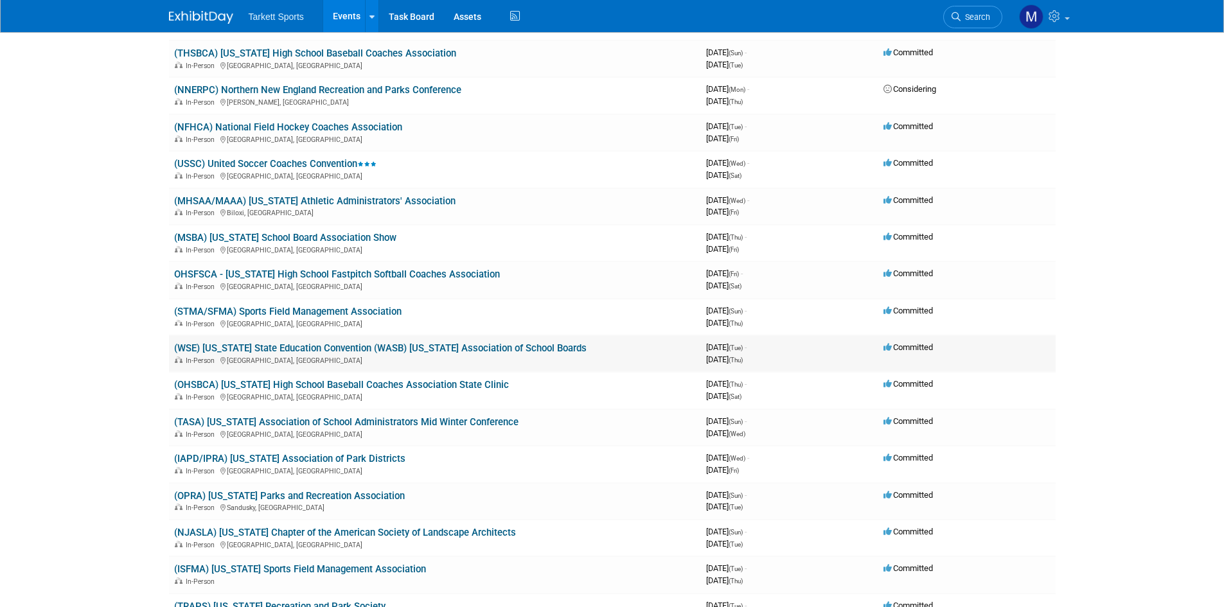
click at [335, 348] on link "(WSE) Wisconsin State Education Convention (WASB) Wisconsin Association of Scho…" at bounding box center [380, 348] width 412 height 12
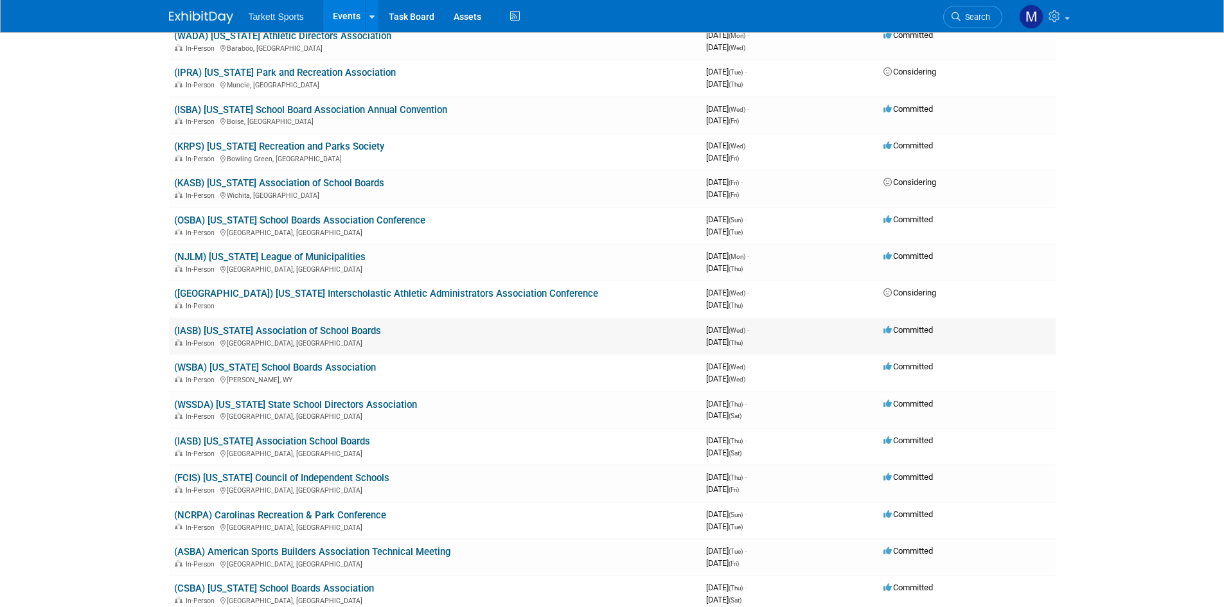
scroll to position [1606, 0]
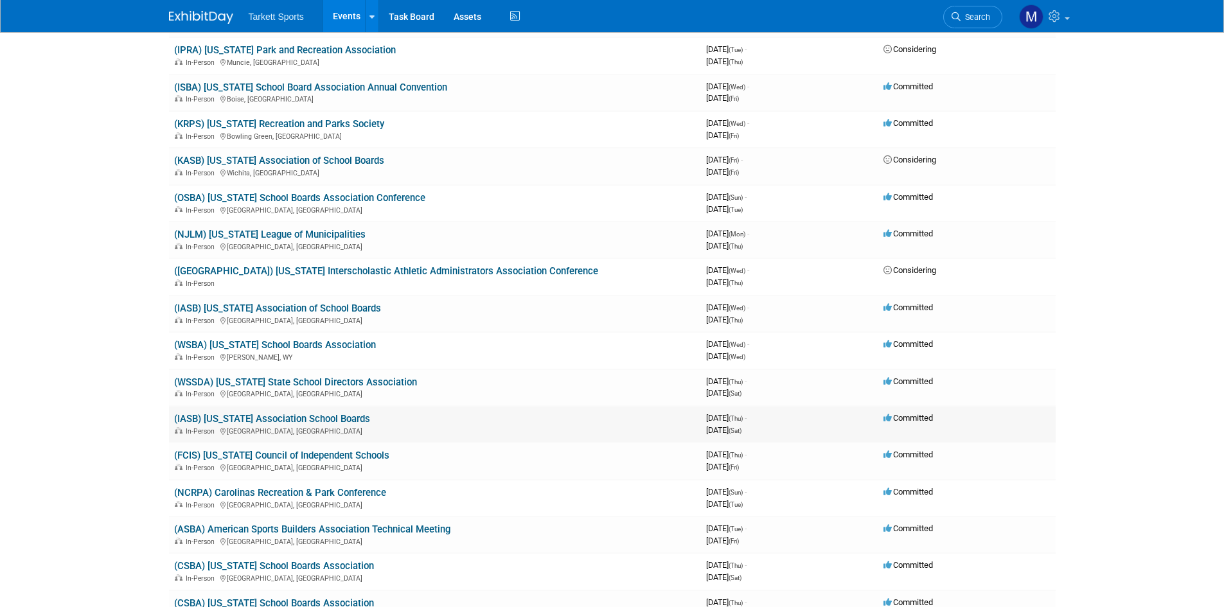
click at [304, 414] on link "(IASB) [US_STATE] Association School Boards" at bounding box center [272, 419] width 196 height 12
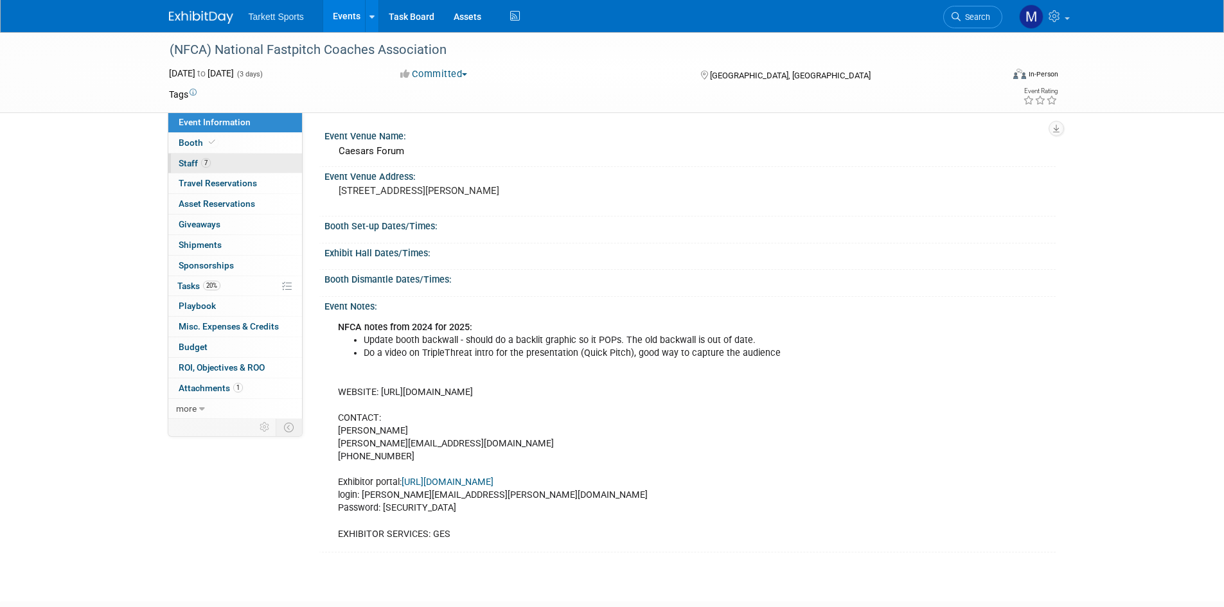
click at [258, 164] on link "7 Staff 7" at bounding box center [235, 164] width 134 height 20
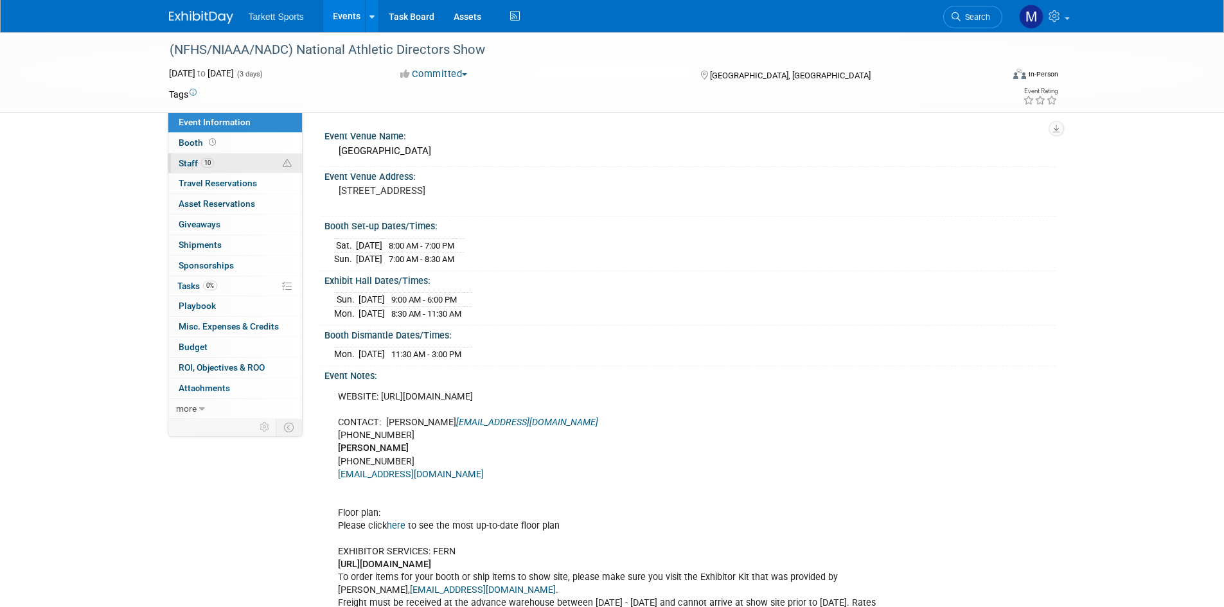
click at [240, 160] on link "10 Staff 10" at bounding box center [235, 164] width 134 height 20
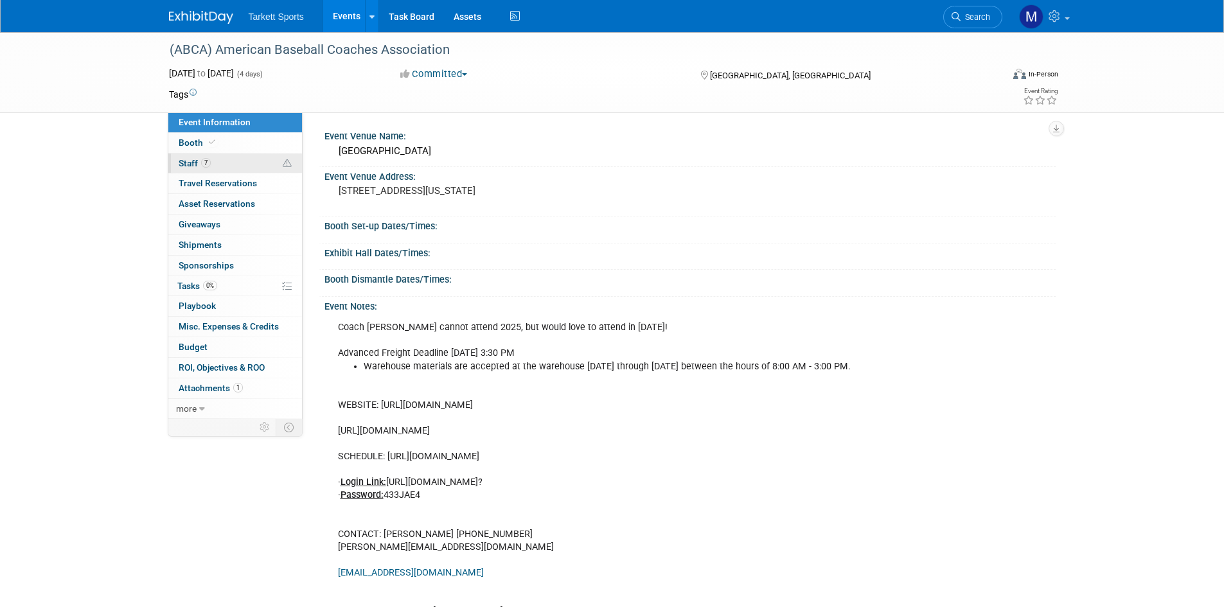
click at [261, 164] on link "7 Staff 7" at bounding box center [235, 164] width 134 height 20
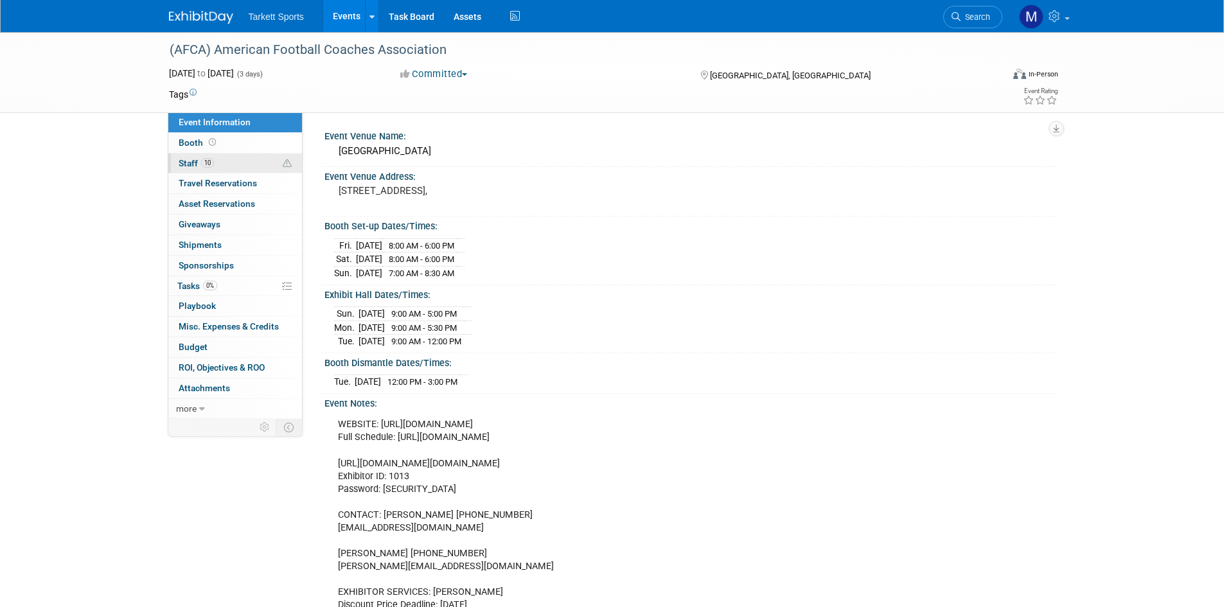
click at [234, 163] on link "10 Staff 10" at bounding box center [235, 164] width 134 height 20
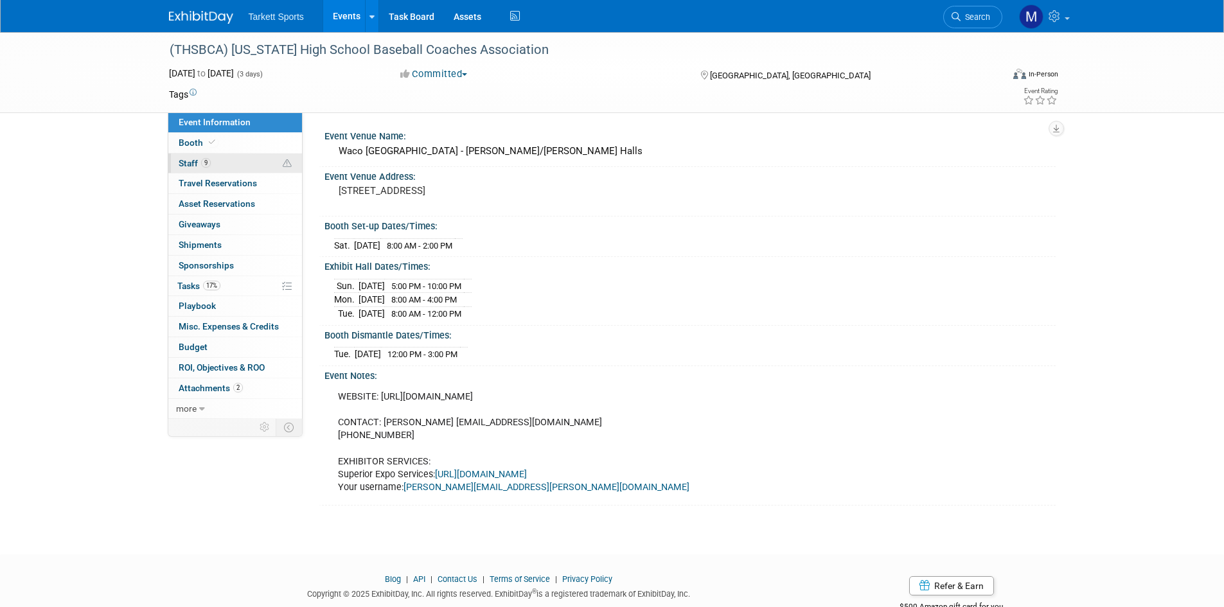
click at [256, 164] on link "9 Staff 9" at bounding box center [235, 164] width 134 height 20
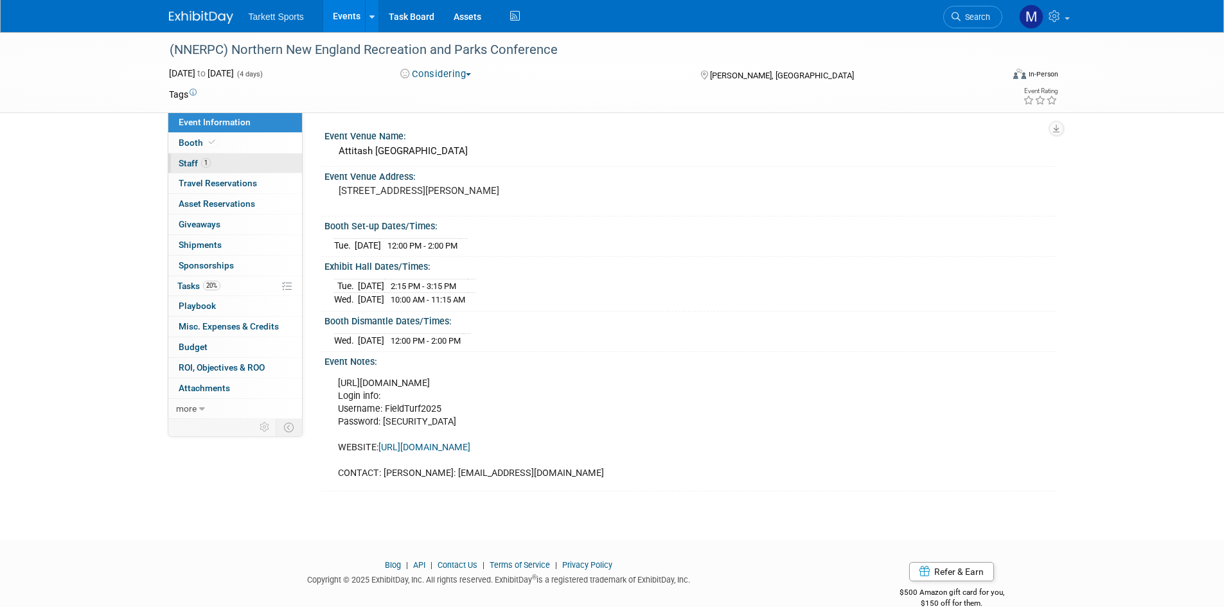
click at [249, 154] on link "1 Staff 1" at bounding box center [235, 164] width 134 height 20
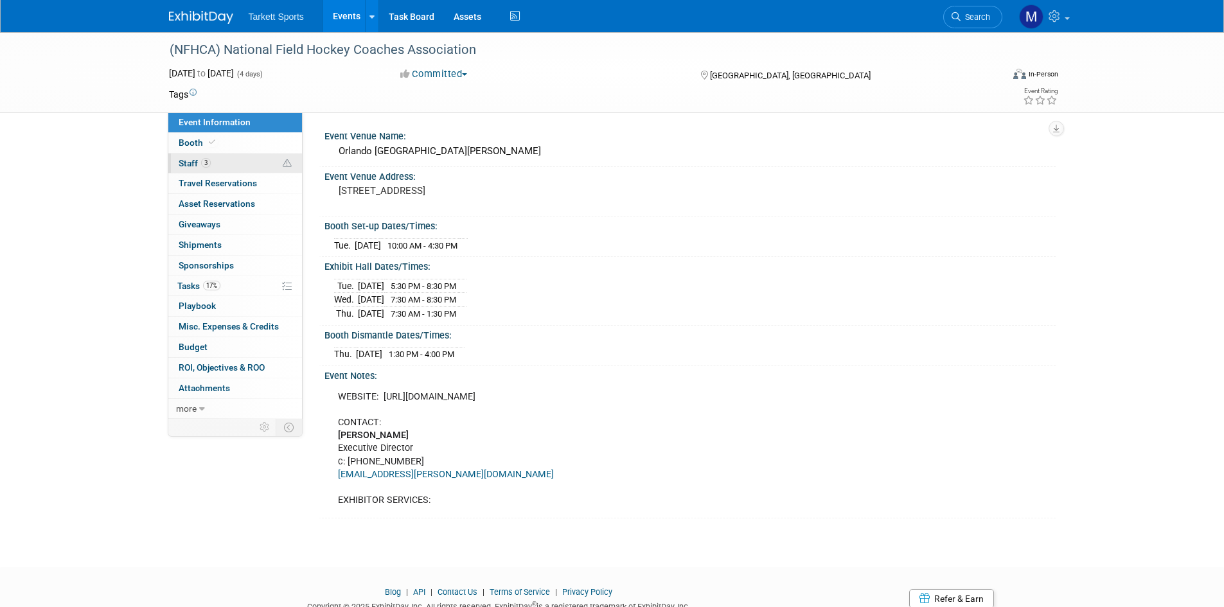
click at [231, 163] on link "3 Staff 3" at bounding box center [235, 164] width 134 height 20
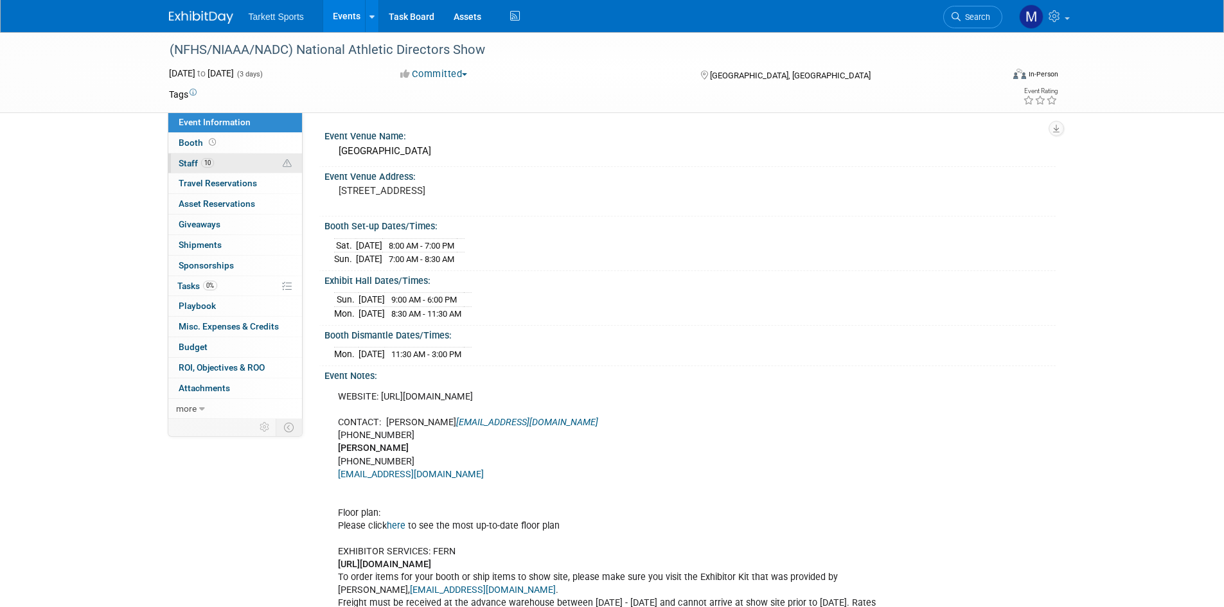
click at [233, 158] on link "10 Staff 10" at bounding box center [235, 164] width 134 height 20
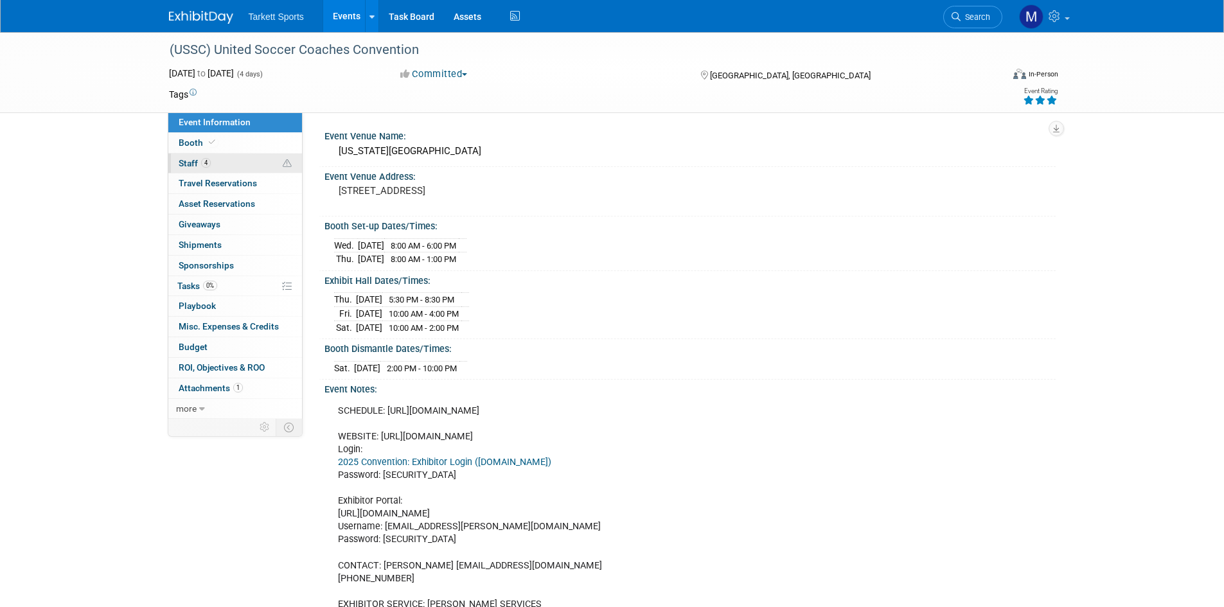
click at [234, 163] on link "4 Staff 4" at bounding box center [235, 164] width 134 height 20
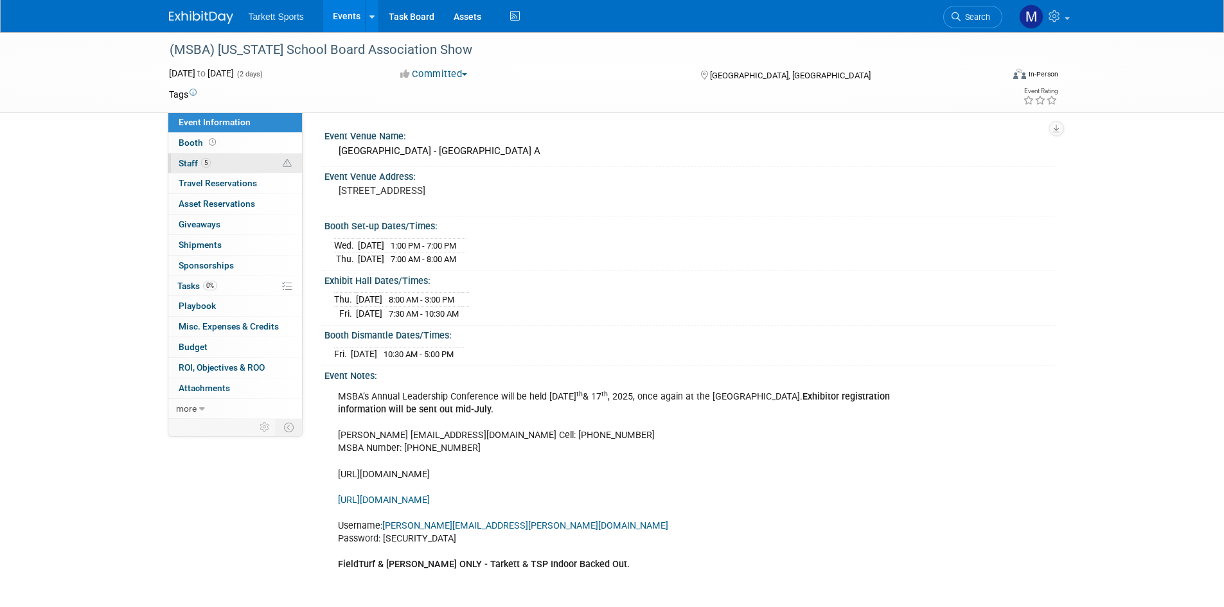
click at [247, 163] on link "5 Staff 5" at bounding box center [235, 164] width 134 height 20
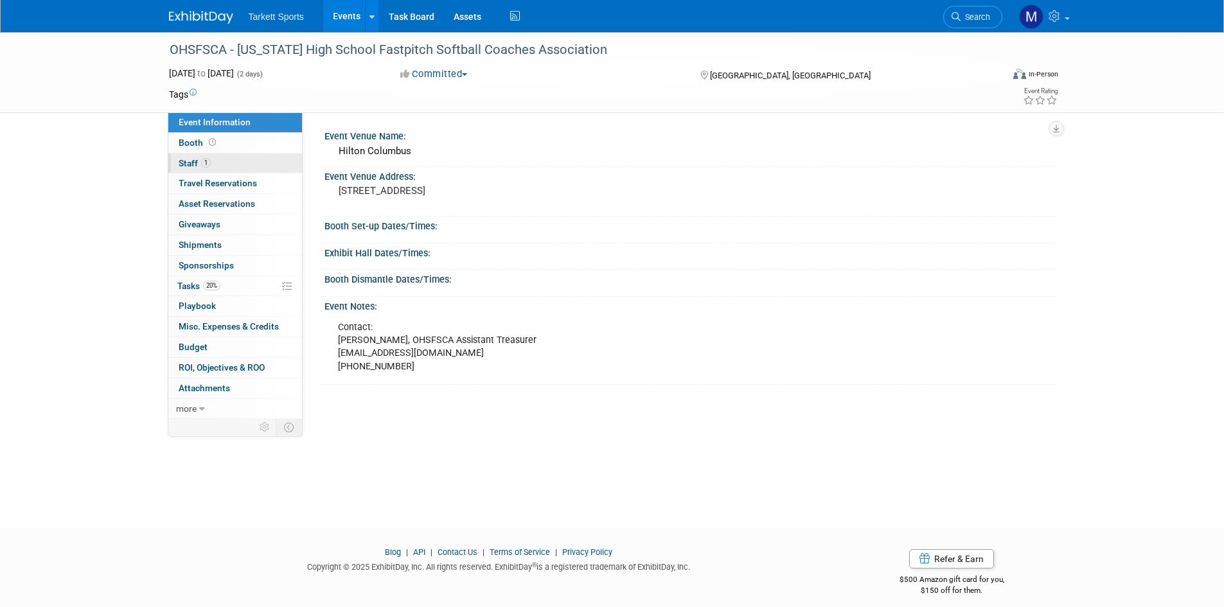
click at [246, 163] on link "1 Staff 1" at bounding box center [235, 164] width 134 height 20
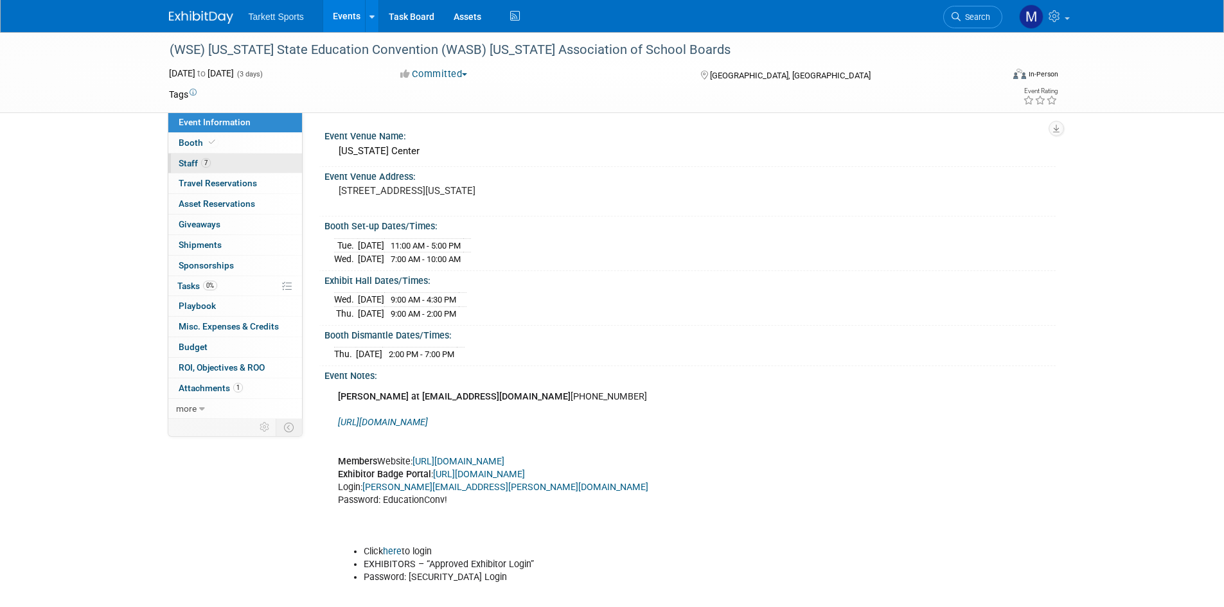
click at [248, 158] on link "7 Staff 7" at bounding box center [235, 164] width 134 height 20
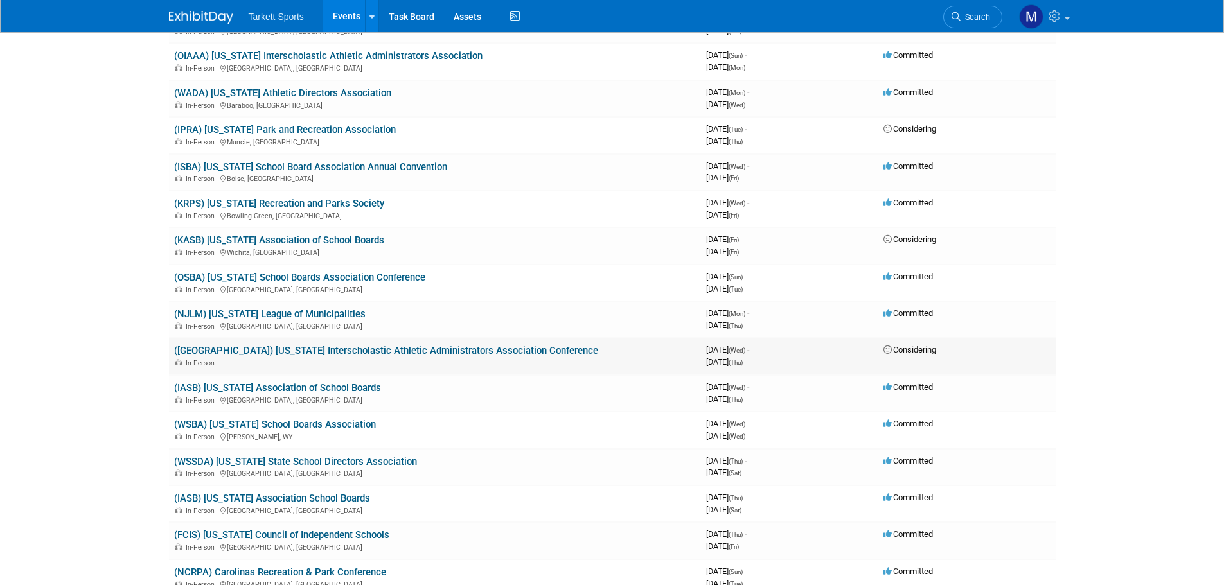
scroll to position [1606, 0]
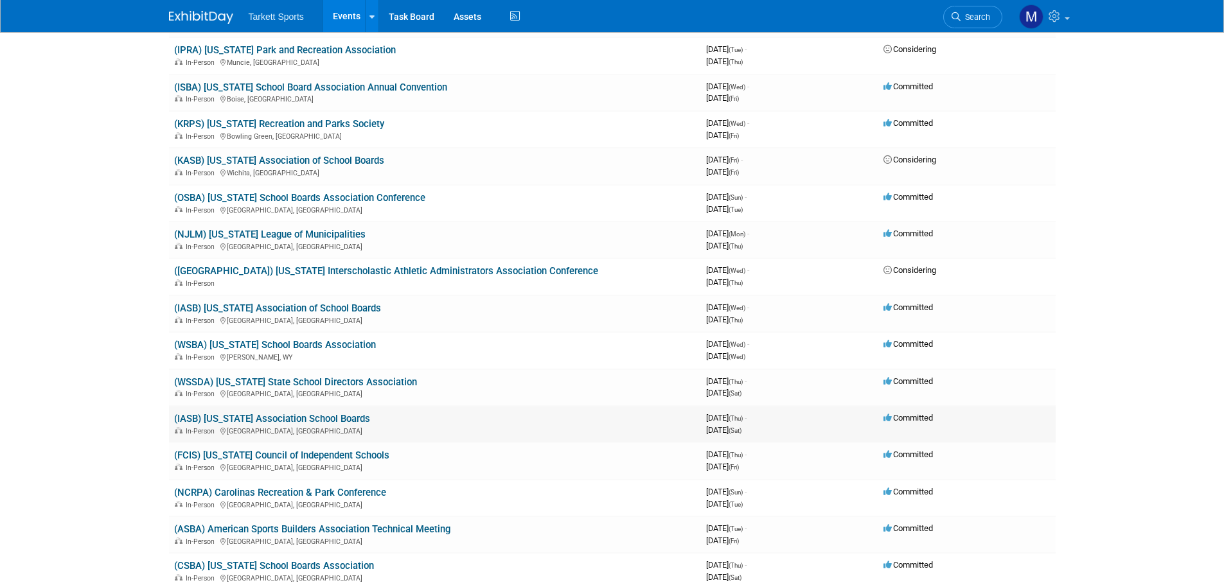
click at [276, 416] on link "(IASB) [US_STATE] Association School Boards" at bounding box center [272, 419] width 196 height 12
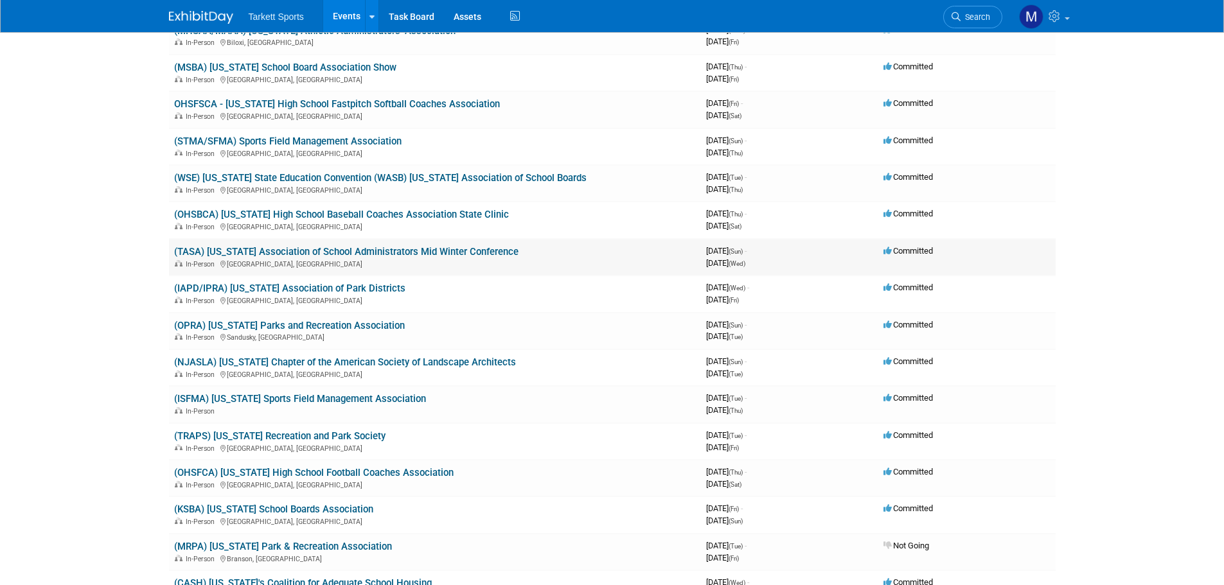
scroll to position [2569, 0]
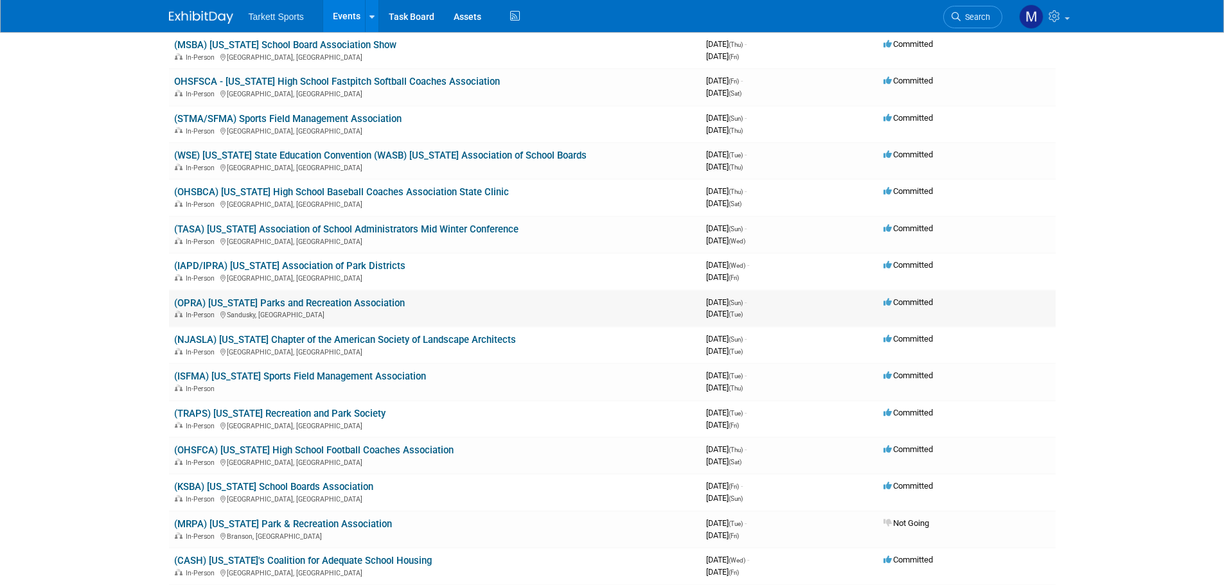
click at [346, 306] on link "(OPRA) [US_STATE] Parks and Recreation Association" at bounding box center [289, 303] width 231 height 12
click at [308, 270] on link "(IAPD/IPRA) [US_STATE] Association of Park Districts" at bounding box center [289, 266] width 231 height 12
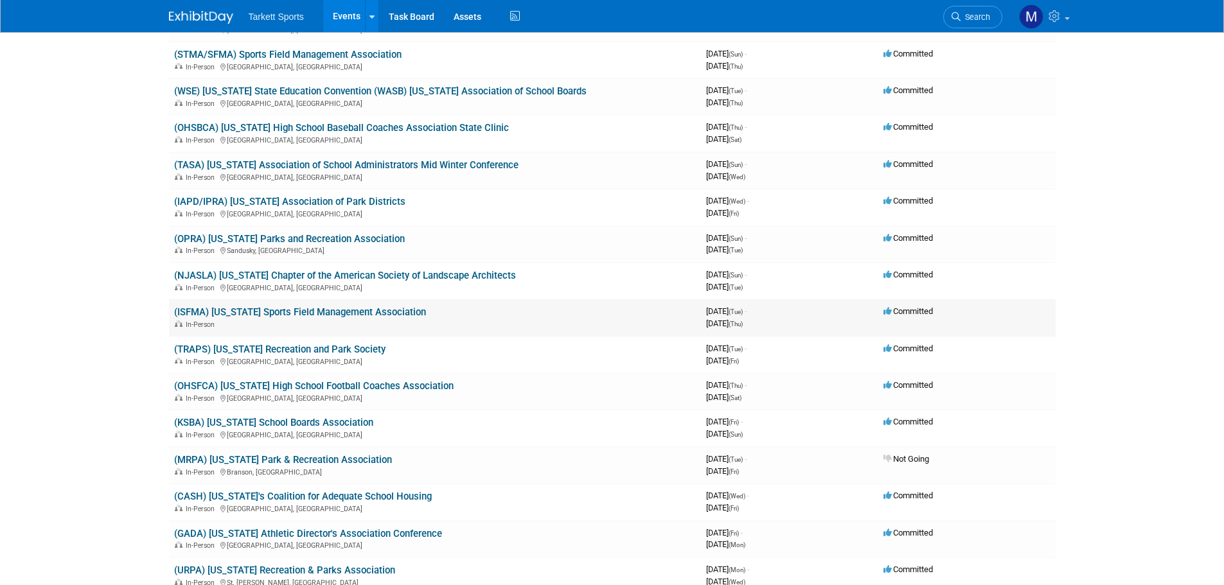
click at [317, 312] on link "(ISFMA) [US_STATE] Sports Field Management Association" at bounding box center [300, 312] width 252 height 12
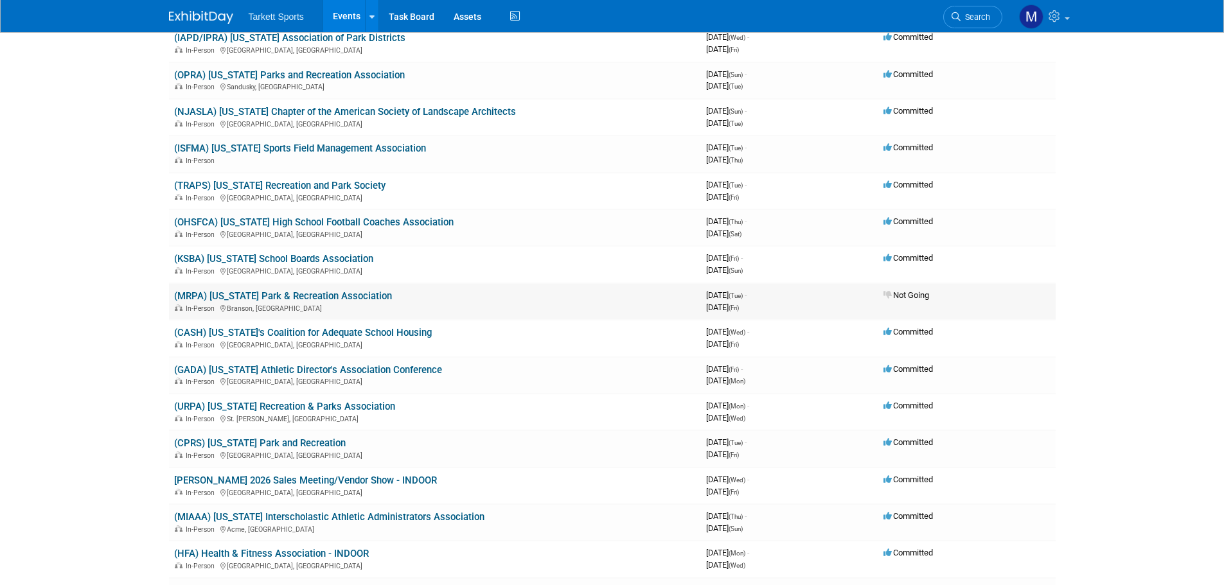
scroll to position [2826, 0]
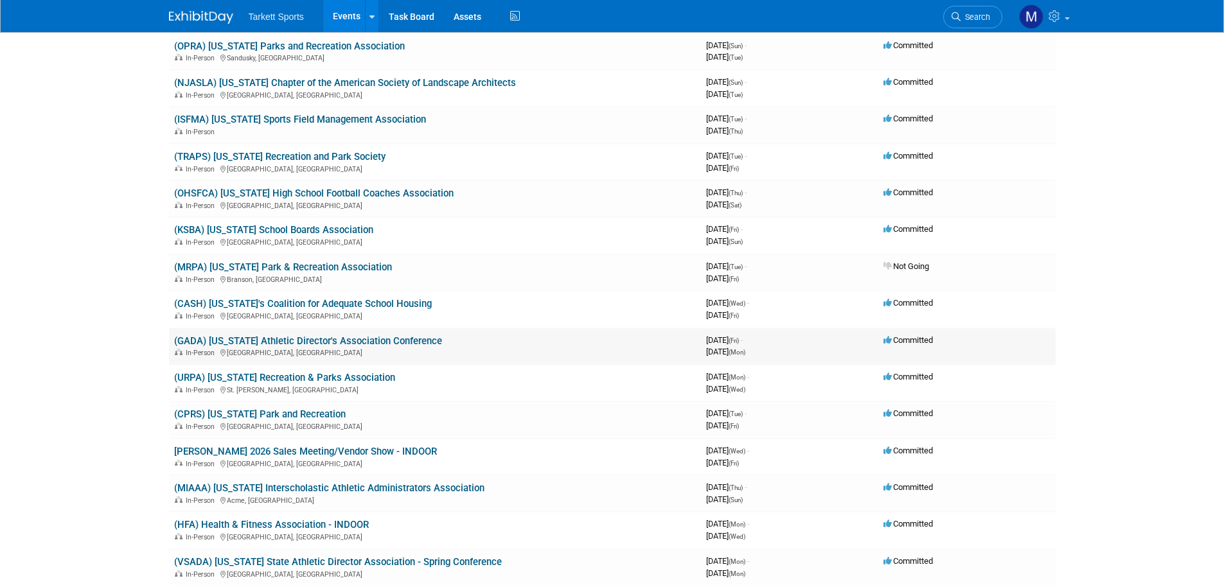
click at [342, 342] on link "(GADA) [US_STATE] Athletic Director's Association Conference" at bounding box center [308, 341] width 268 height 12
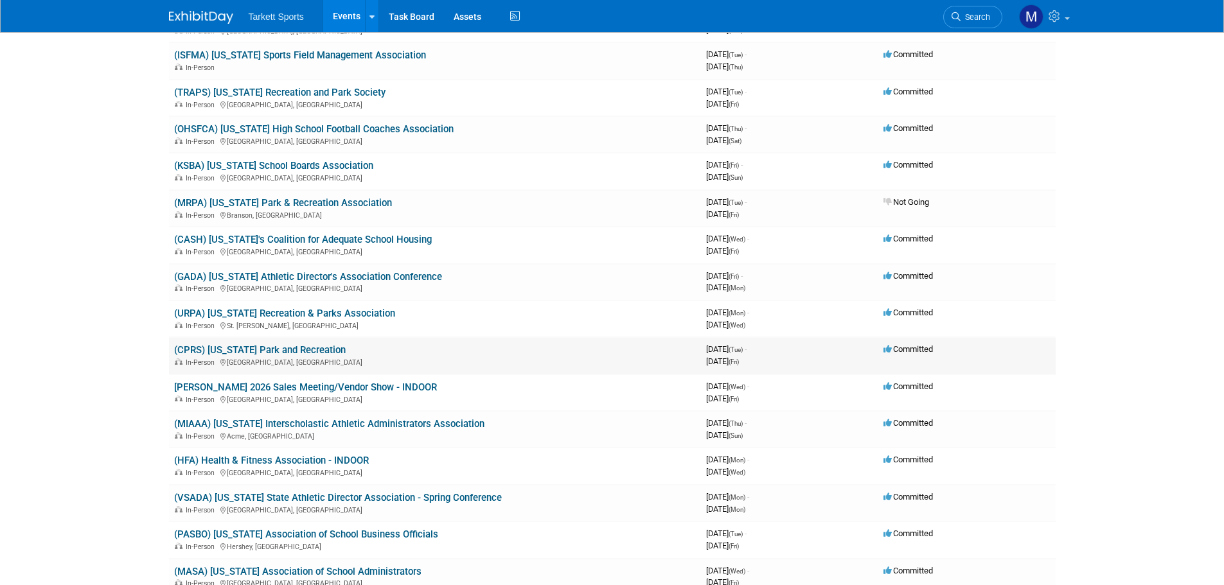
scroll to position [2955, 0]
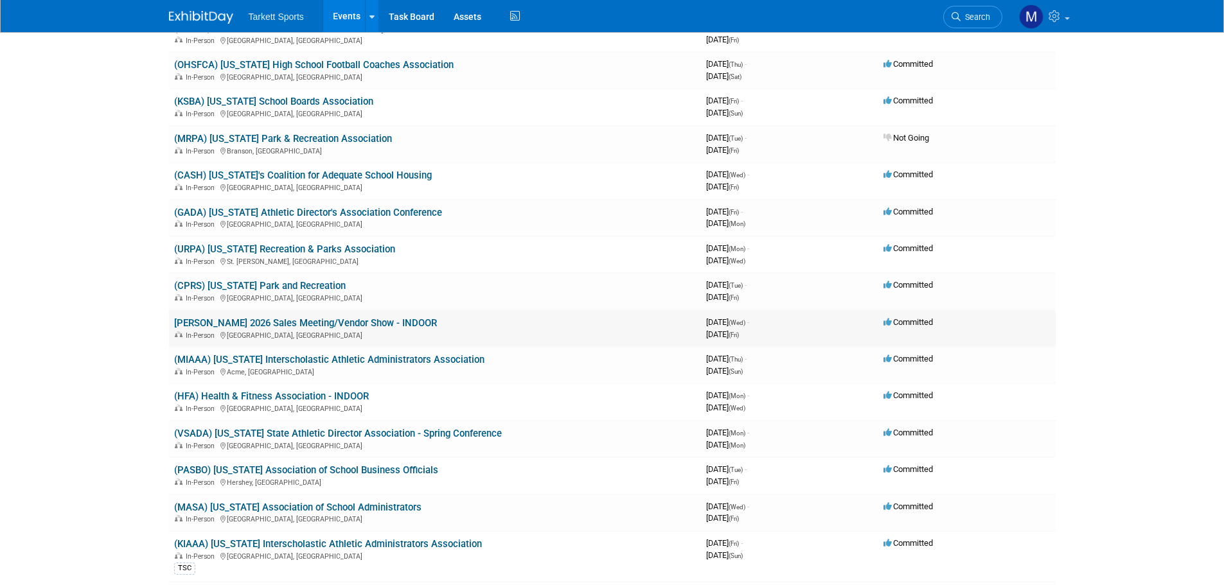
click at [340, 326] on link "Bonitz 2026 Sales Meeting/Vendor Show - INDOOR" at bounding box center [305, 323] width 263 height 12
click at [310, 327] on link "[PERSON_NAME] 2026 Sales Meeting/Vendor Show - INDOOR" at bounding box center [305, 323] width 263 height 12
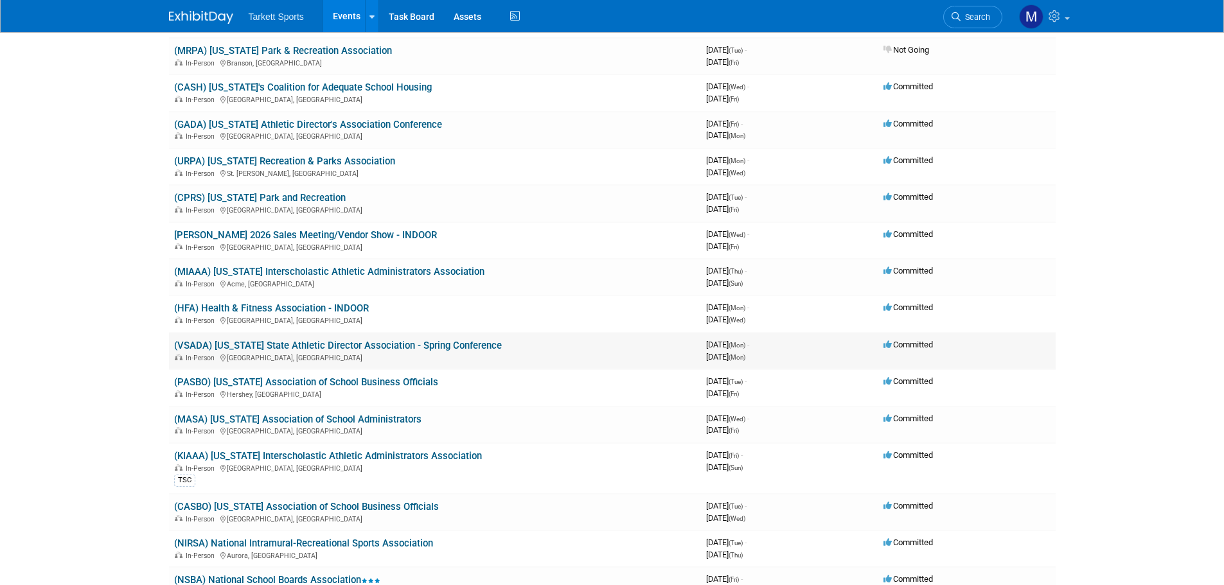
scroll to position [3083, 0]
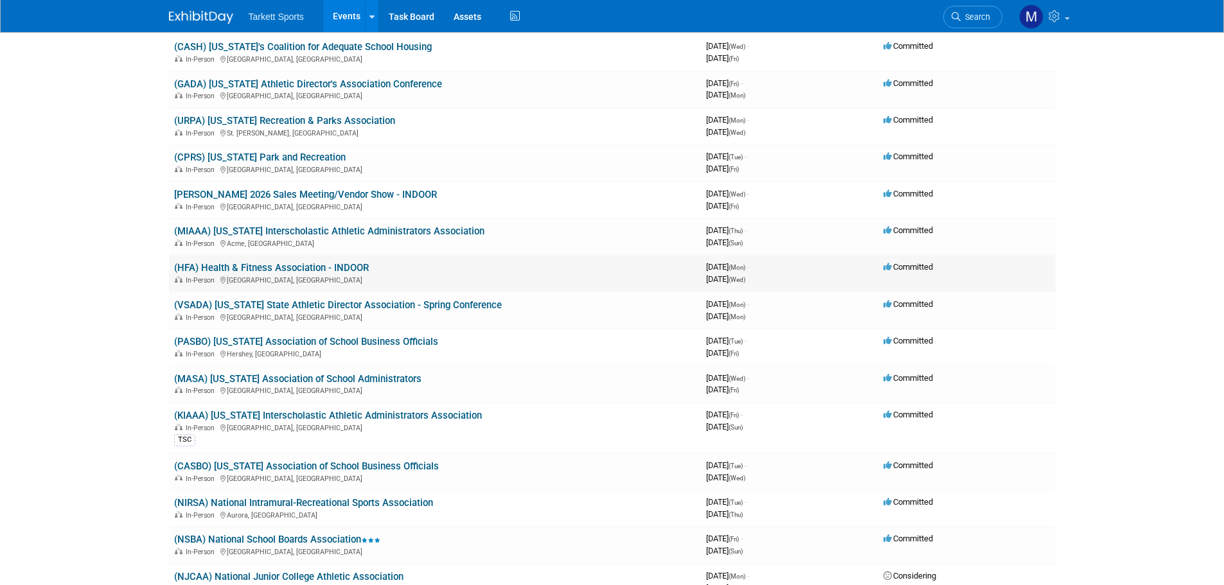
click at [302, 267] on link "(HFA) Health & Fitness Association - INDOOR" at bounding box center [271, 268] width 195 height 12
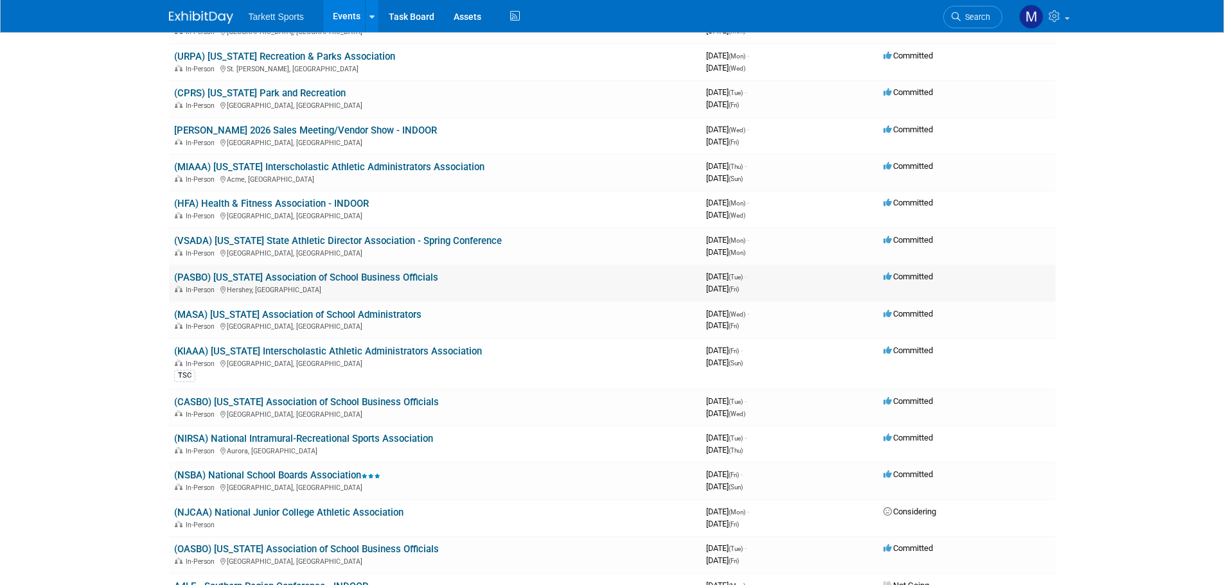
scroll to position [3212, 0]
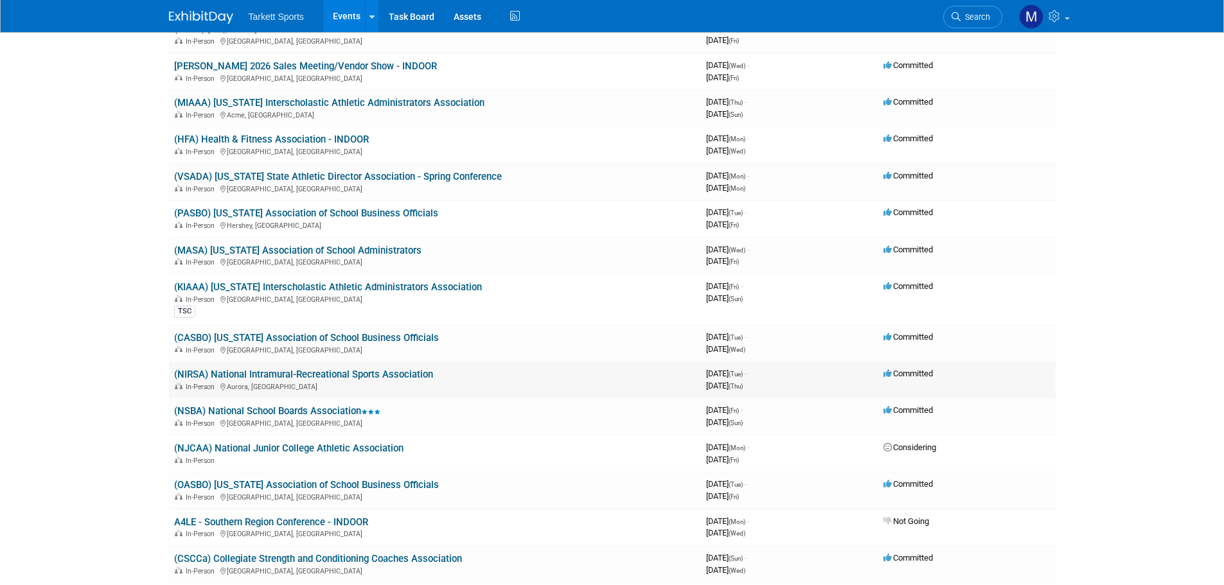
click at [366, 374] on link "(NIRSA) National Intramural-Recreational Sports Association" at bounding box center [303, 375] width 259 height 12
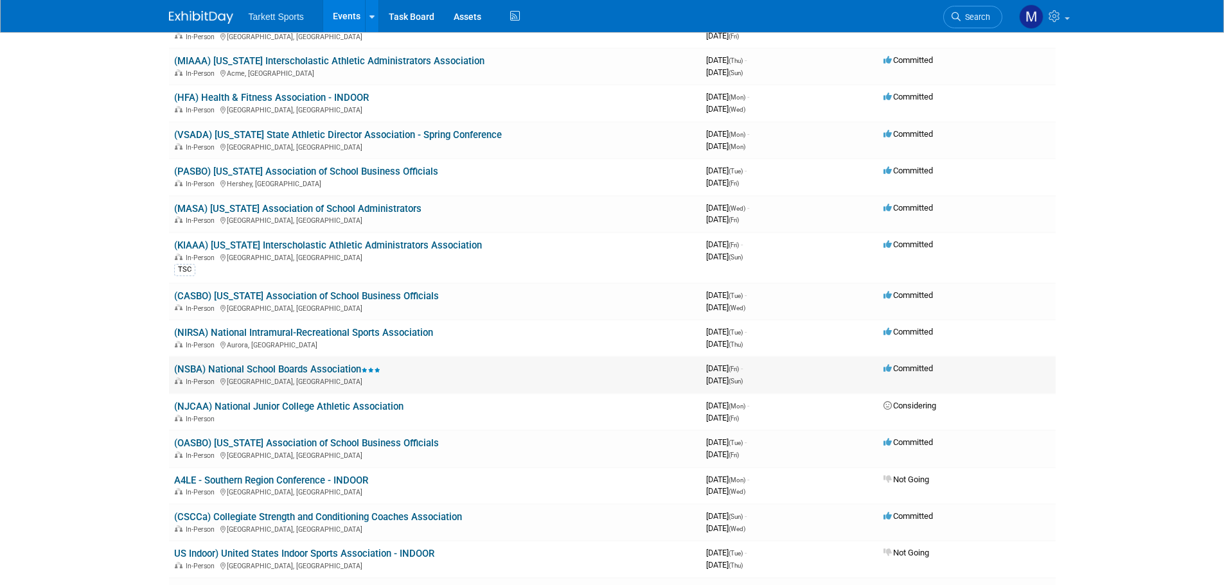
scroll to position [3276, 0]
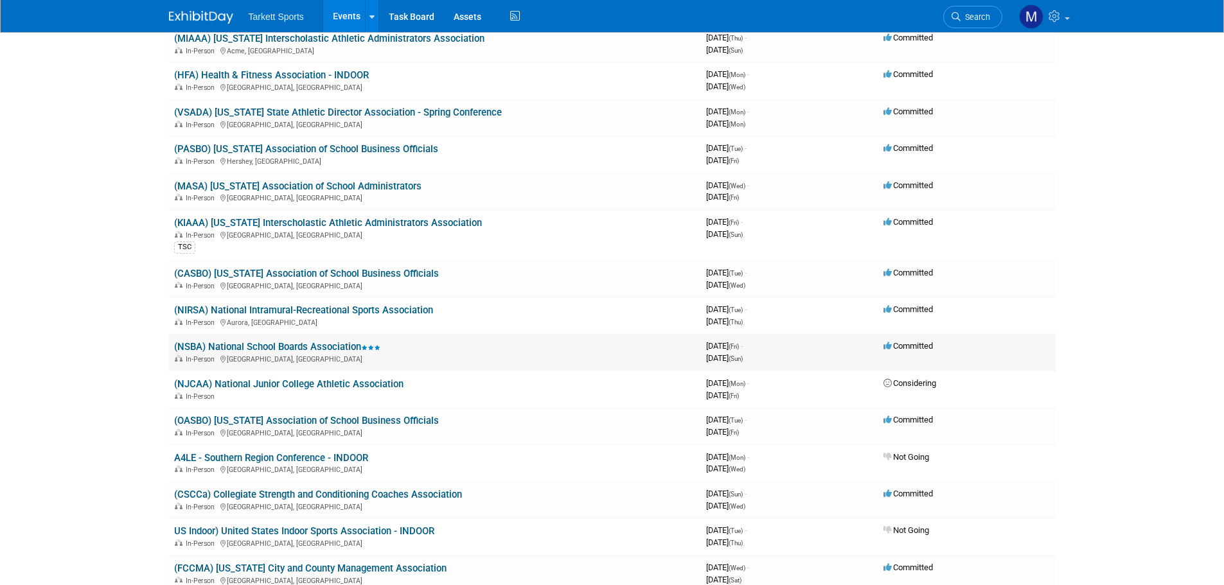
click at [315, 346] on link "(NSBA) National School Boards Association" at bounding box center [277, 347] width 206 height 12
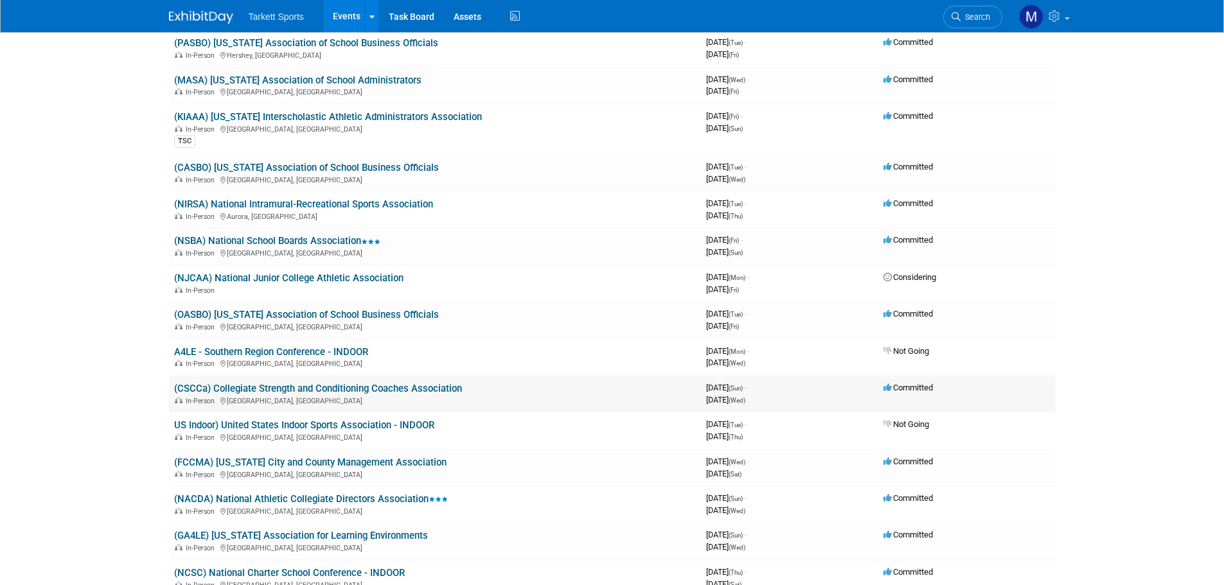
scroll to position [3404, 0]
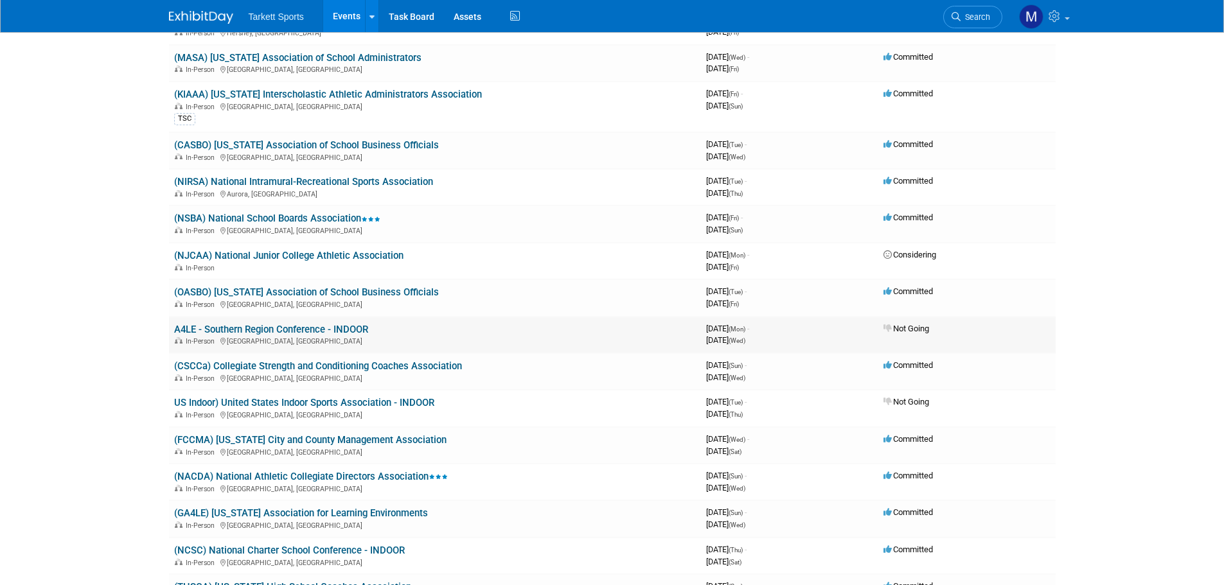
click at [303, 330] on link "A4LE - Southern Region Conference - INDOOR" at bounding box center [271, 330] width 194 height 12
click at [358, 405] on link "US Indoor) United States Indoor Sports Association - INDOOR" at bounding box center [304, 403] width 260 height 12
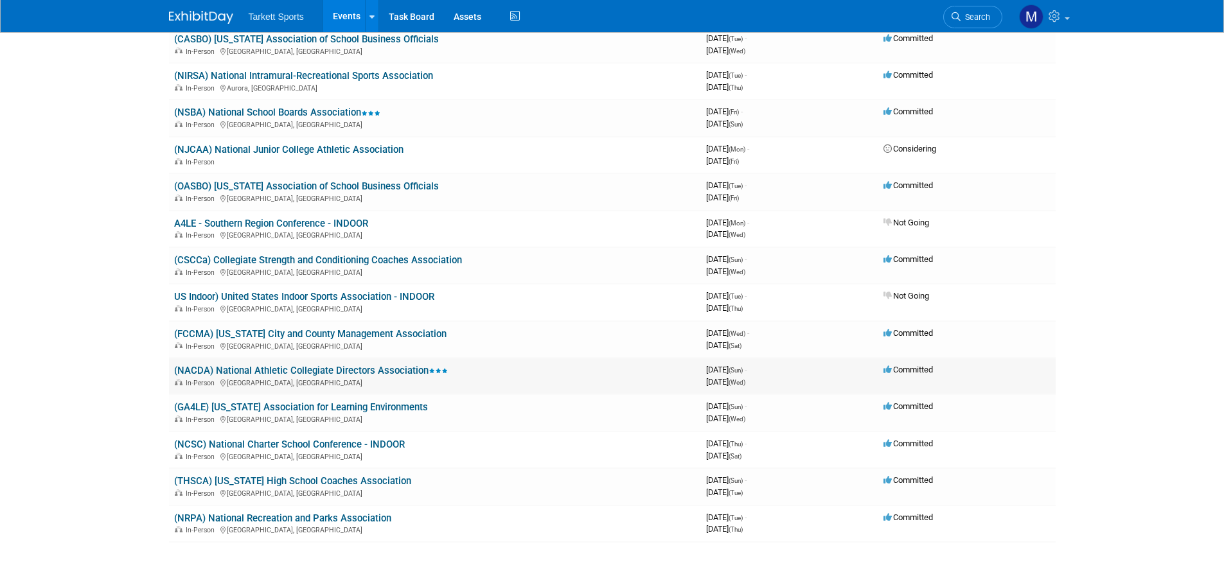
scroll to position [3533, 0]
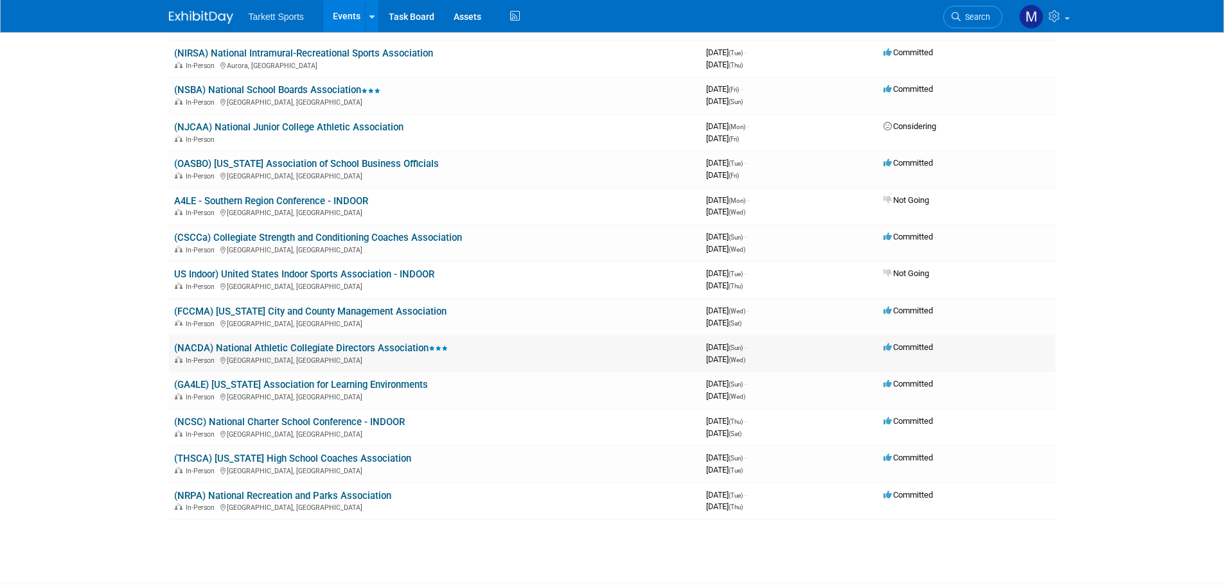
click at [359, 344] on link "(NACDA) National Athletic Collegiate Directors Association" at bounding box center [311, 348] width 274 height 12
click at [331, 494] on link "(NRPA) National Recreation and Parks Association" at bounding box center [282, 496] width 217 height 12
click at [344, 425] on link "(NCSC) National Charter School Conference - INDOOR" at bounding box center [289, 422] width 231 height 12
click at [315, 386] on link "(GA4LE) [US_STATE] Association for Learning Environments" at bounding box center [301, 385] width 254 height 12
click at [360, 238] on link "(CSCCa) Collegiate Strength and Conditioning Coaches Association" at bounding box center [318, 238] width 288 height 12
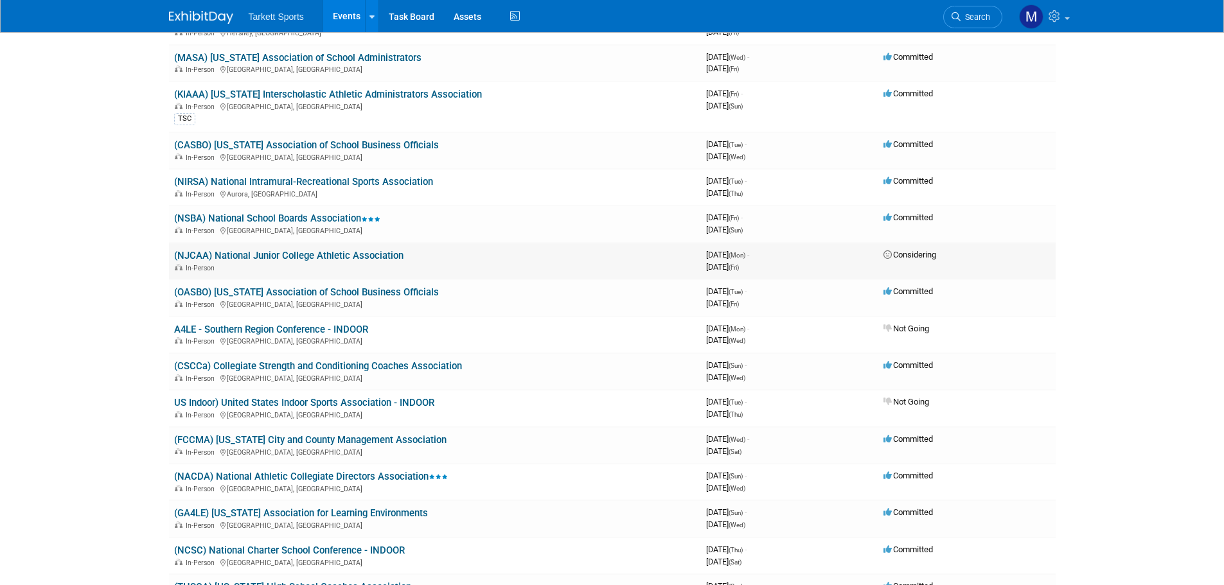
scroll to position [3340, 0]
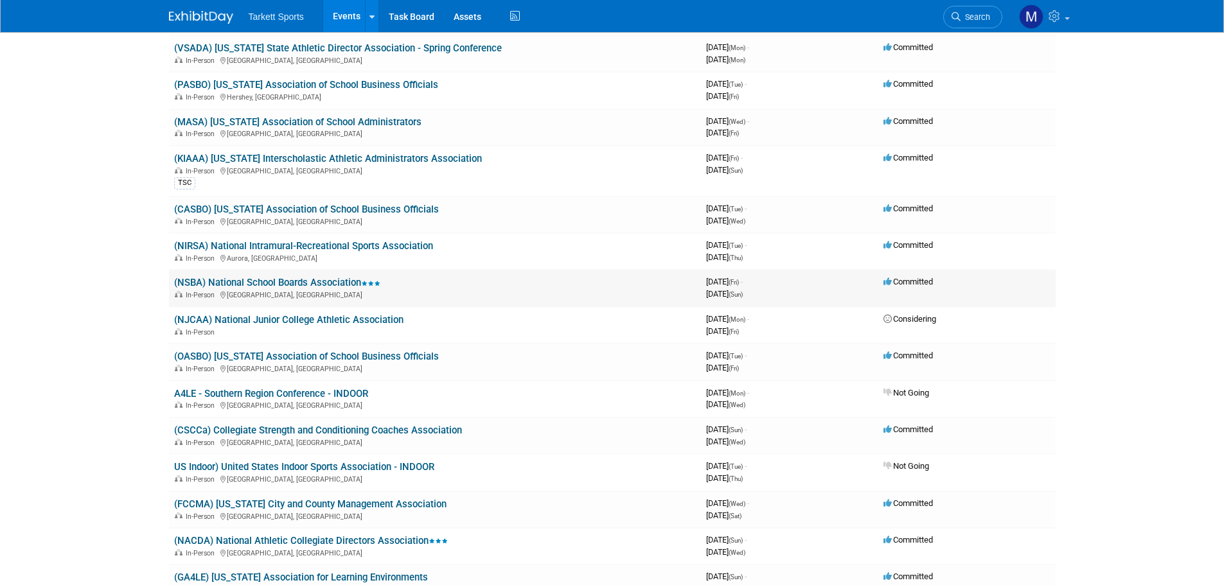
click at [337, 283] on link "(NSBA) National School Boards Association" at bounding box center [277, 283] width 206 height 12
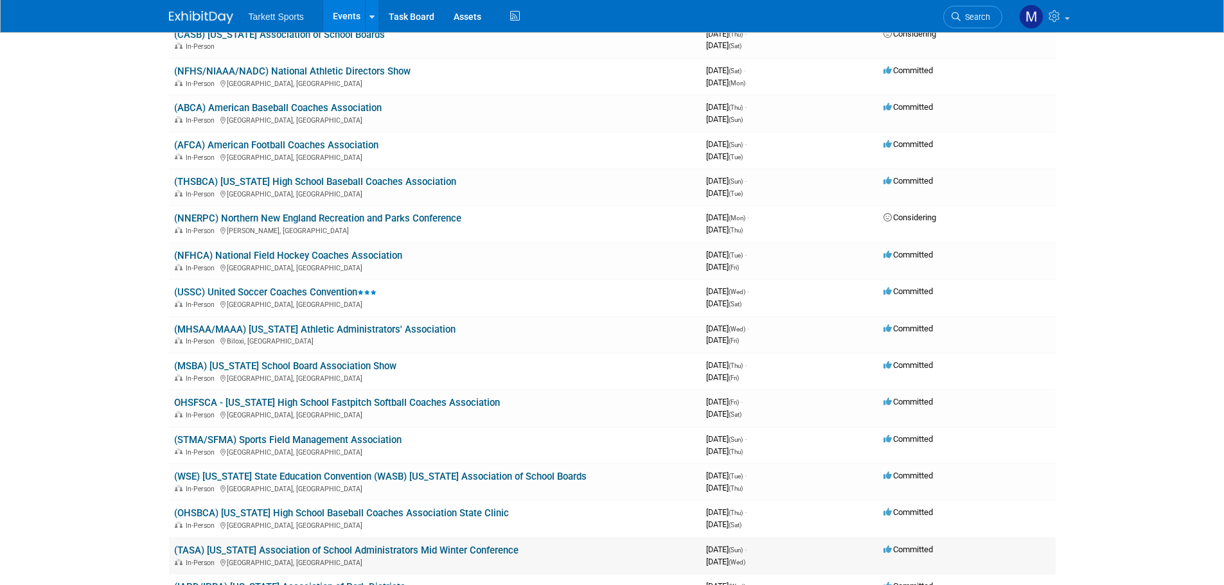
scroll to position [2056, 0]
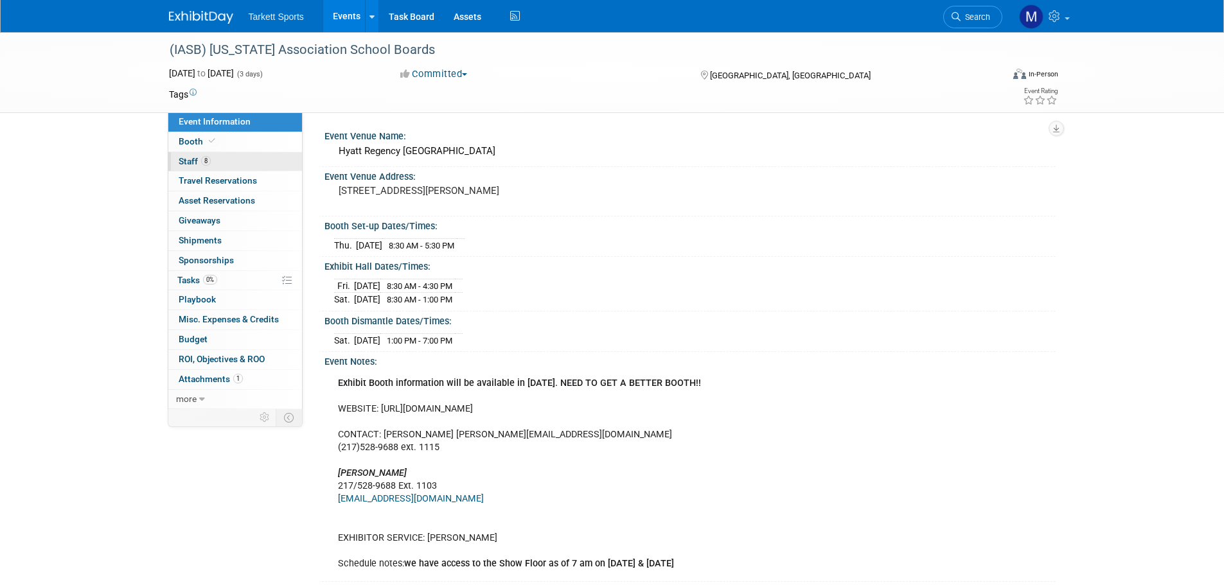
click at [252, 163] on link "8 Staff 8" at bounding box center [235, 161] width 134 height 19
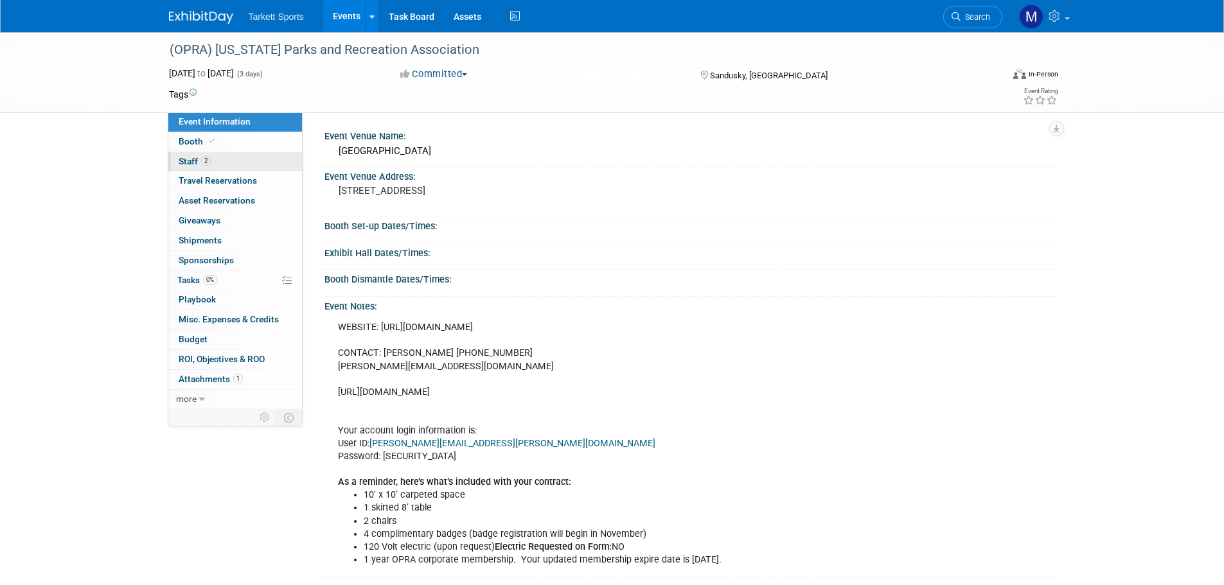
click at [260, 163] on link "2 Staff 2" at bounding box center [235, 161] width 134 height 19
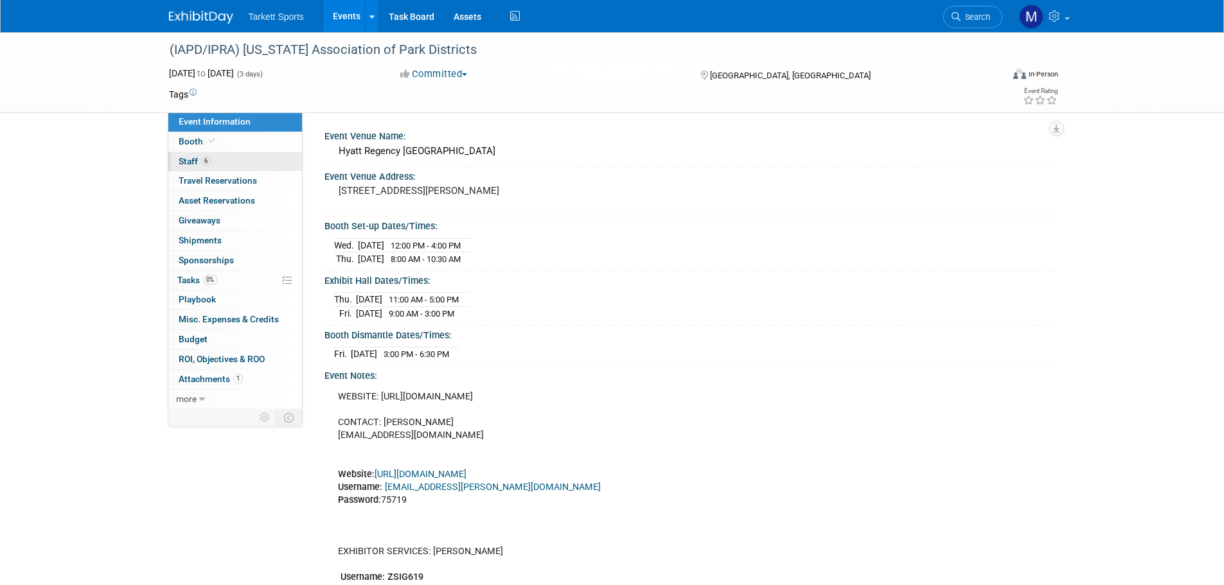
click at [269, 156] on link "6 Staff 6" at bounding box center [235, 161] width 134 height 19
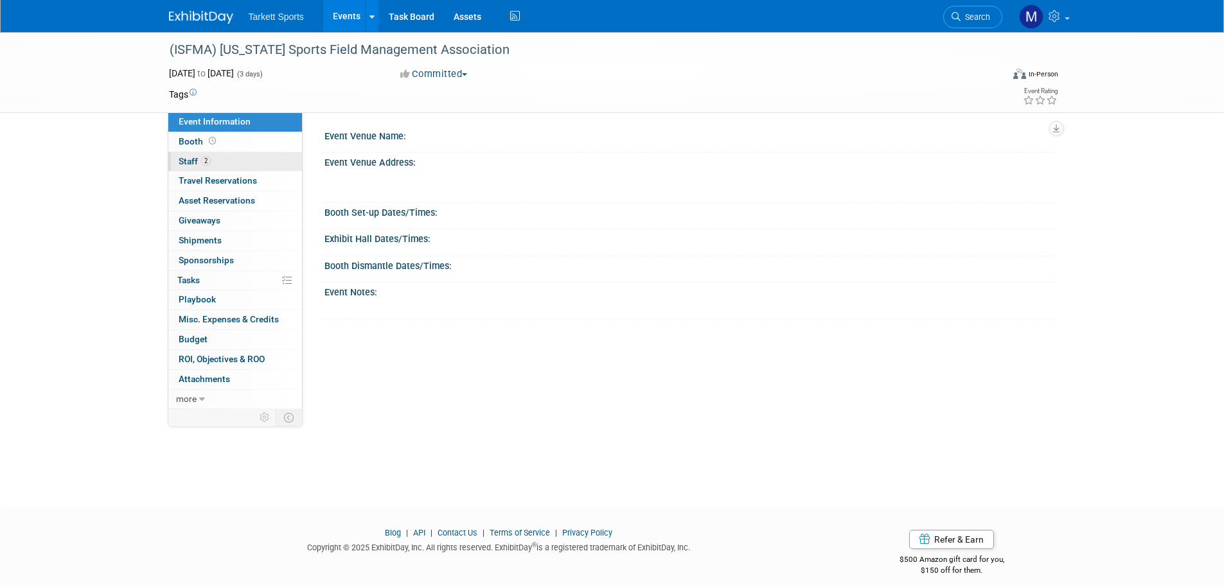
click at [261, 164] on link "2 Staff 2" at bounding box center [235, 161] width 134 height 19
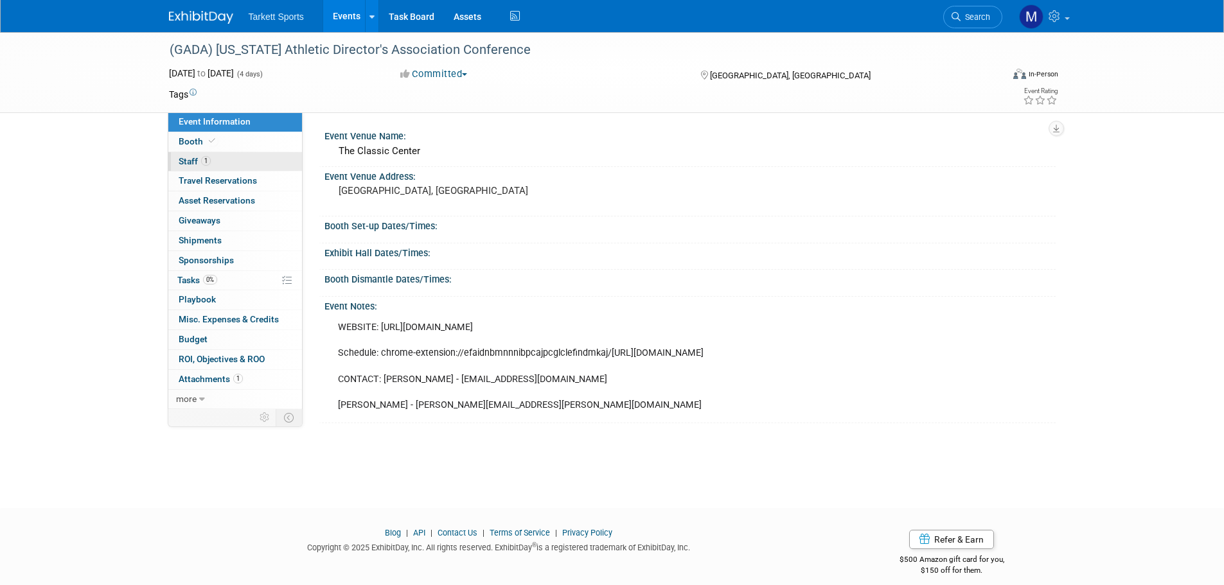
click at [248, 167] on link "1 Staff 1" at bounding box center [235, 161] width 134 height 19
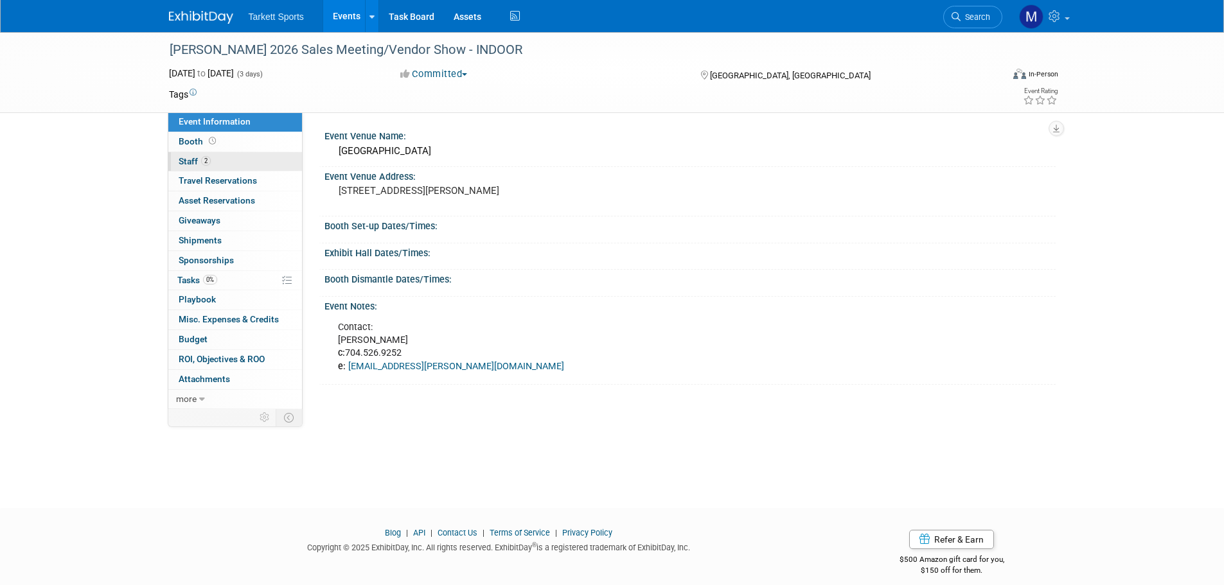
click at [274, 164] on link "2 Staff 2" at bounding box center [235, 161] width 134 height 19
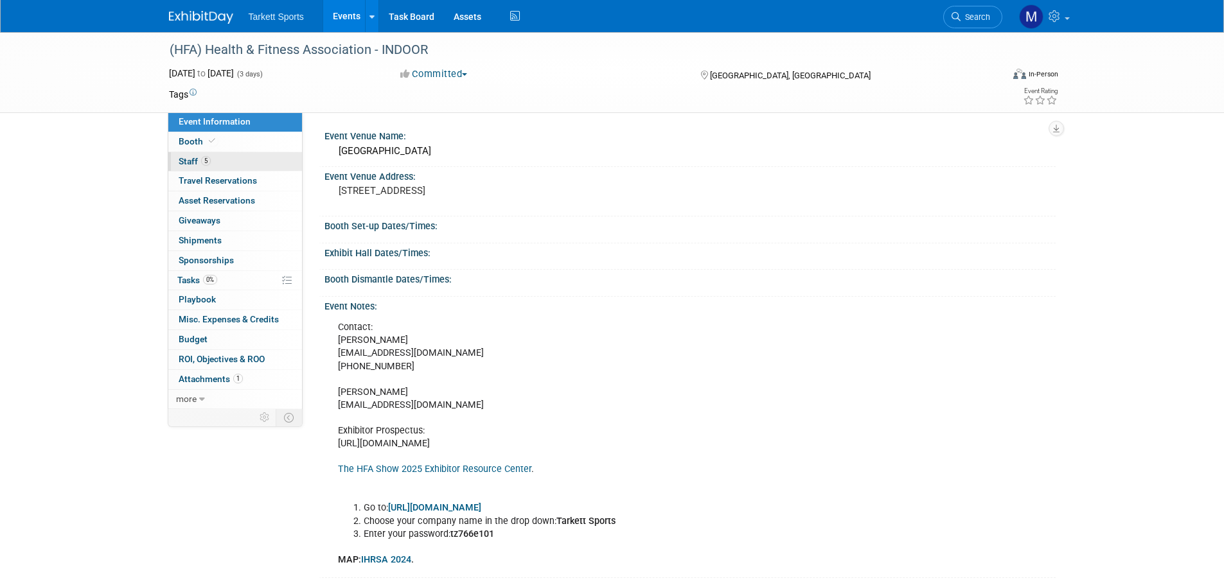
click at [235, 164] on link "5 Staff 5" at bounding box center [235, 161] width 134 height 19
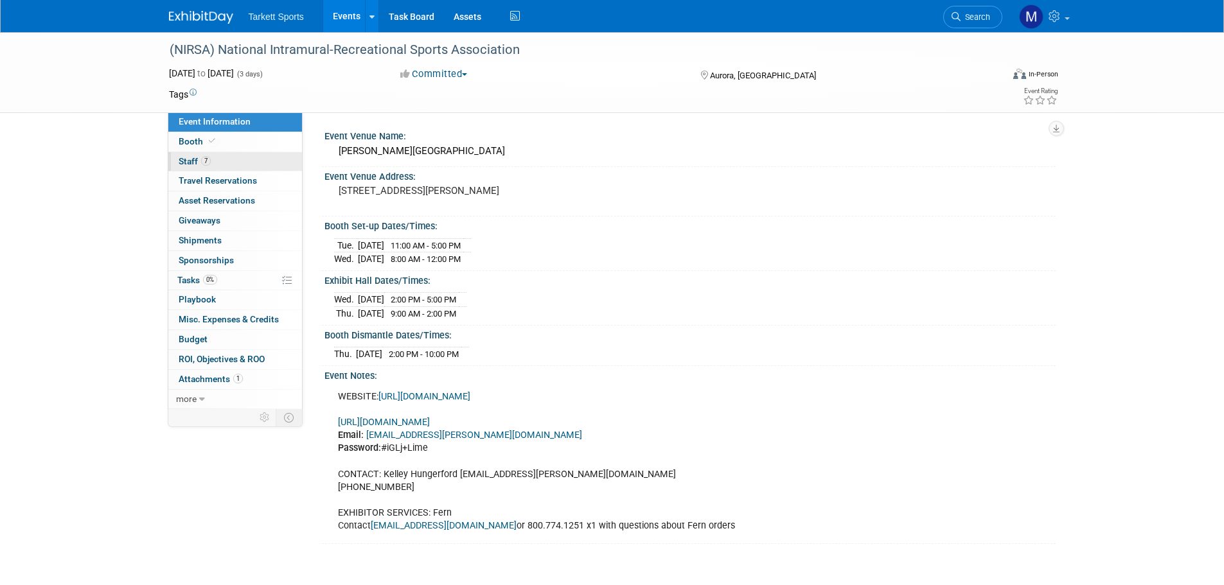
click at [253, 161] on link "7 Staff 7" at bounding box center [235, 161] width 134 height 19
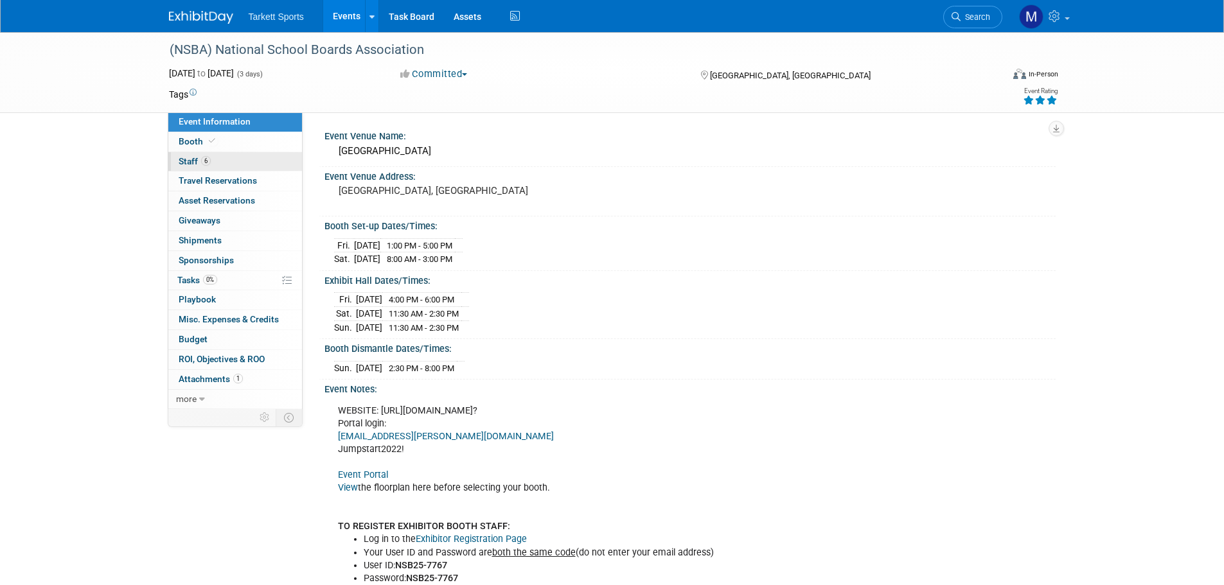
click at [218, 167] on link "6 Staff 6" at bounding box center [235, 161] width 134 height 19
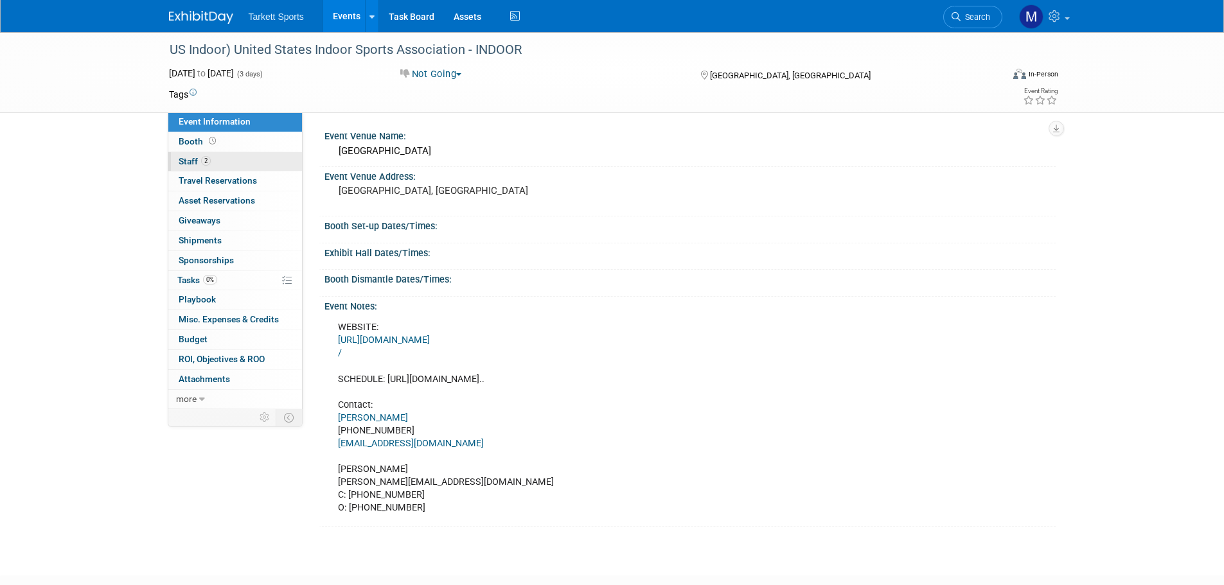
click at [239, 154] on link "2 Staff 2" at bounding box center [235, 161] width 134 height 19
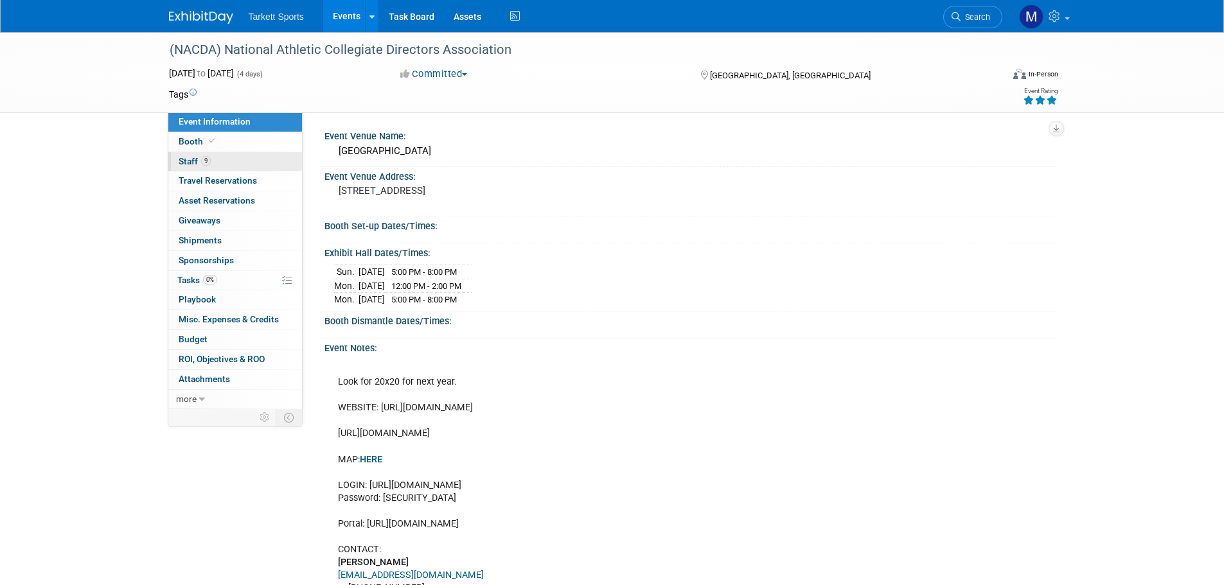
click at [281, 163] on link "9 Staff 9" at bounding box center [235, 161] width 134 height 19
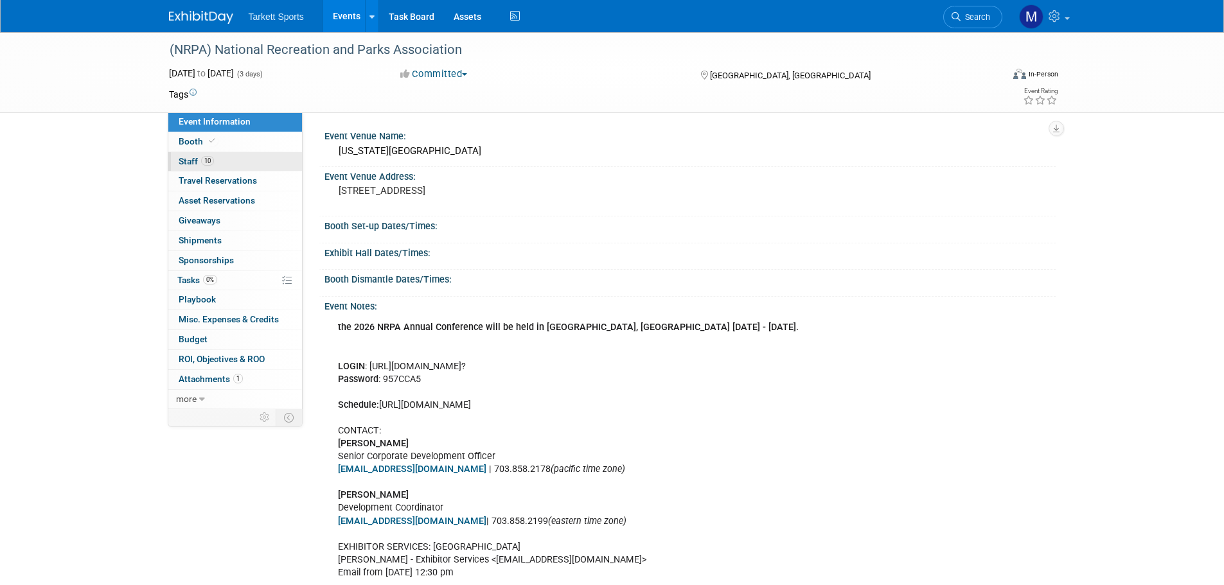
click at [240, 168] on link "10 Staff 10" at bounding box center [235, 161] width 134 height 19
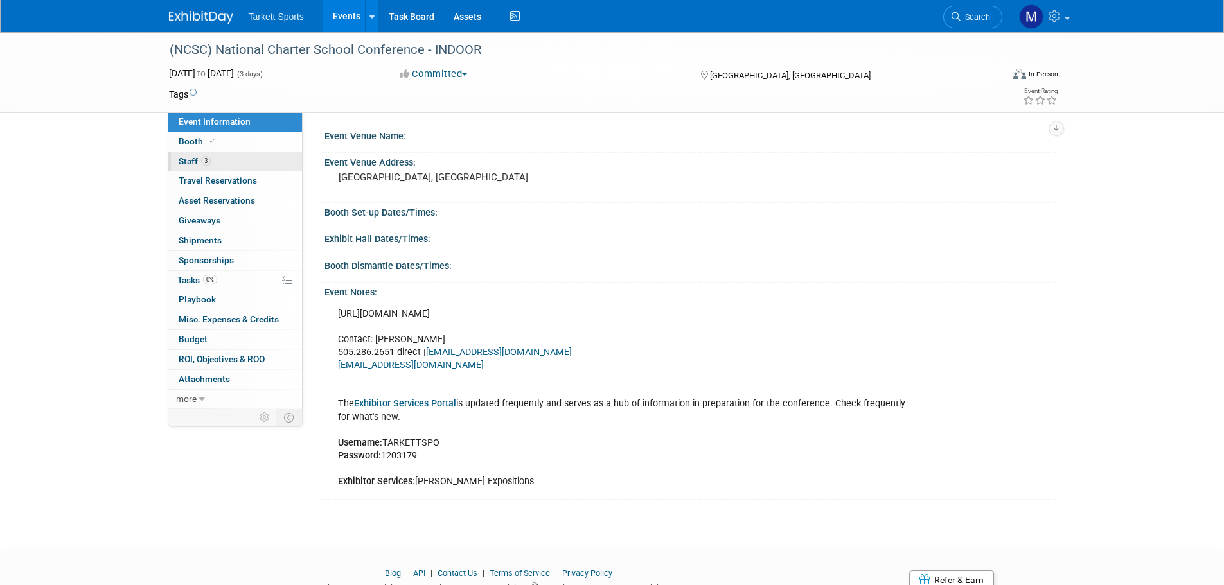
click at [249, 160] on link "3 Staff 3" at bounding box center [235, 161] width 134 height 19
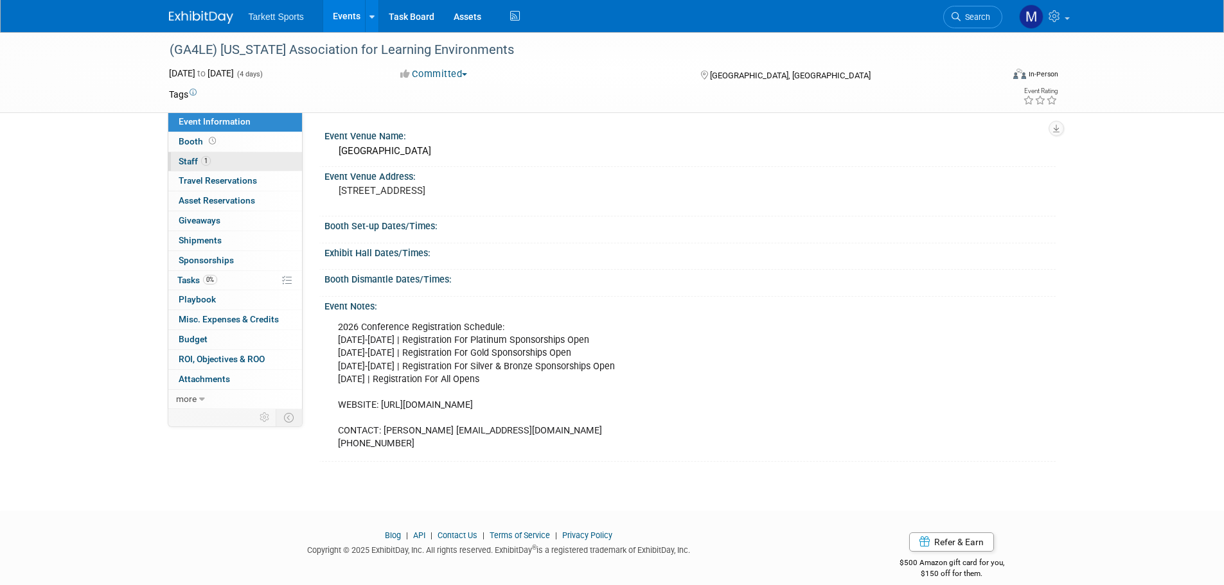
click at [230, 161] on link "1 Staff 1" at bounding box center [235, 161] width 134 height 19
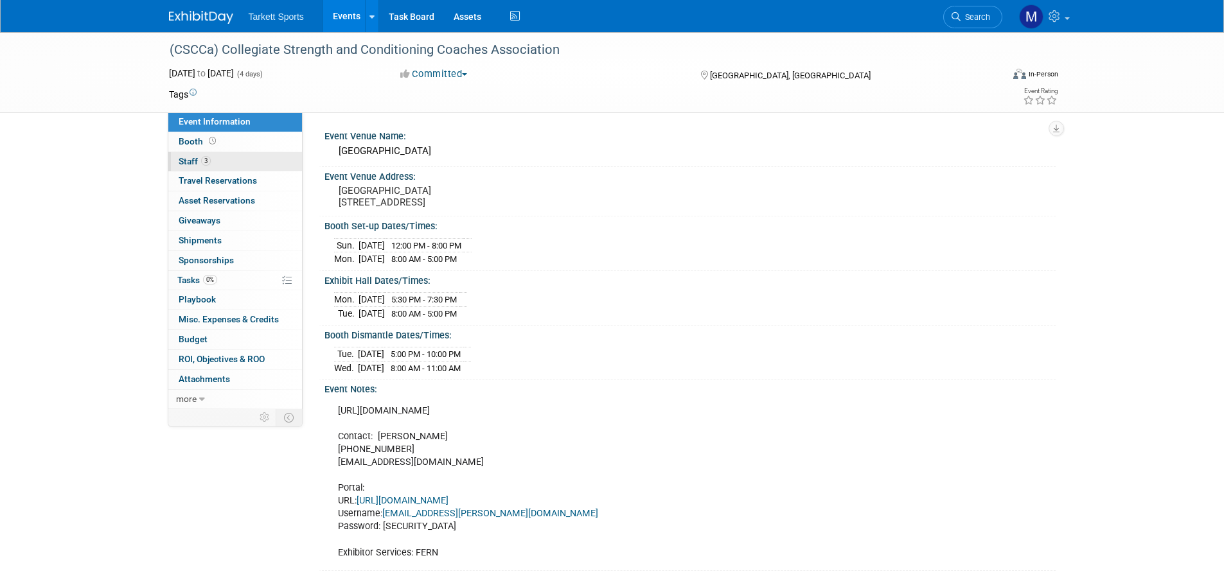
click at [258, 163] on link "3 Staff 3" at bounding box center [235, 161] width 134 height 19
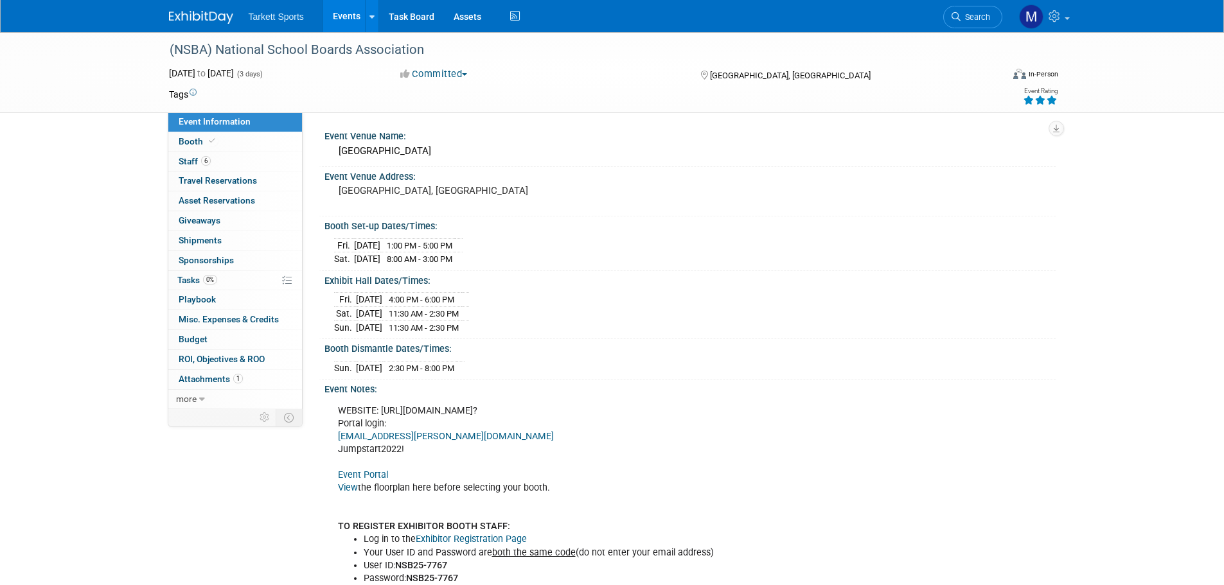
click at [243, 163] on link "6 Staff 6" at bounding box center [235, 161] width 134 height 19
